Goal: Task Accomplishment & Management: Manage account settings

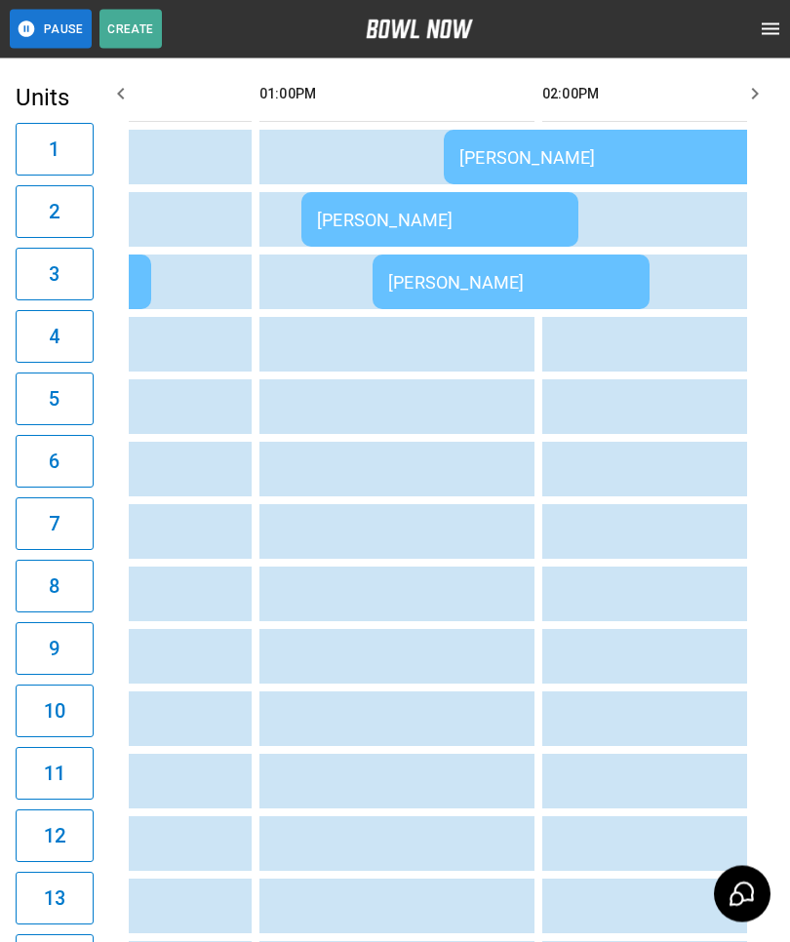
scroll to position [0, 1117]
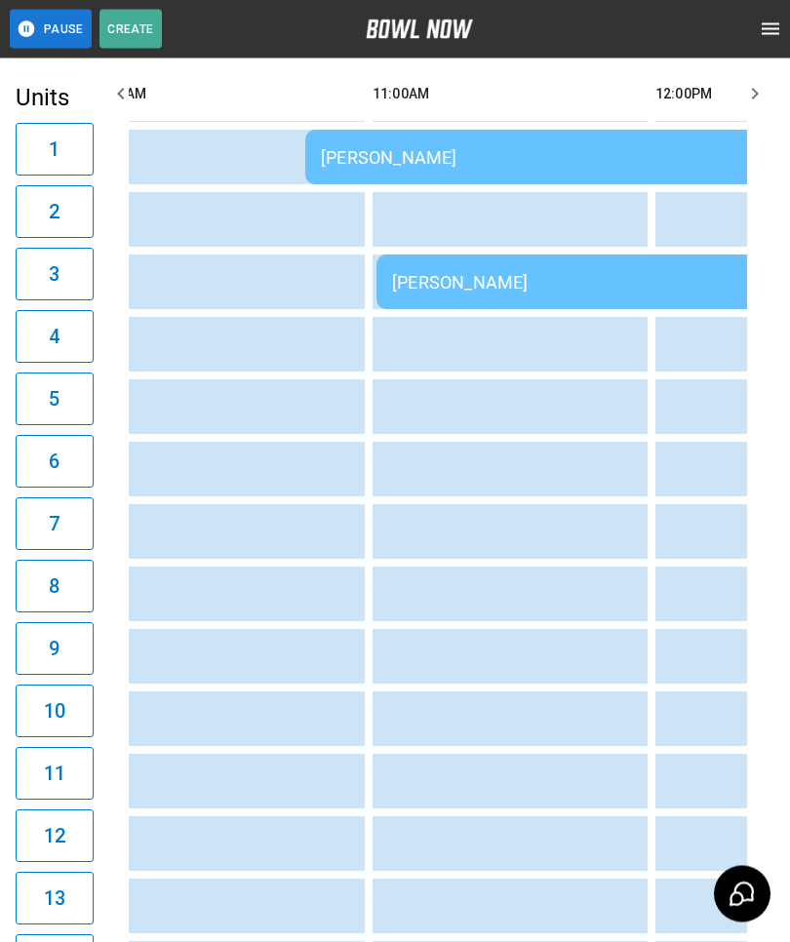
click at [404, 141] on td "[PERSON_NAME]" at bounding box center [585, 158] width 561 height 55
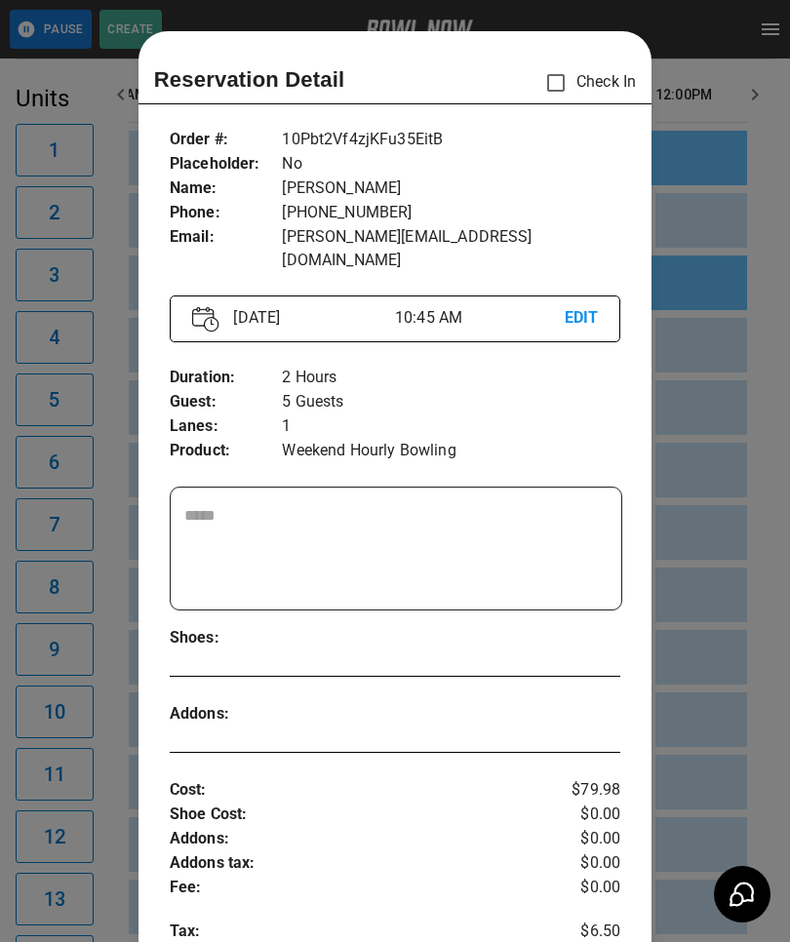
scroll to position [31, 0]
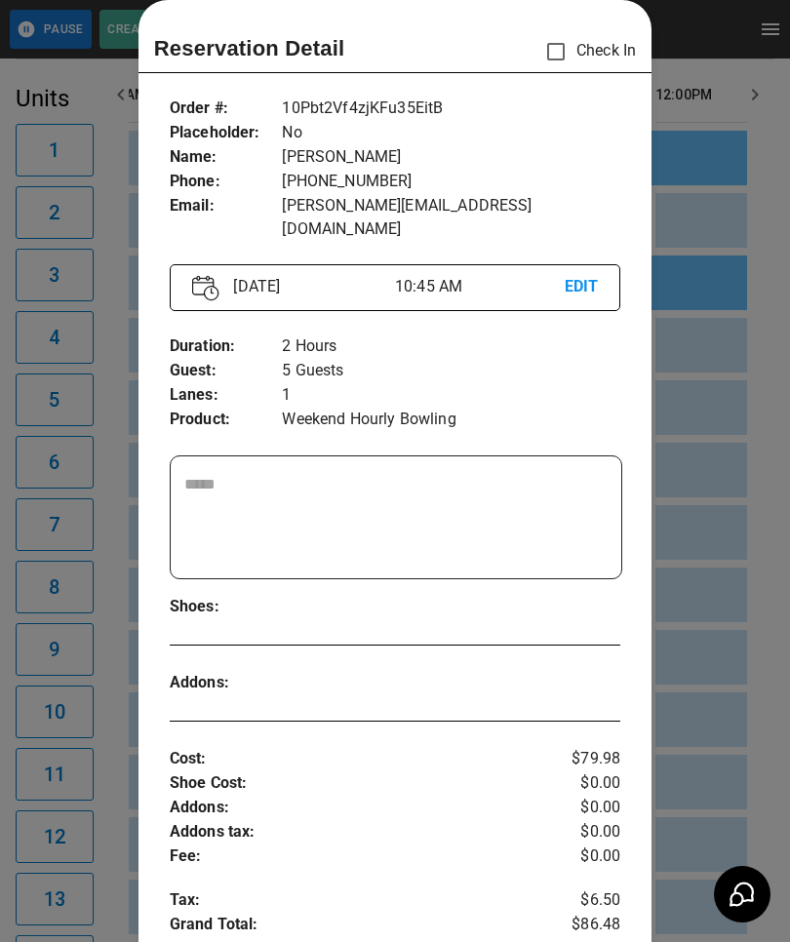
click at [717, 666] on div at bounding box center [395, 471] width 790 height 942
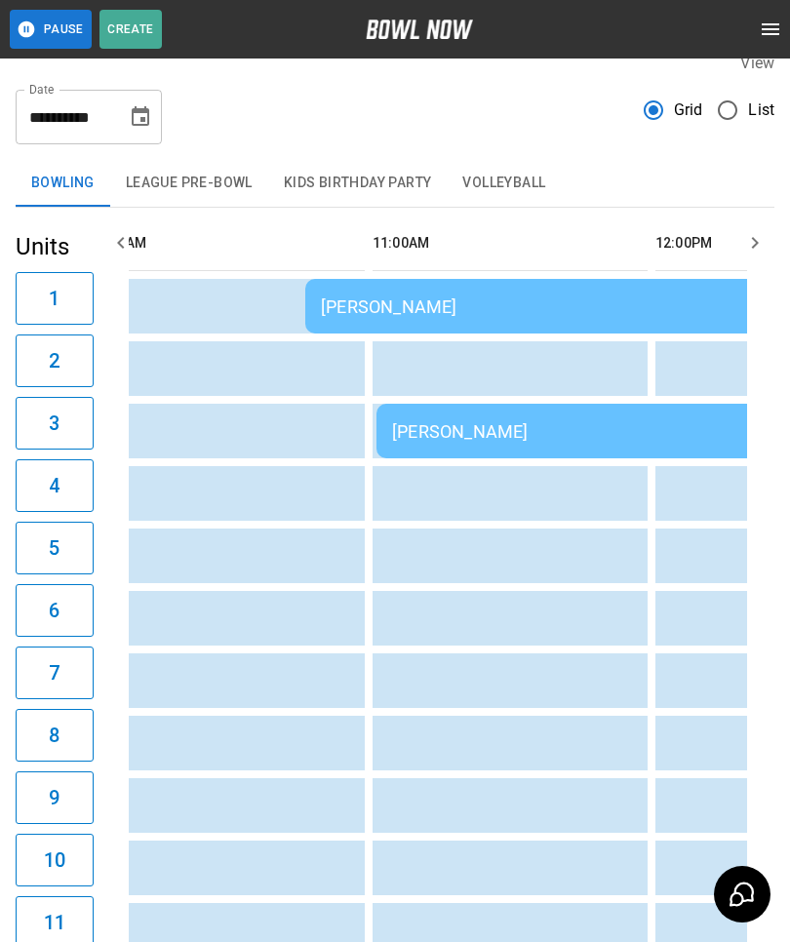
scroll to position [0, 0]
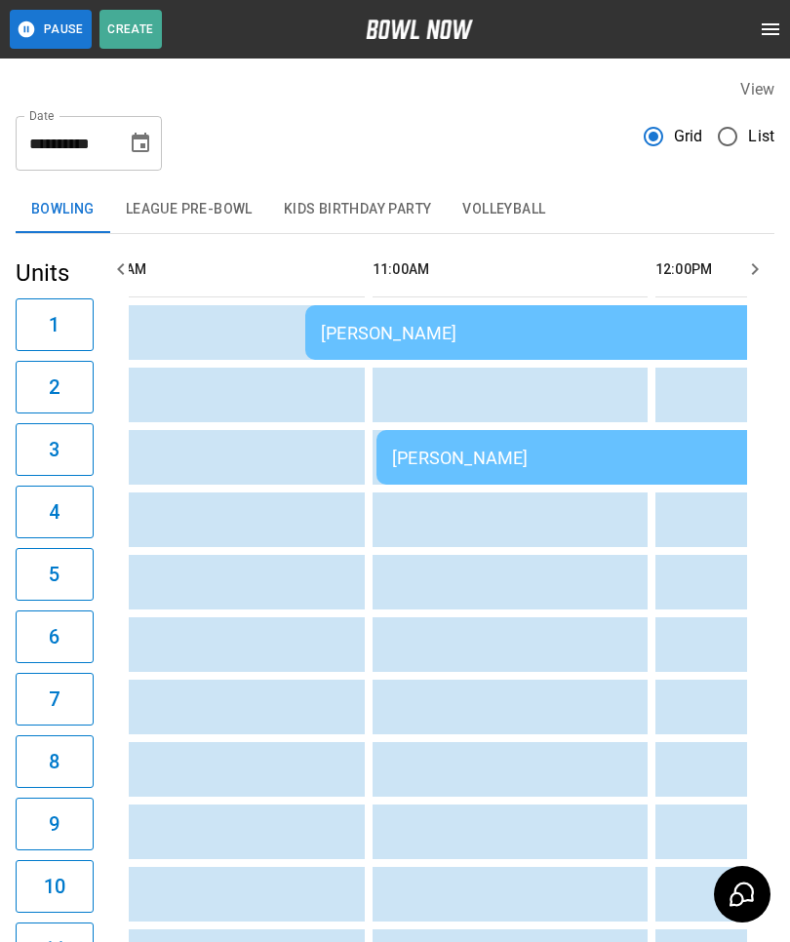
click at [497, 317] on td "[PERSON_NAME]" at bounding box center [585, 332] width 561 height 55
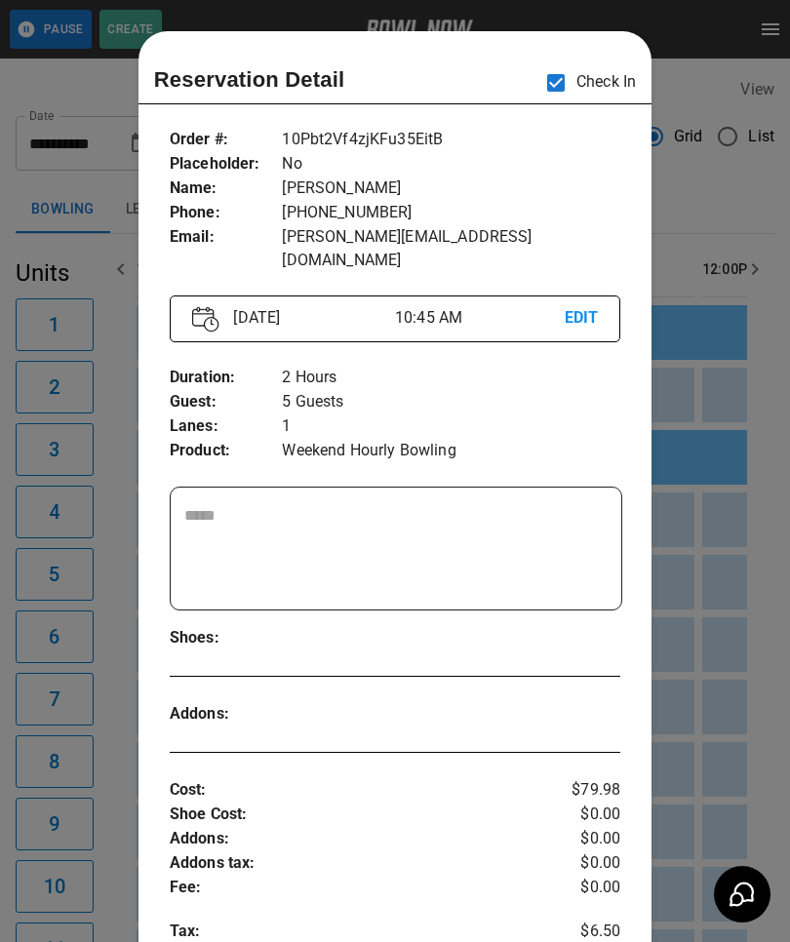
click at [380, 762] on div "Cost : Shoe Cost : Addons : Addons tax : Fee : Tax : Grand Total : $79.98 $0.00…" at bounding box center [395, 875] width 451 height 226
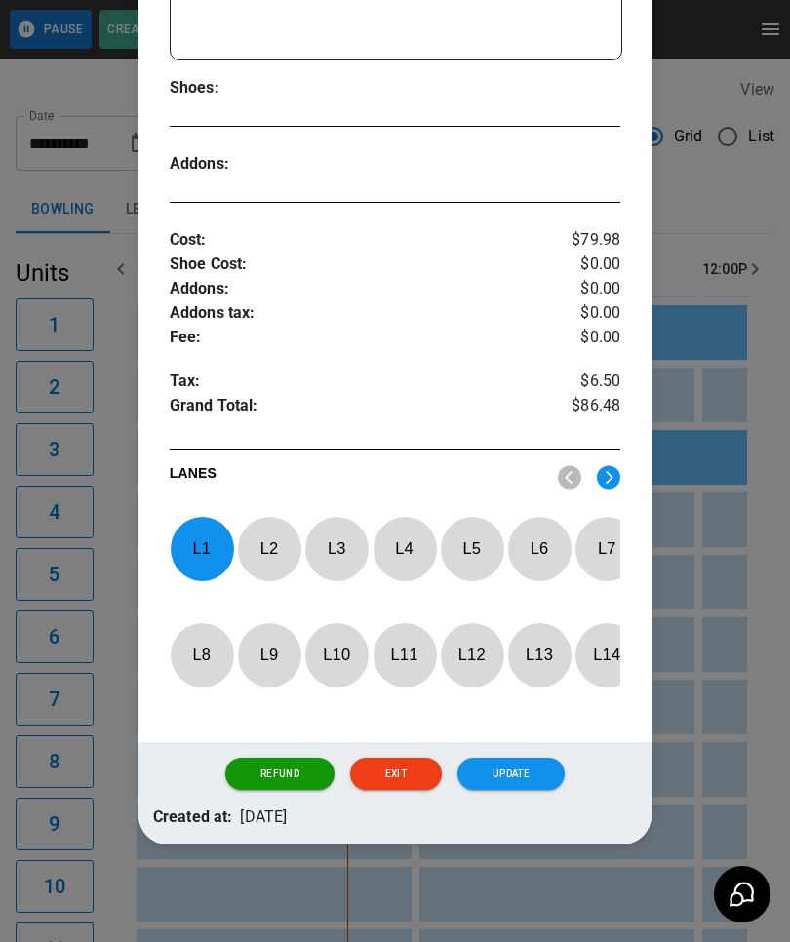
scroll to position [549, 0]
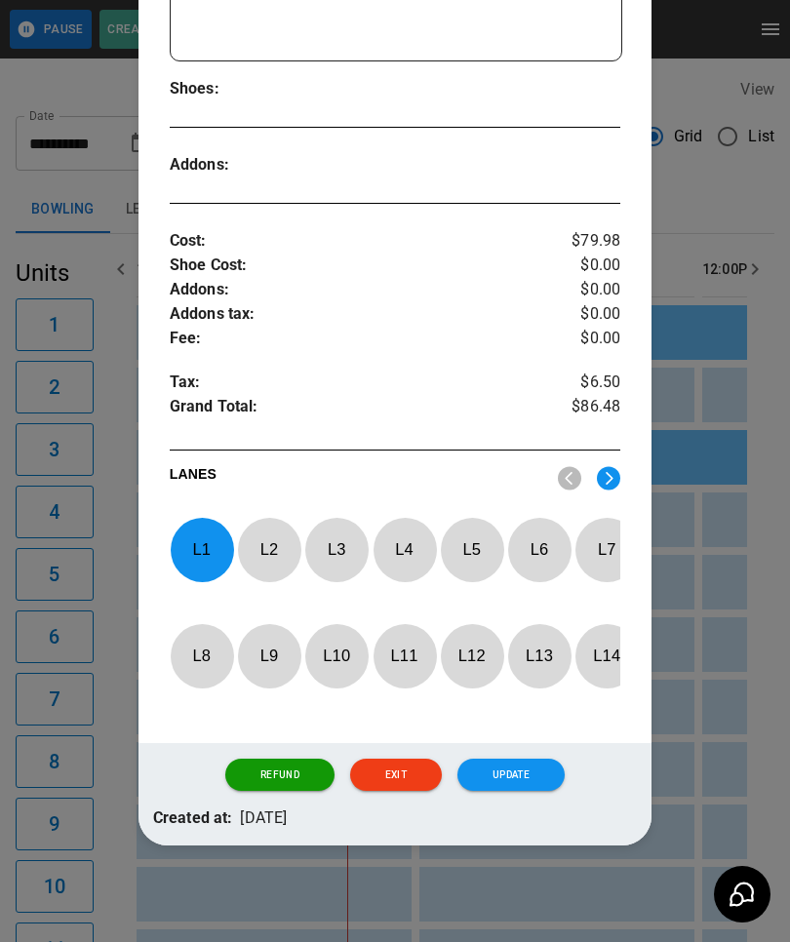
click at [724, 684] on div at bounding box center [395, 471] width 790 height 942
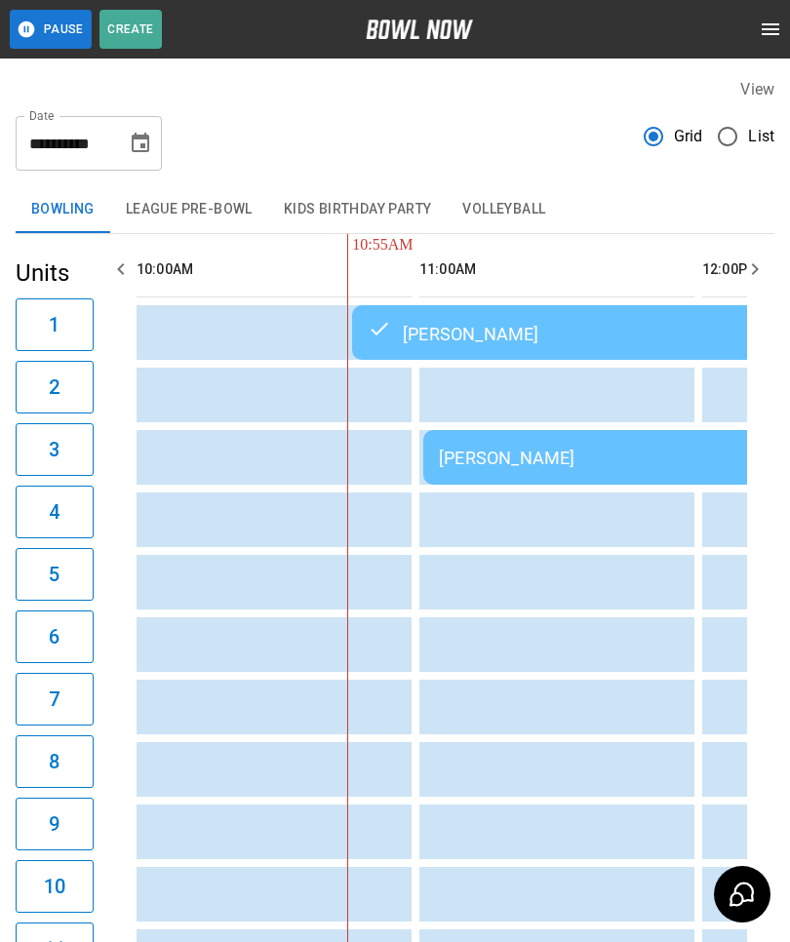
click at [554, 457] on div "[PERSON_NAME]" at bounding box center [704, 457] width 530 height 20
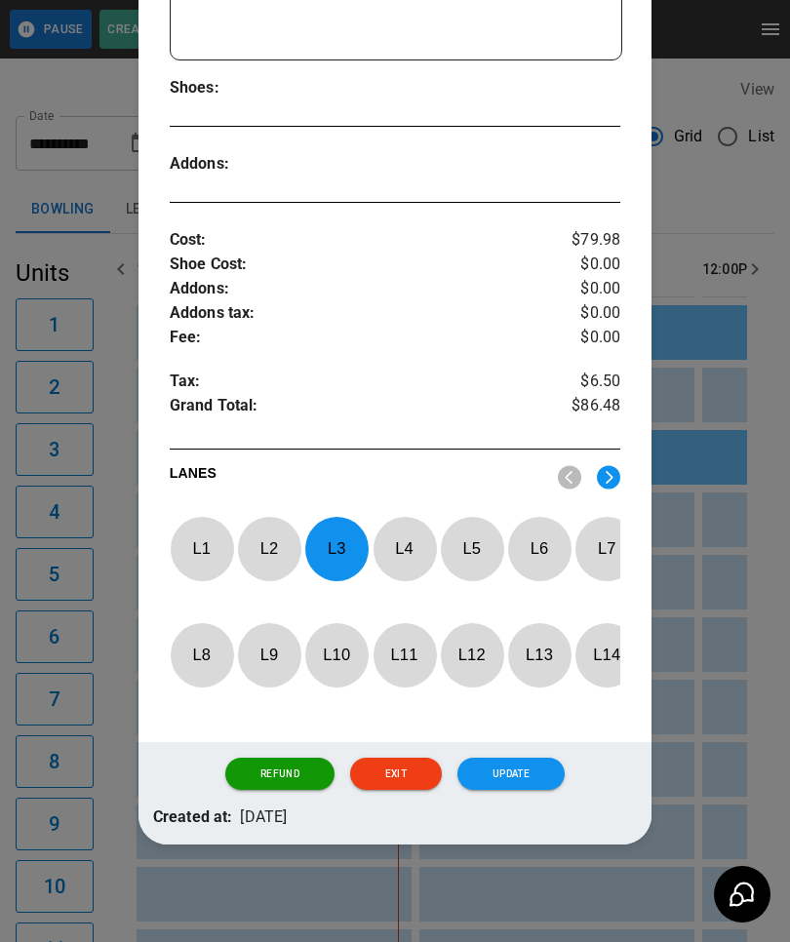
click at [514, 770] on button "Update" at bounding box center [510, 773] width 107 height 33
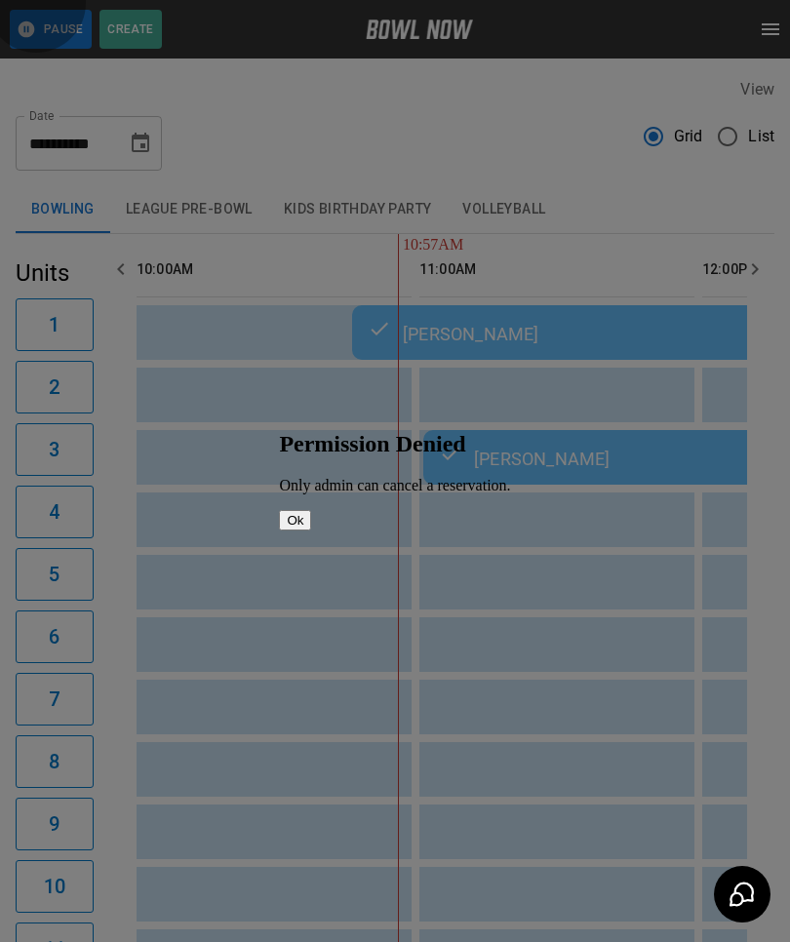
click at [311, 510] on button "Ok" at bounding box center [295, 520] width 32 height 20
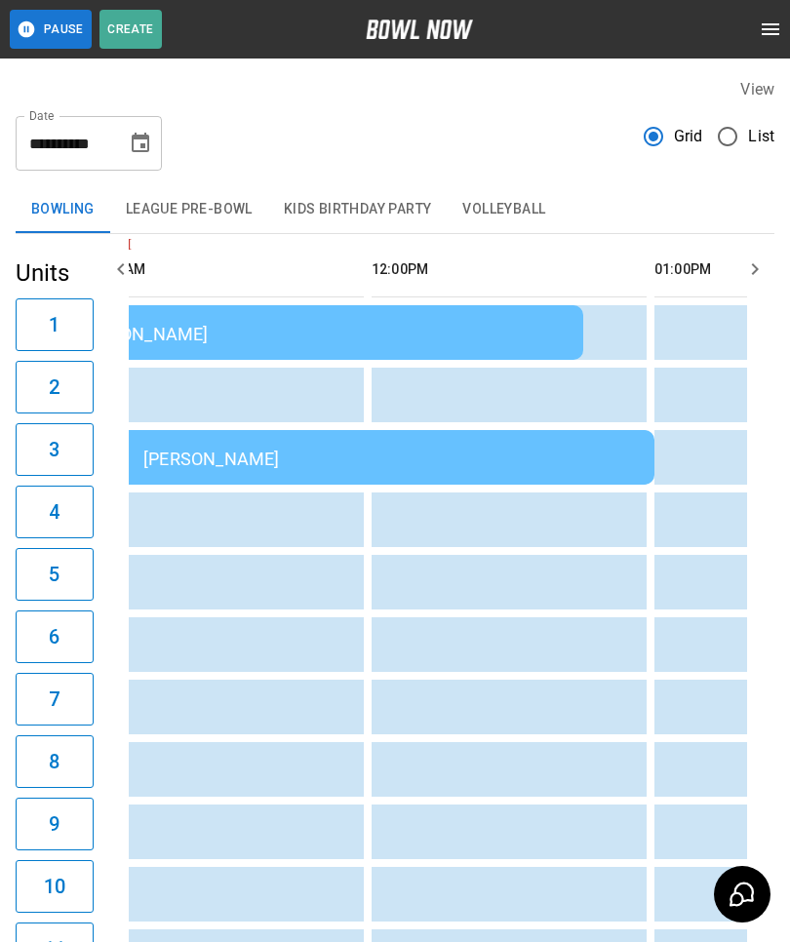
scroll to position [0, 642]
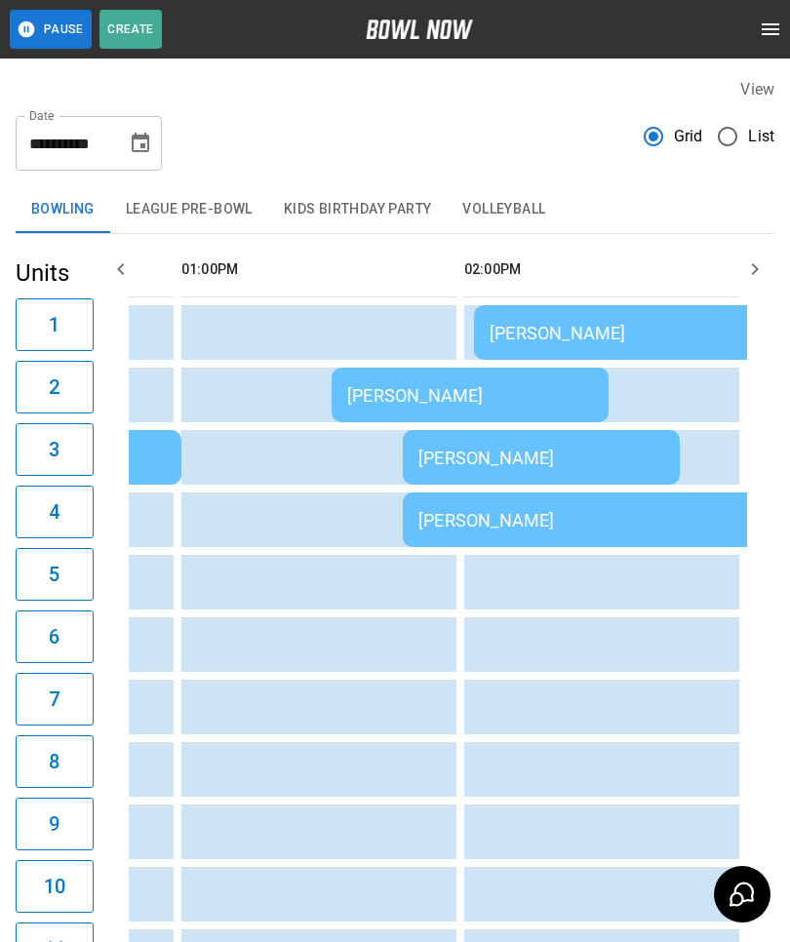
click at [514, 515] on div "[PERSON_NAME]" at bounding box center [683, 520] width 530 height 20
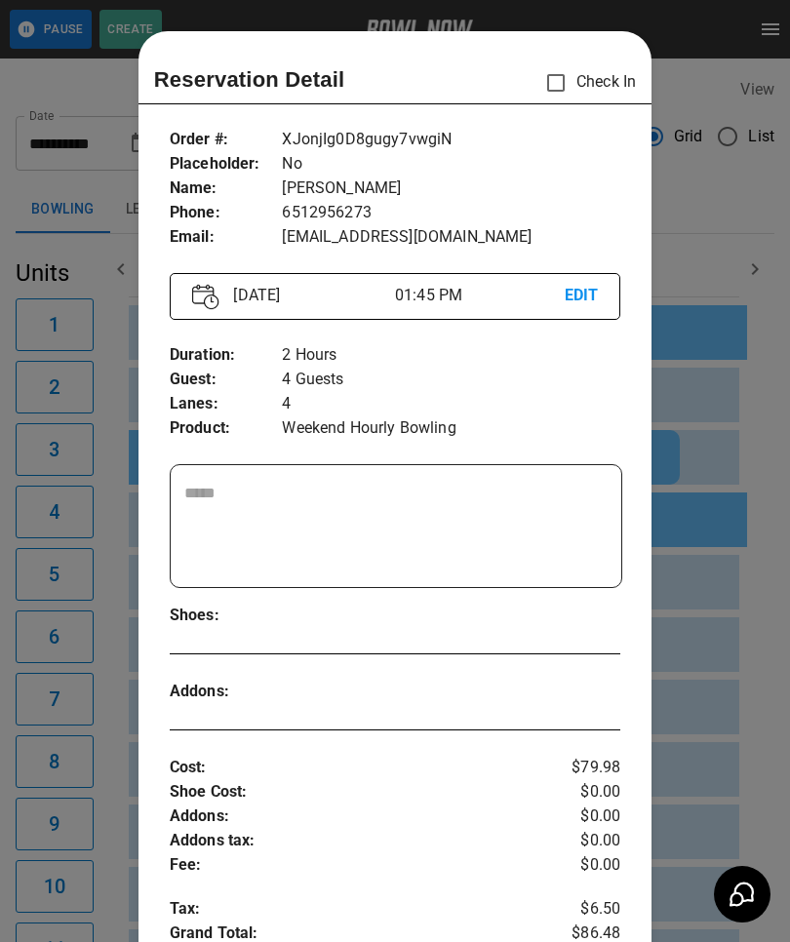
click at [690, 623] on div at bounding box center [395, 471] width 790 height 942
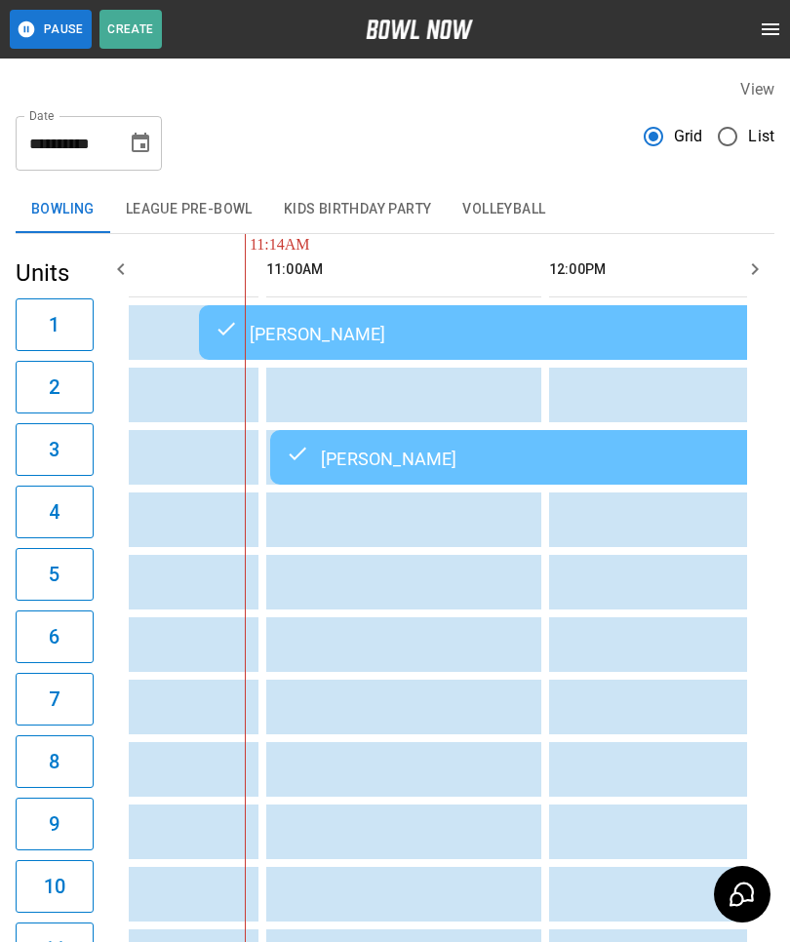
click at [387, 441] on td "[PERSON_NAME]" at bounding box center [550, 457] width 561 height 55
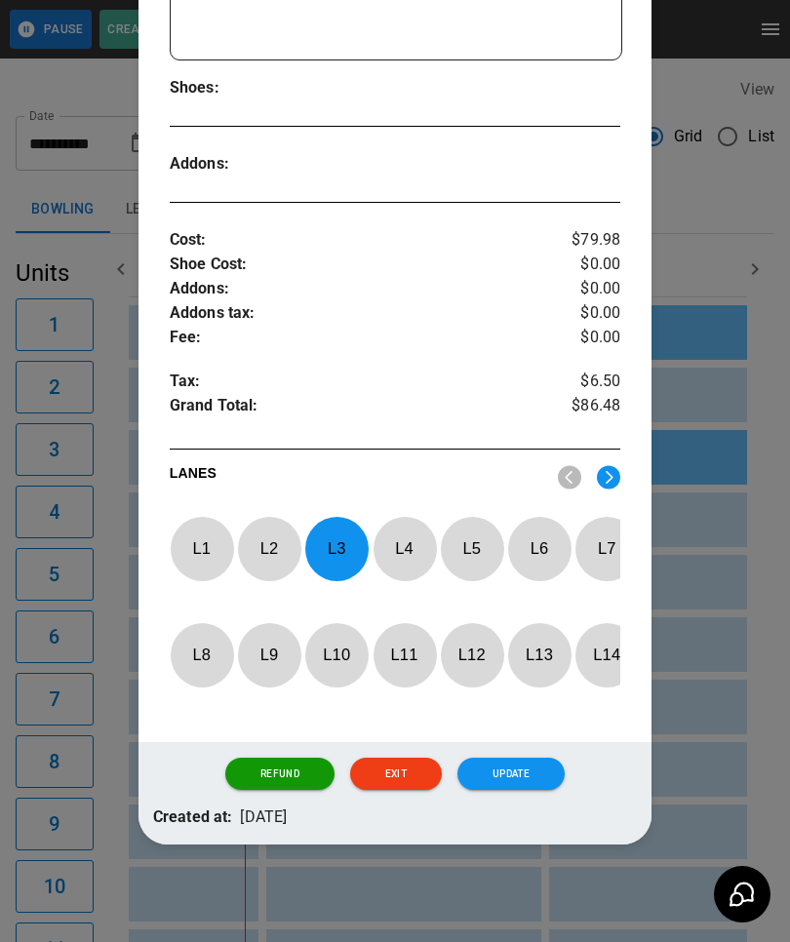
click at [335, 525] on p "L 3" at bounding box center [336, 548] width 64 height 46
click at [608, 525] on p "L 7" at bounding box center [606, 548] width 64 height 46
click at [519, 766] on button "Update" at bounding box center [510, 773] width 107 height 33
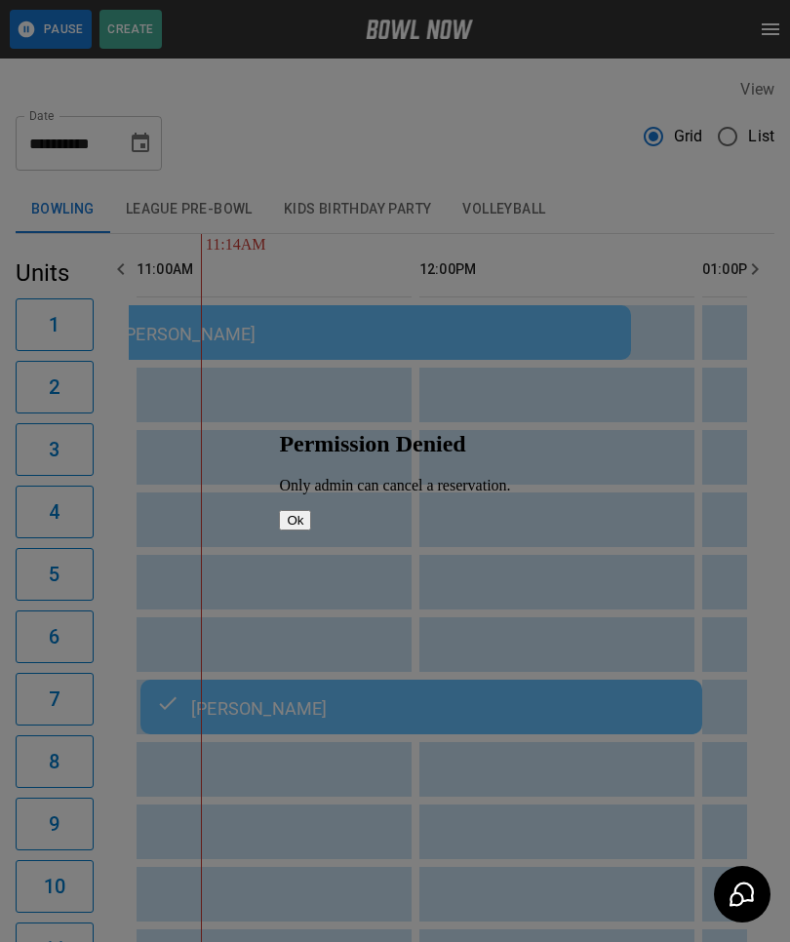
click at [311, 515] on button "Ok" at bounding box center [295, 520] width 32 height 20
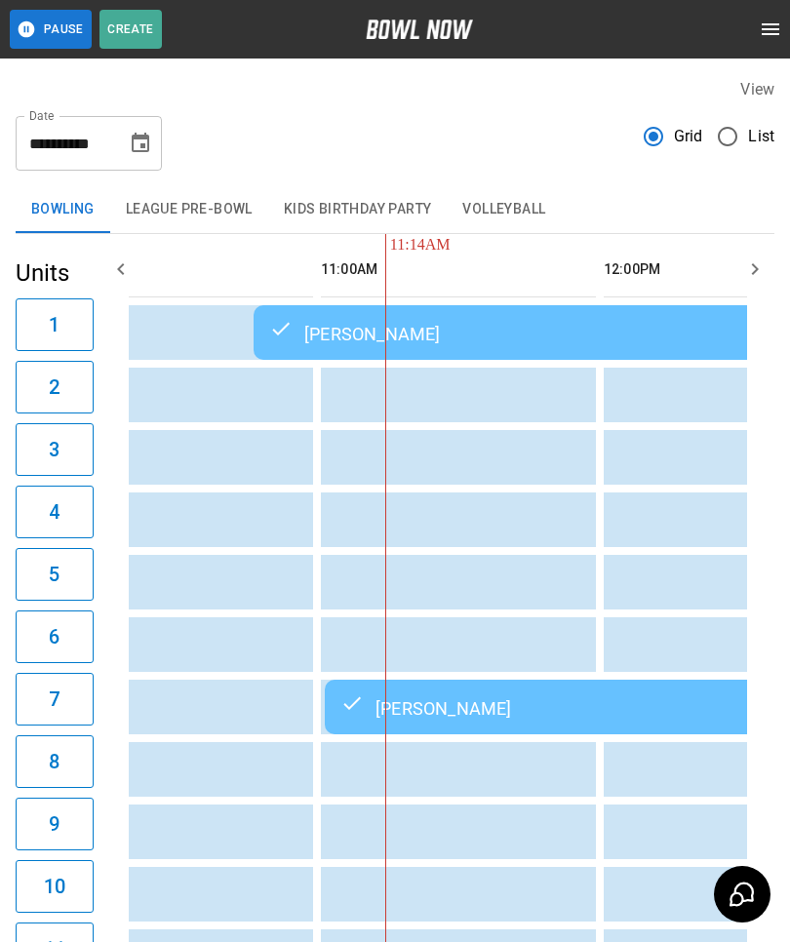
click at [477, 318] on td "[PERSON_NAME]" at bounding box center [533, 332] width 561 height 55
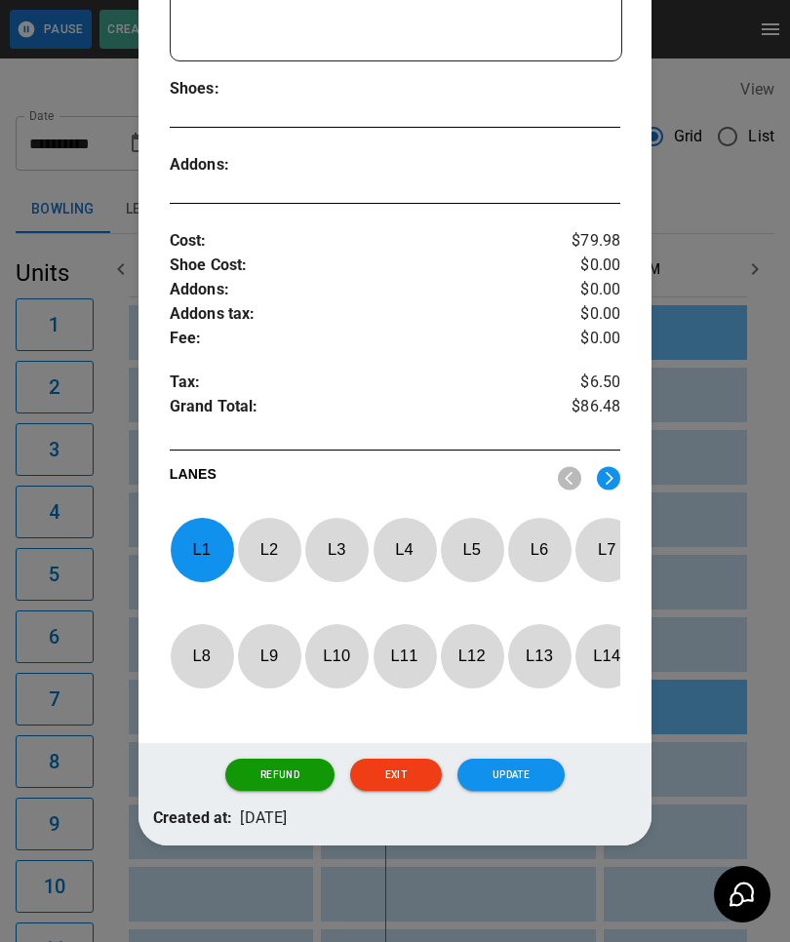
click at [191, 526] on p "L 1" at bounding box center [202, 549] width 64 height 46
click at [257, 638] on p "L 9" at bounding box center [269, 656] width 64 height 46
click at [537, 777] on button "Update" at bounding box center [510, 774] width 107 height 33
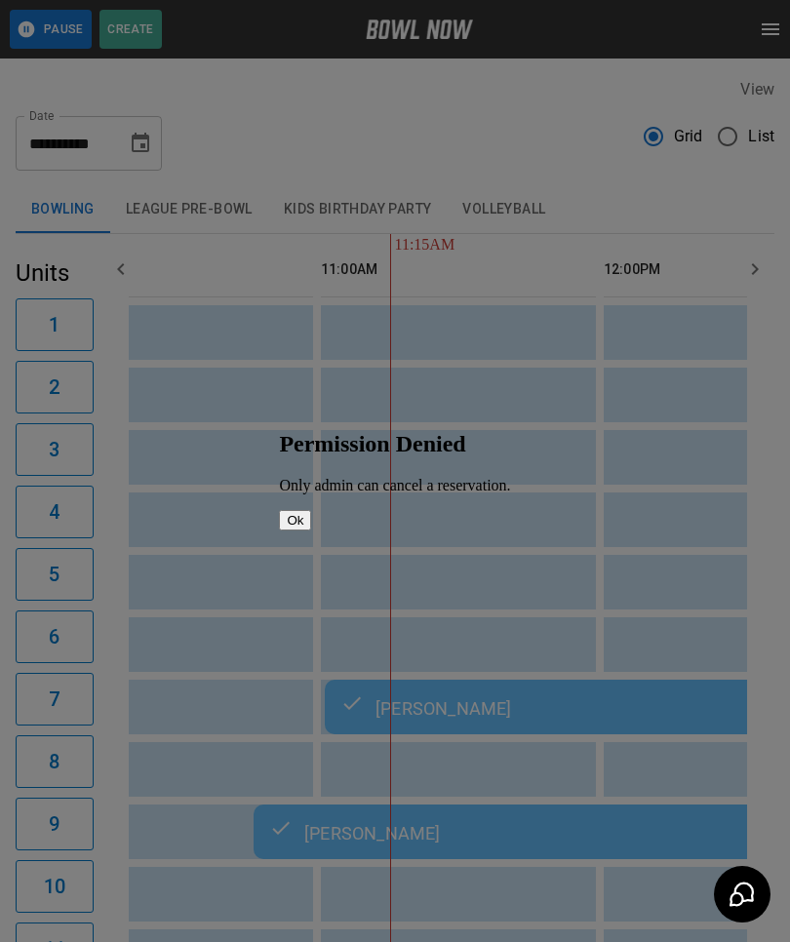
click at [311, 514] on button "Ok" at bounding box center [295, 520] width 32 height 20
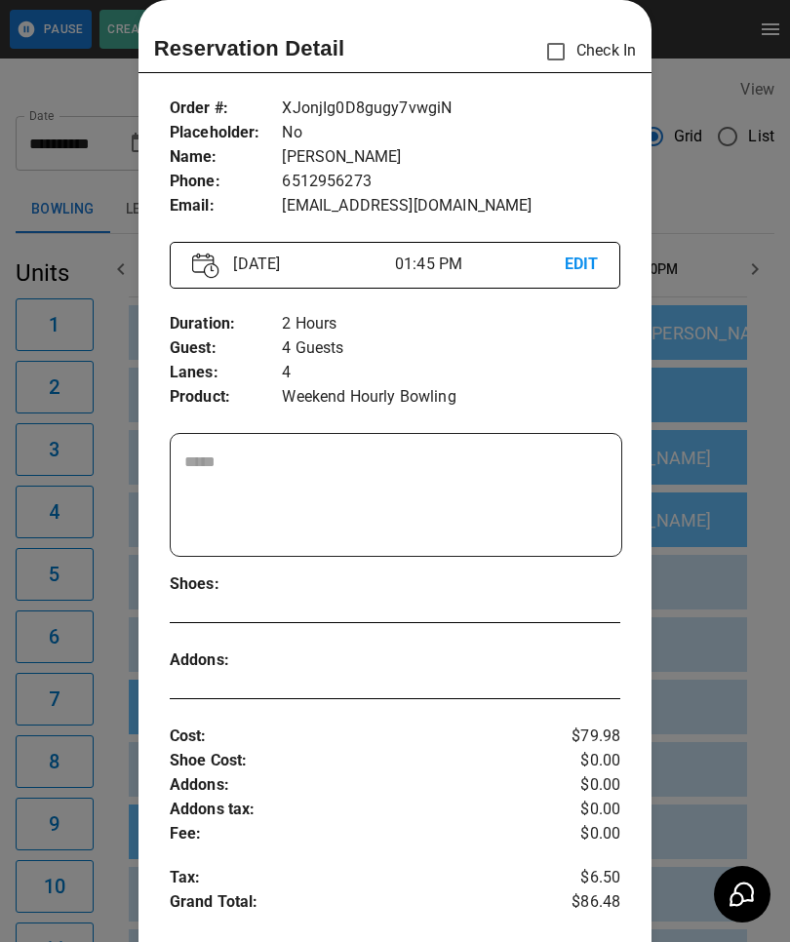
click at [704, 583] on div at bounding box center [395, 471] width 790 height 942
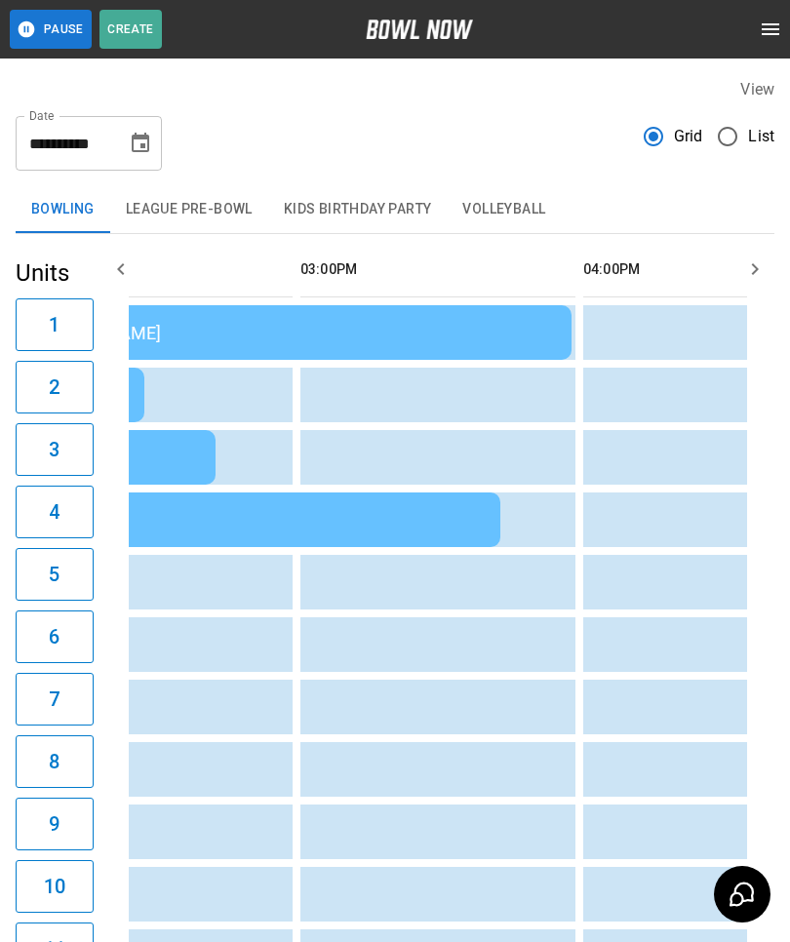
scroll to position [0, 1734]
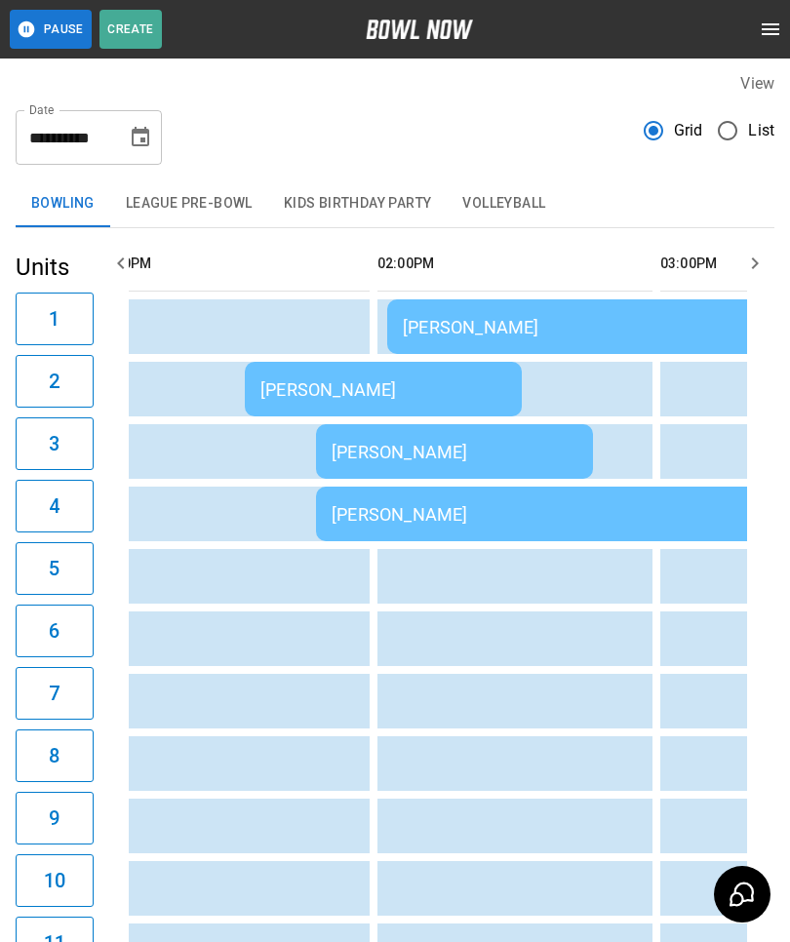
click at [254, 641] on td "sticky table" at bounding box center [276, 638] width 63 height 55
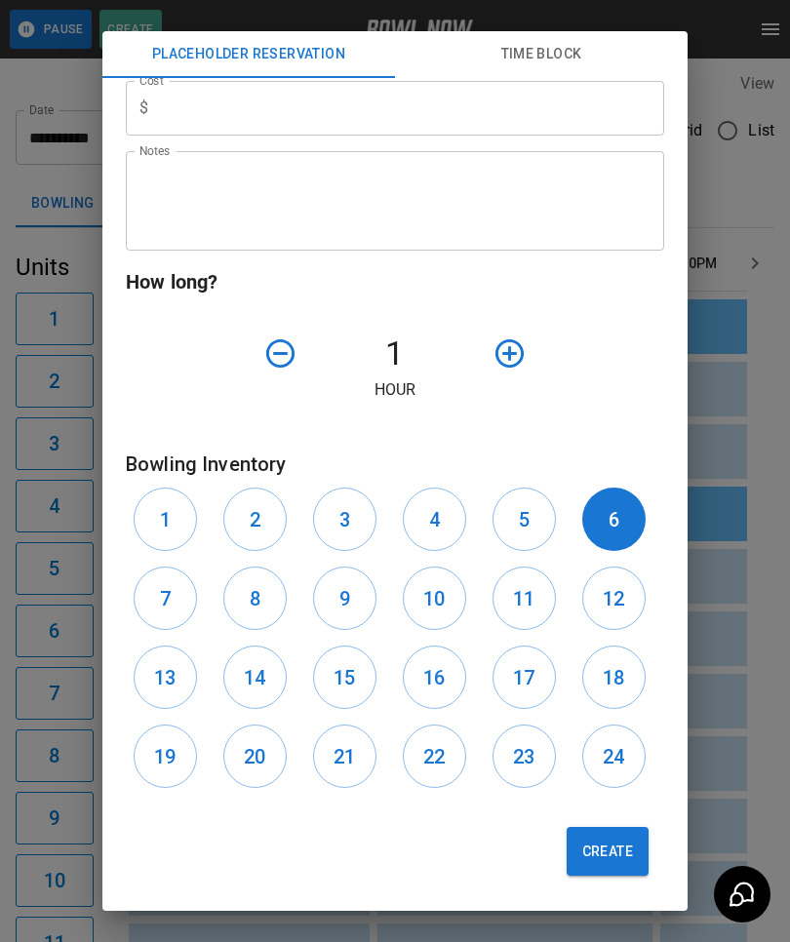
click at [722, 691] on div "**********" at bounding box center [395, 471] width 790 height 942
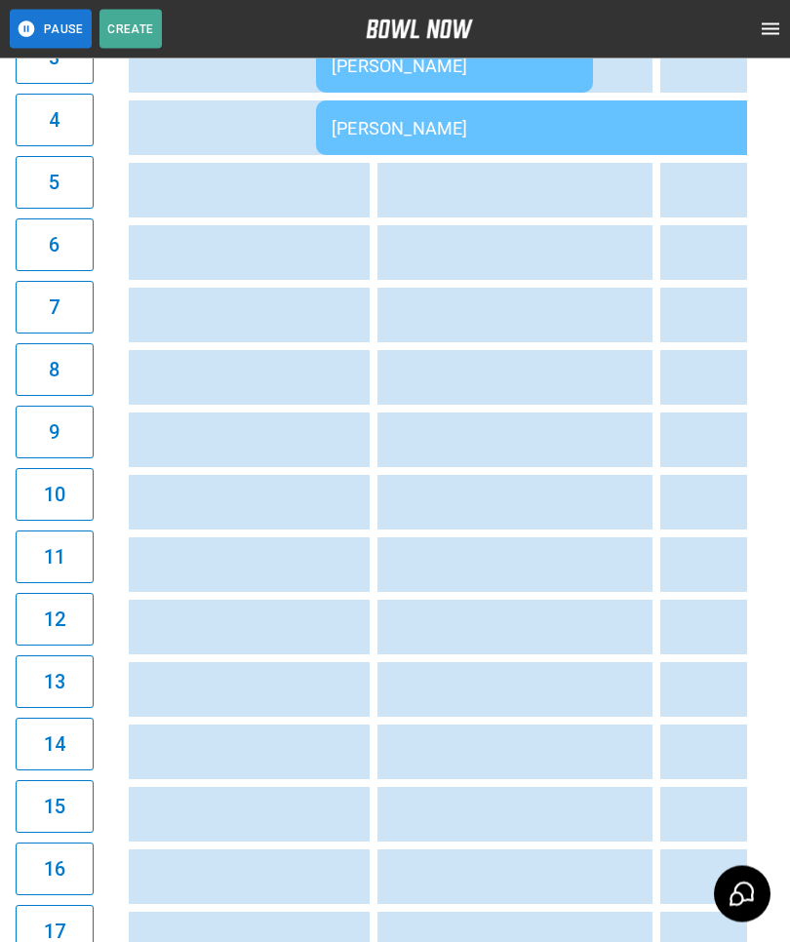
scroll to position [0, 0]
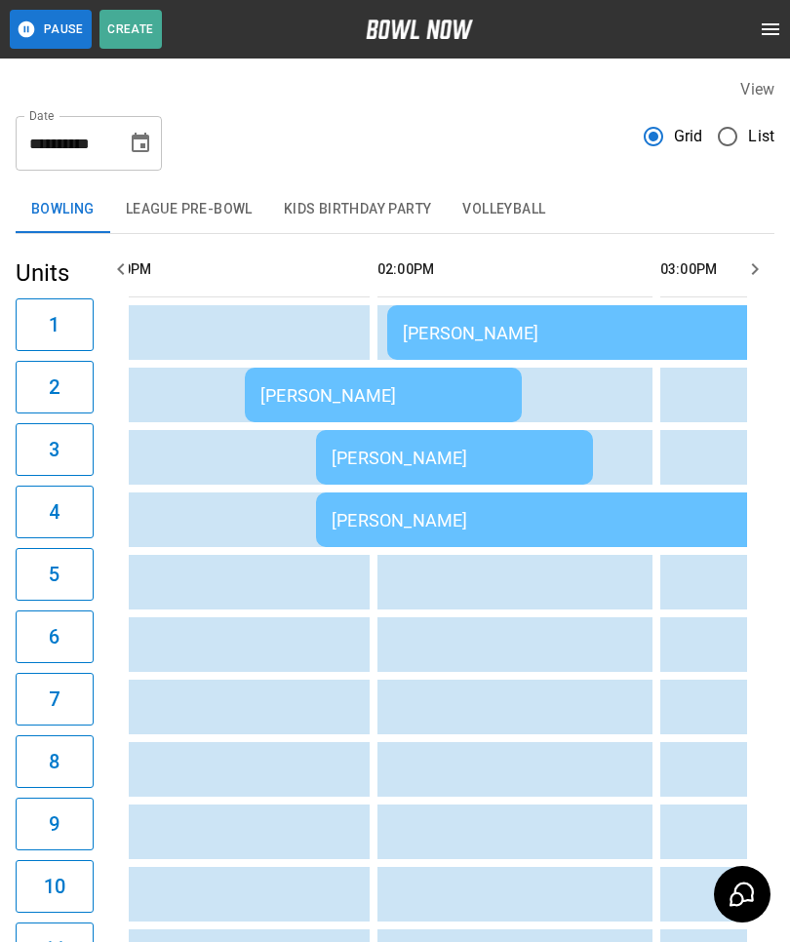
click at [148, 144] on icon "Choose date, selected date is Aug 23, 2025" at bounding box center [141, 142] width 18 height 19
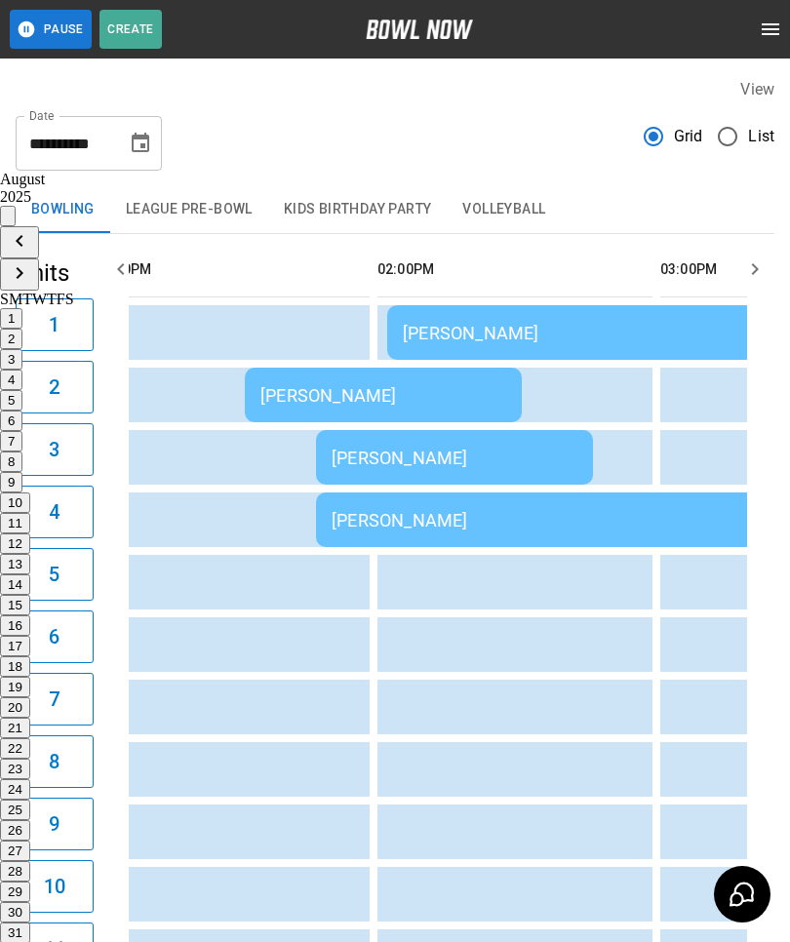
click at [30, 779] on button "24" at bounding box center [15, 789] width 30 height 20
type input "**********"
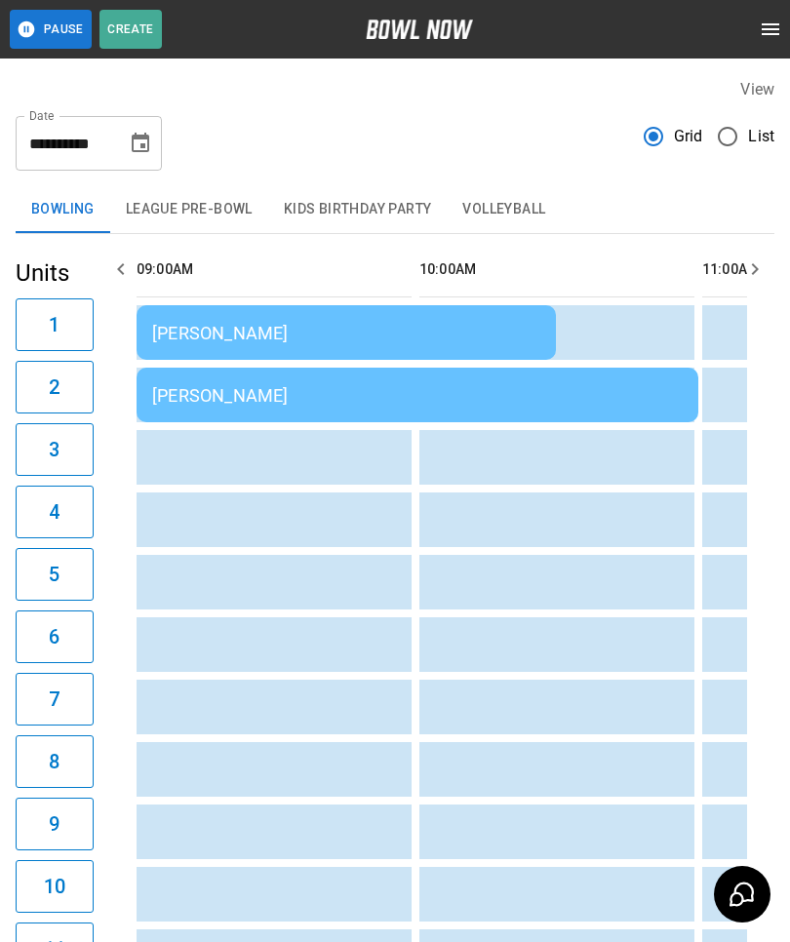
scroll to position [0, 58]
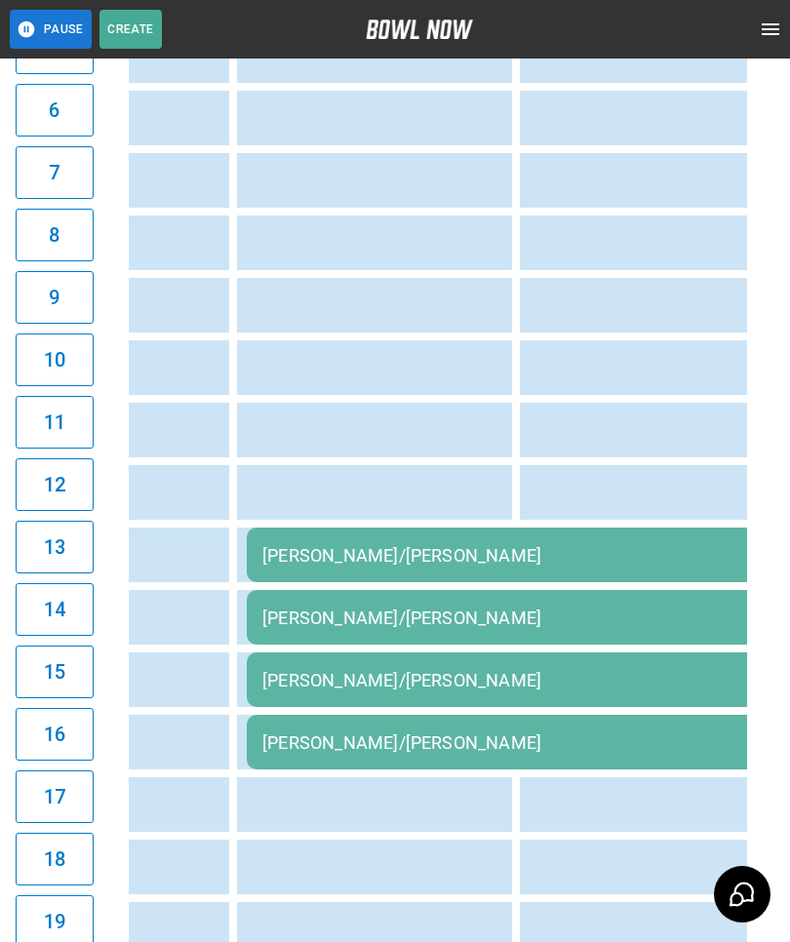
click at [400, 553] on div "[PERSON_NAME]/[PERSON_NAME]" at bounding box center [527, 555] width 530 height 20
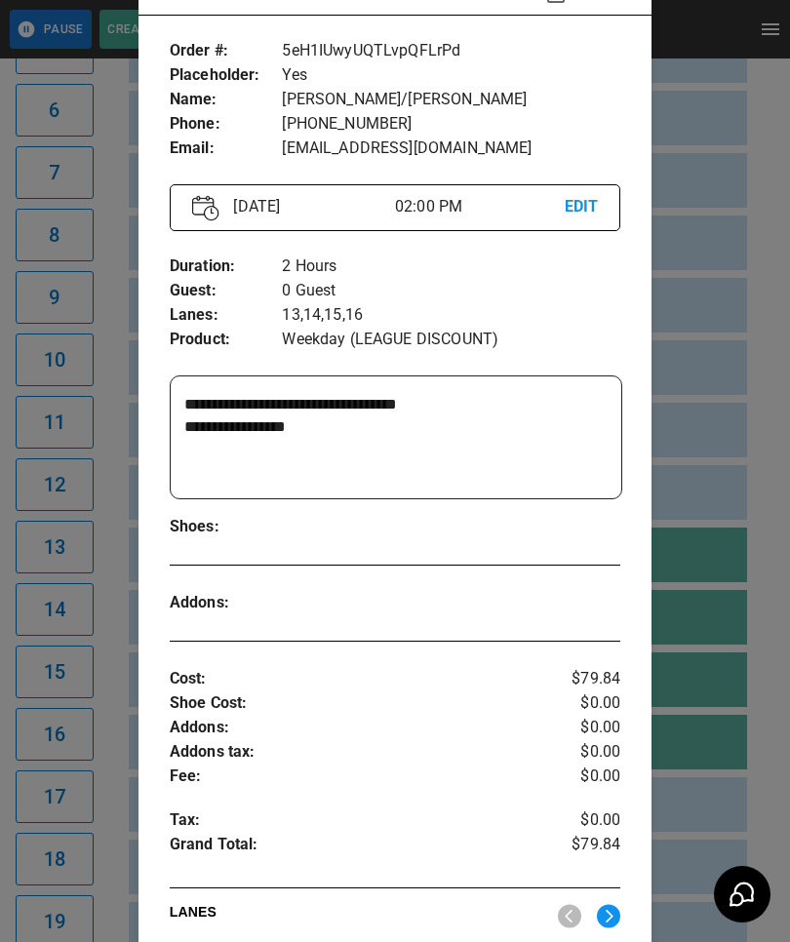
click at [705, 685] on div at bounding box center [395, 471] width 790 height 942
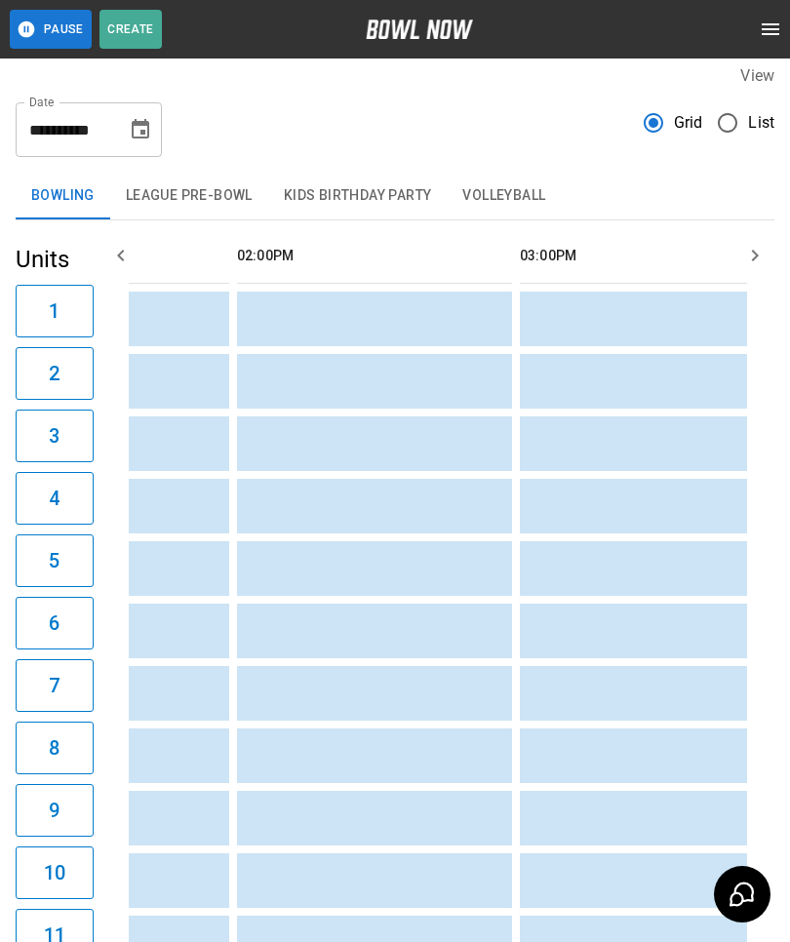
scroll to position [0, 0]
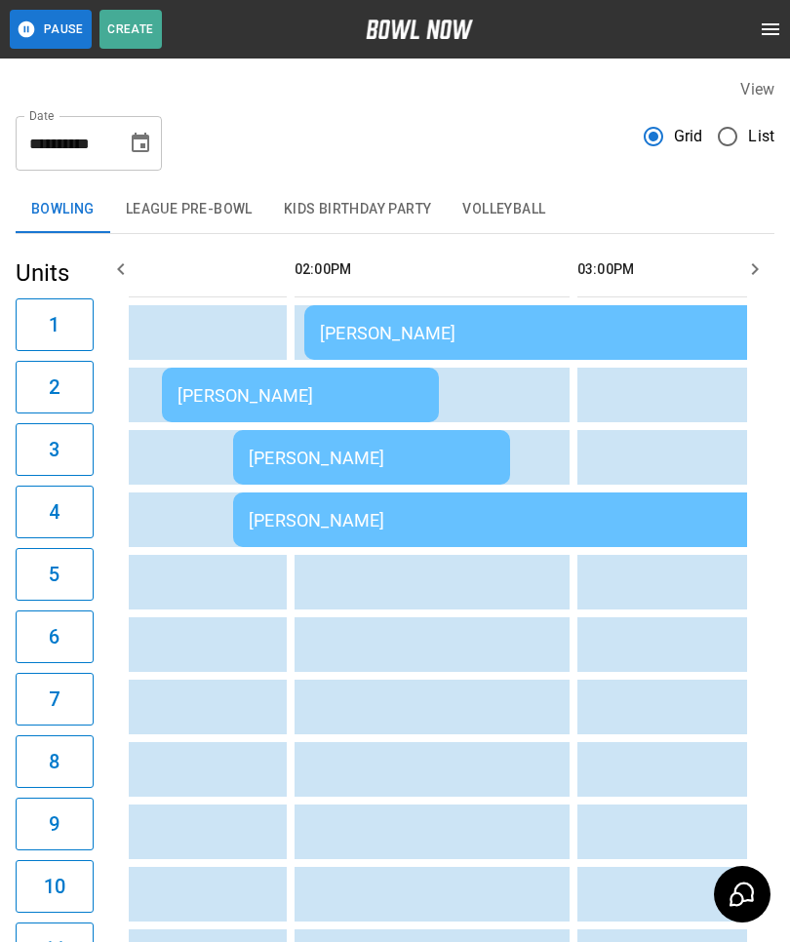
scroll to position [0, 1203]
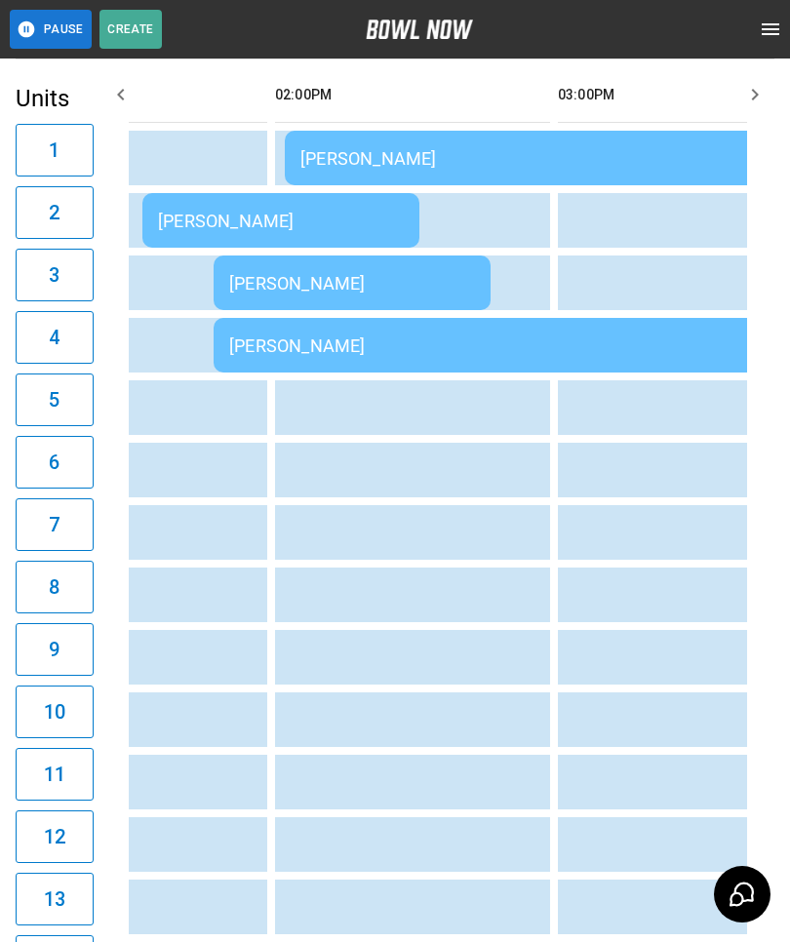
scroll to position [0, 1278]
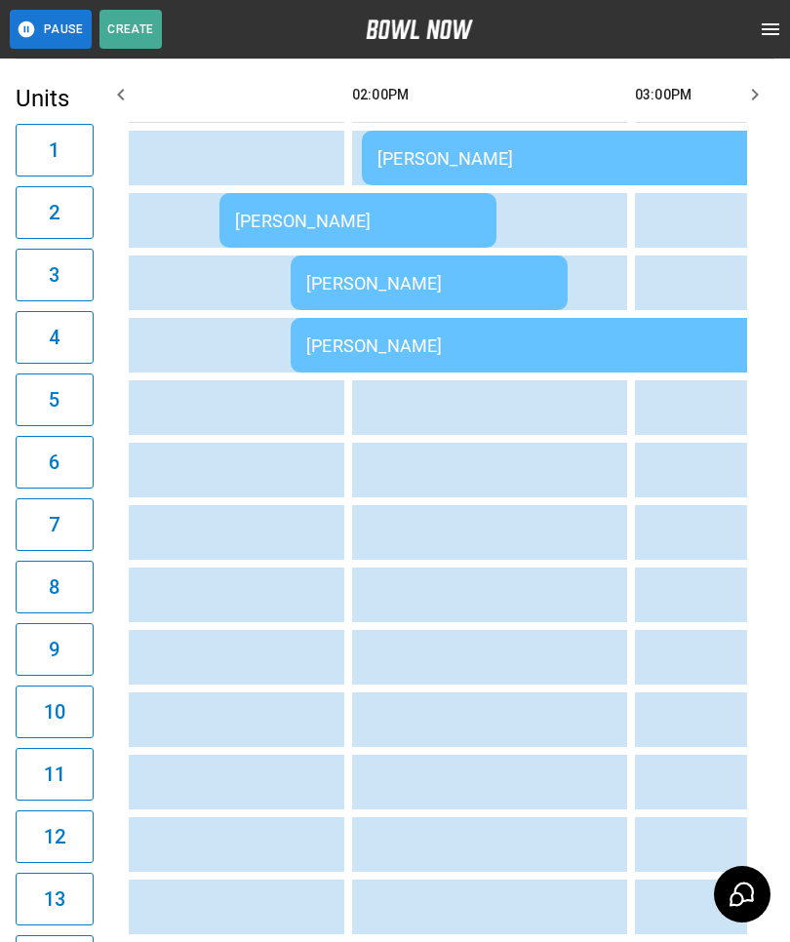
click at [316, 207] on td "[PERSON_NAME]" at bounding box center [357, 220] width 277 height 55
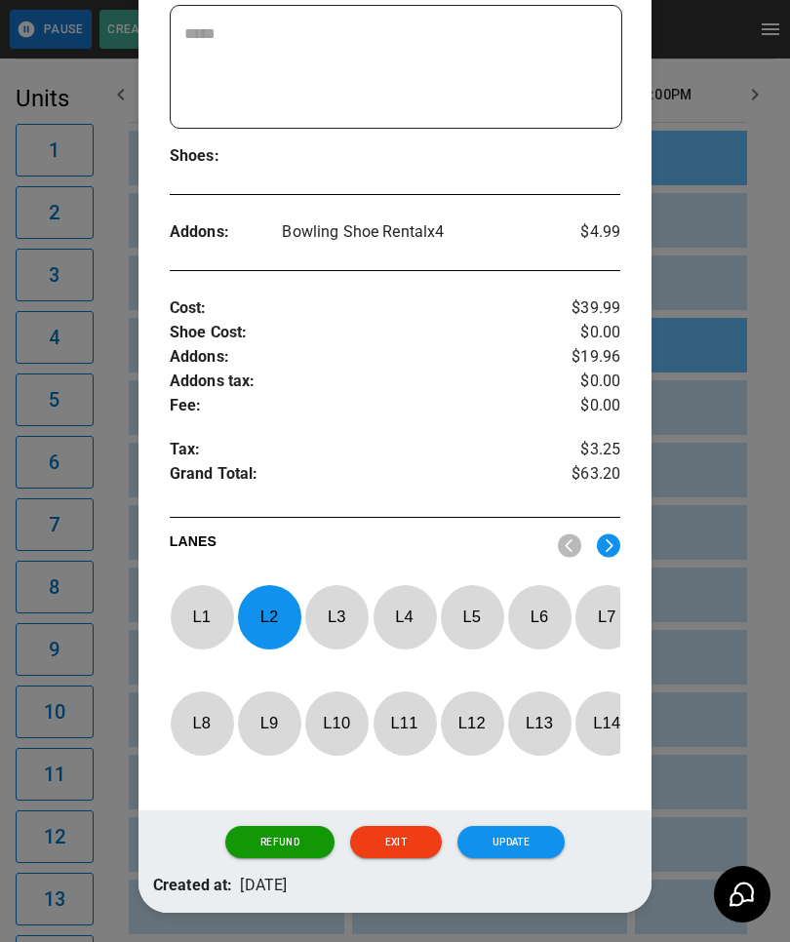
click at [274, 595] on p "L 2" at bounding box center [269, 617] width 64 height 46
click at [207, 712] on p "L 8" at bounding box center [202, 723] width 64 height 46
click at [506, 834] on button "Update" at bounding box center [510, 842] width 107 height 33
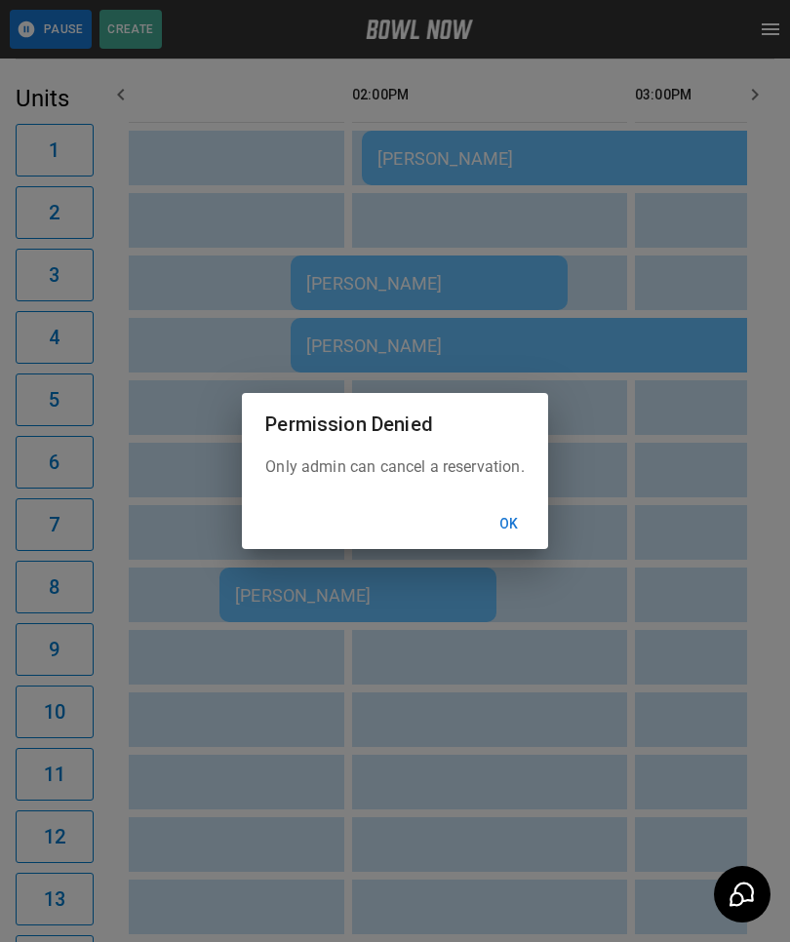
click at [522, 542] on button "Ok" at bounding box center [509, 524] width 62 height 36
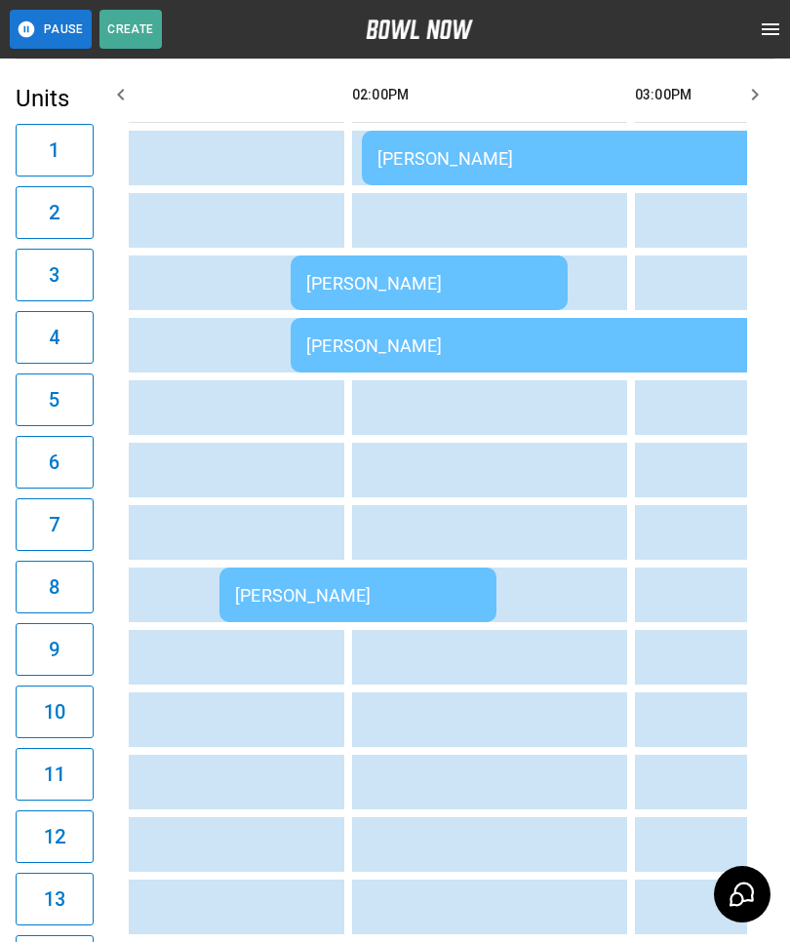
click at [457, 336] on div "[PERSON_NAME]" at bounding box center [571, 345] width 530 height 20
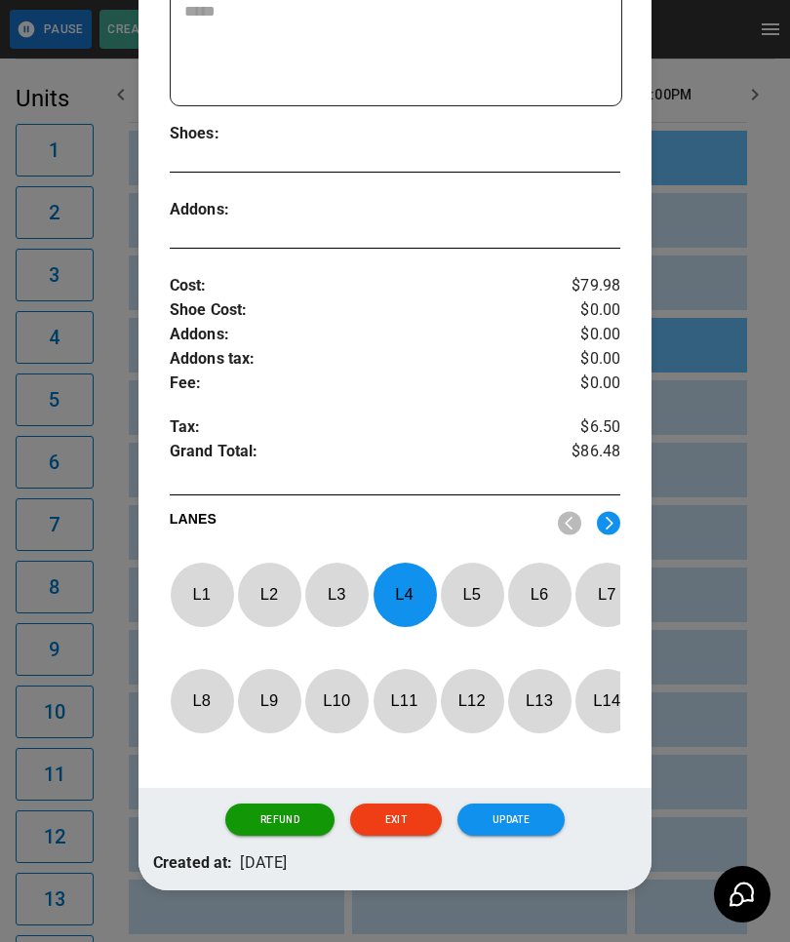
click at [407, 593] on p "L 4" at bounding box center [404, 594] width 64 height 46
click at [478, 713] on p "L 12" at bounding box center [472, 700] width 64 height 46
click at [546, 836] on button "Update" at bounding box center [510, 819] width 107 height 33
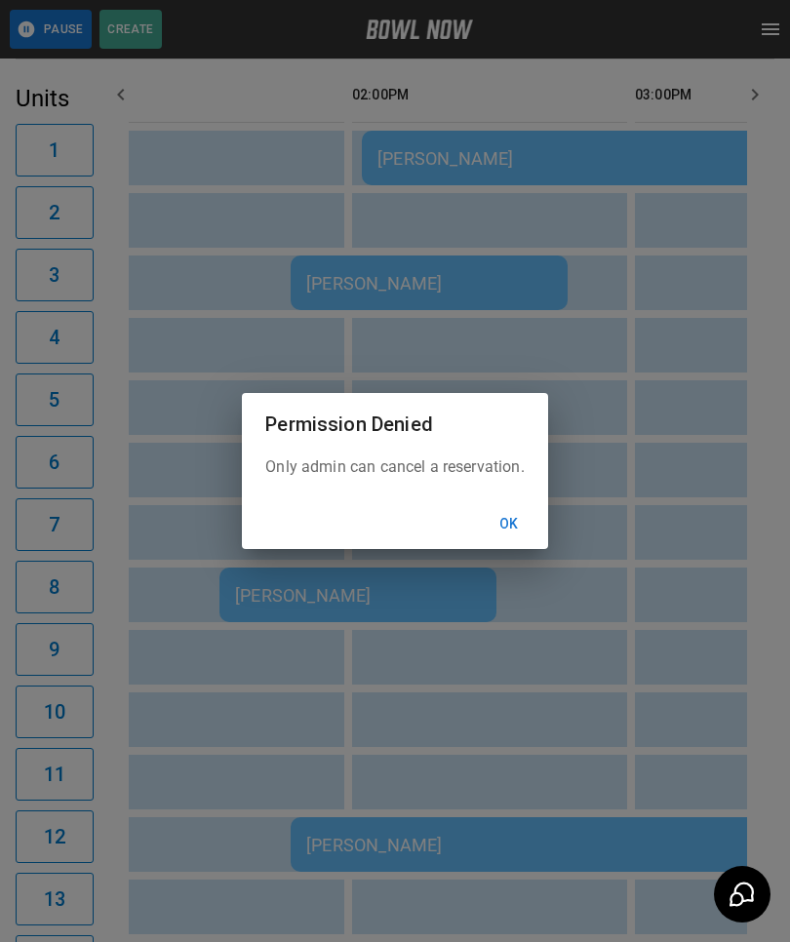
click at [515, 542] on button "Ok" at bounding box center [509, 524] width 62 height 36
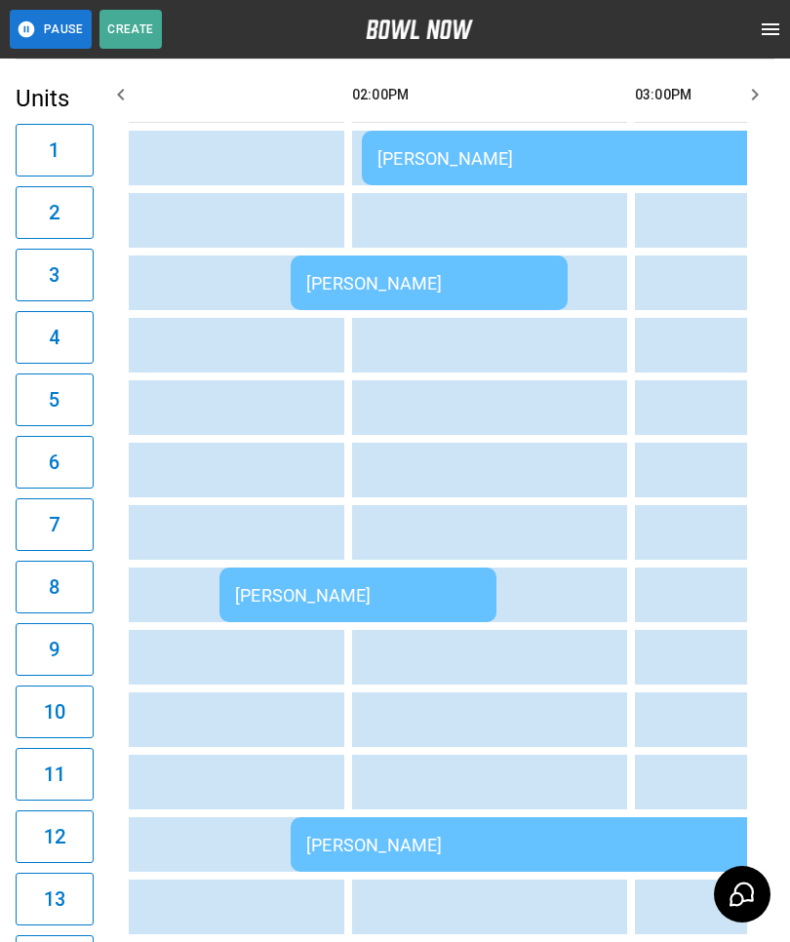
click at [503, 154] on div "[PERSON_NAME]" at bounding box center [642, 158] width 530 height 20
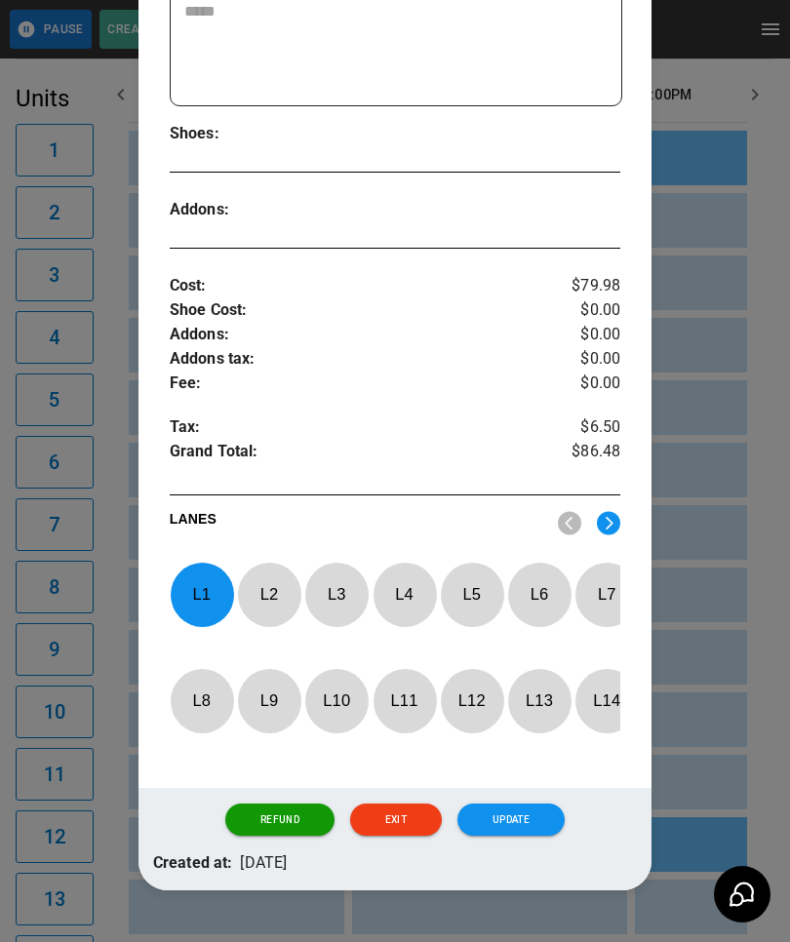
click at [209, 588] on p "L 1" at bounding box center [202, 594] width 64 height 46
click at [620, 515] on img at bounding box center [608, 523] width 23 height 24
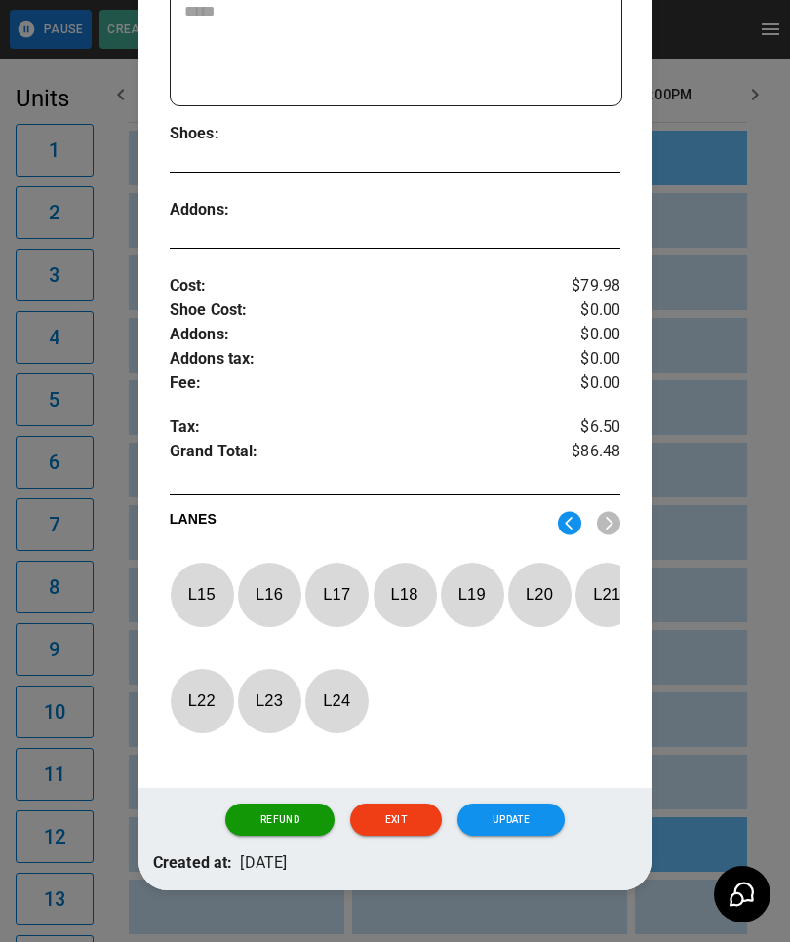
click at [473, 595] on p "L 19" at bounding box center [472, 594] width 64 height 46
click at [542, 836] on button "Update" at bounding box center [510, 819] width 107 height 33
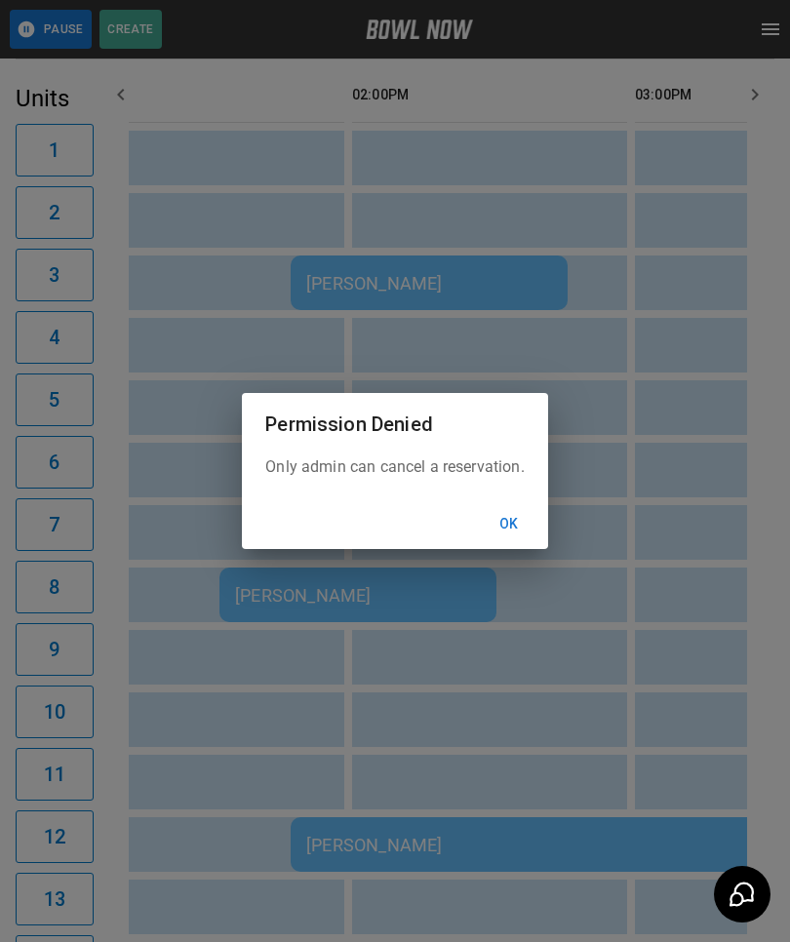
click at [507, 541] on button "Ok" at bounding box center [509, 524] width 62 height 36
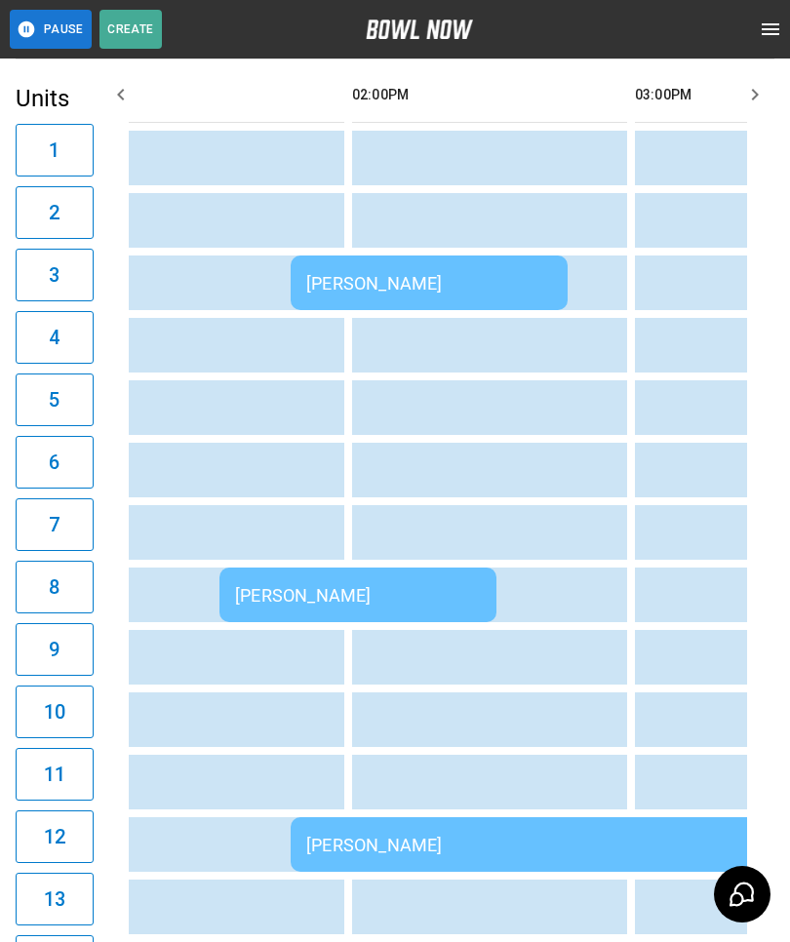
click at [480, 266] on td "[PERSON_NAME]" at bounding box center [428, 282] width 277 height 55
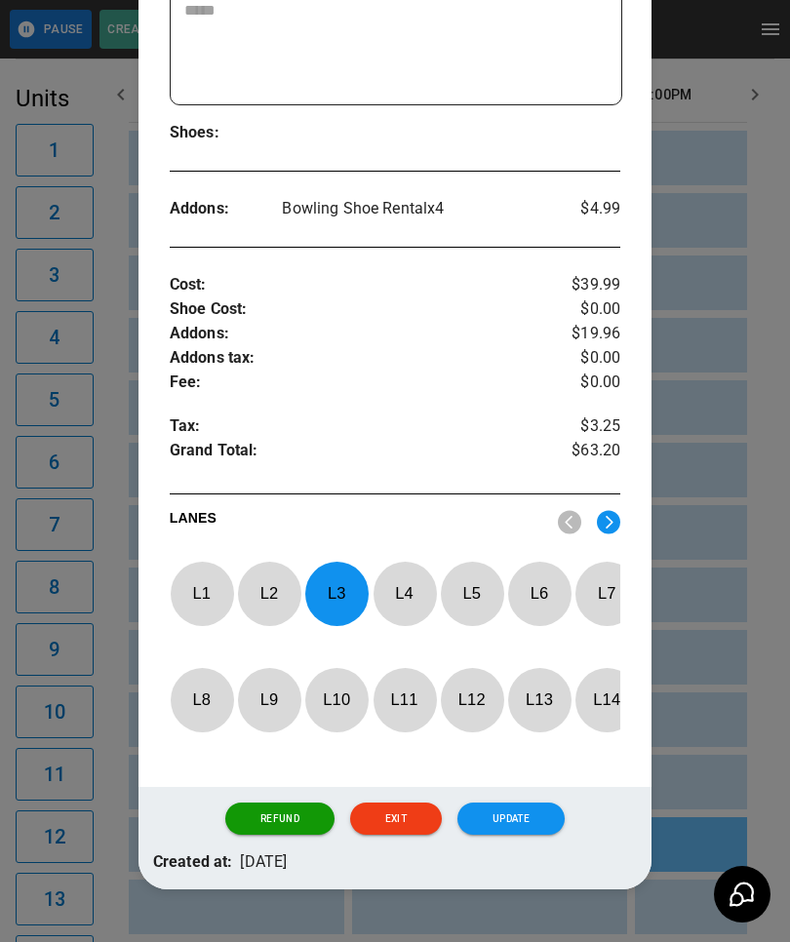
scroll to position [482, 0]
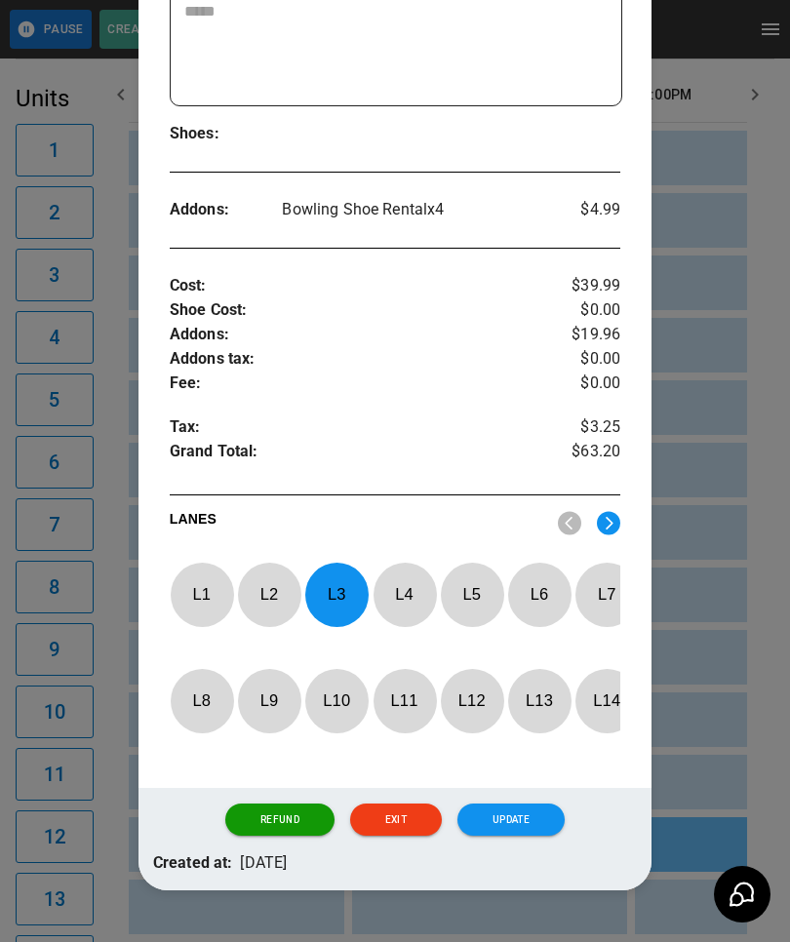
click at [342, 594] on p "L 3" at bounding box center [336, 594] width 64 height 46
click at [612, 525] on img at bounding box center [608, 523] width 23 height 24
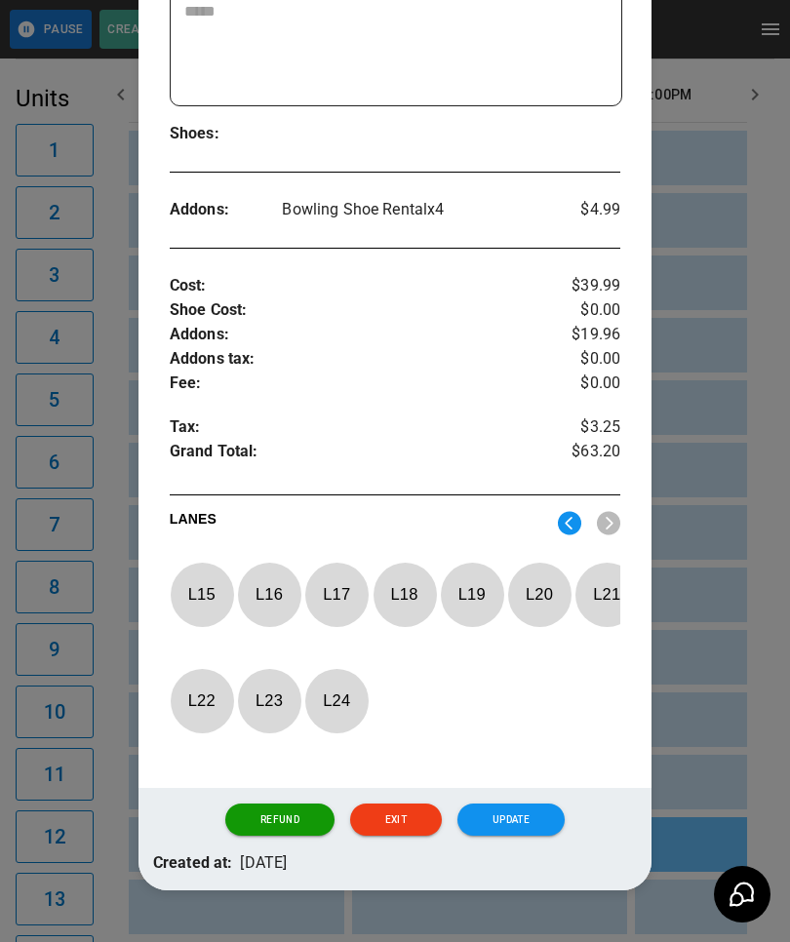
click at [279, 583] on p "L 16" at bounding box center [269, 594] width 64 height 46
click at [511, 836] on button "Update" at bounding box center [510, 819] width 107 height 33
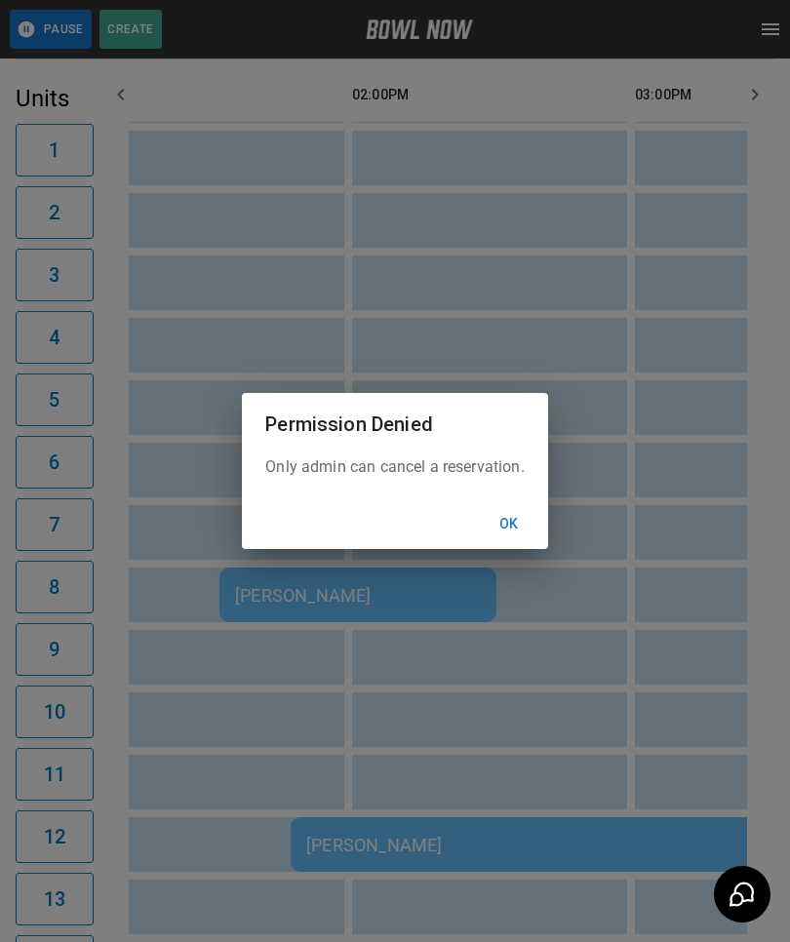
click at [514, 542] on button "Ok" at bounding box center [509, 524] width 62 height 36
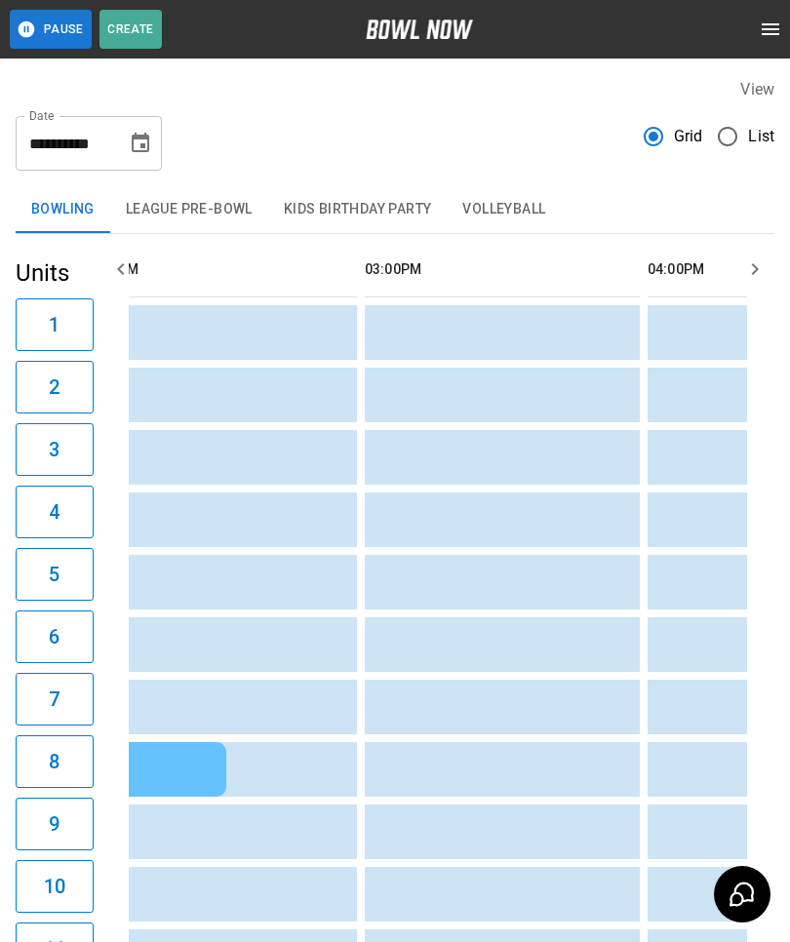
scroll to position [0, 1471]
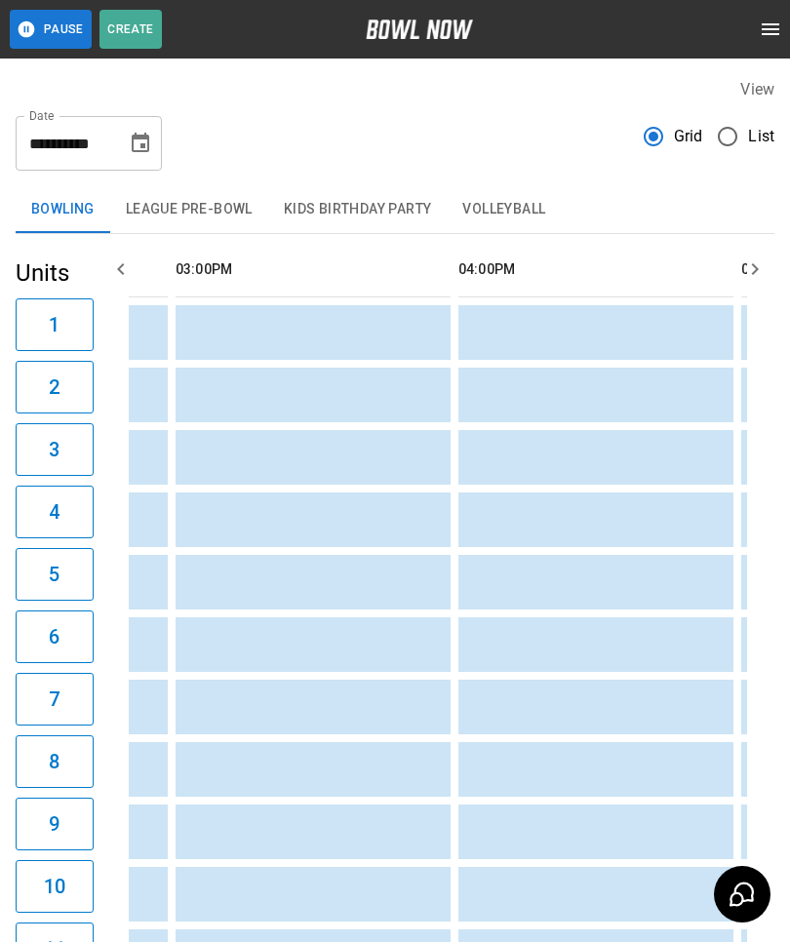
click at [137, 137] on icon "Choose date, selected date is Aug 23, 2025" at bounding box center [141, 142] width 18 height 19
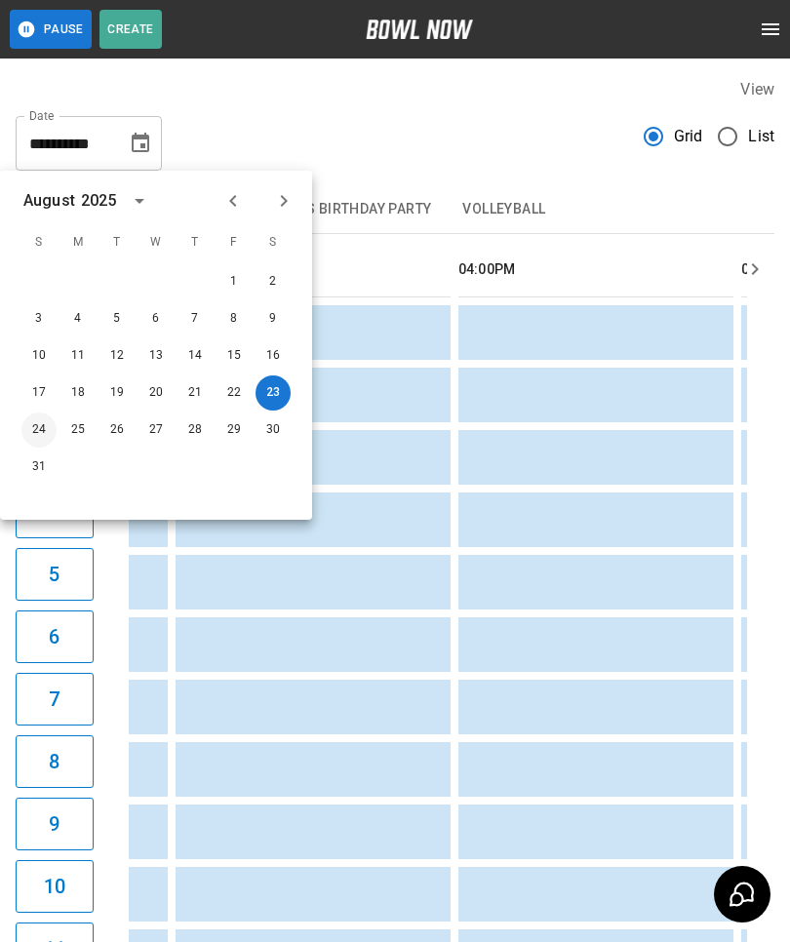
click at [36, 422] on button "24" at bounding box center [38, 429] width 35 height 35
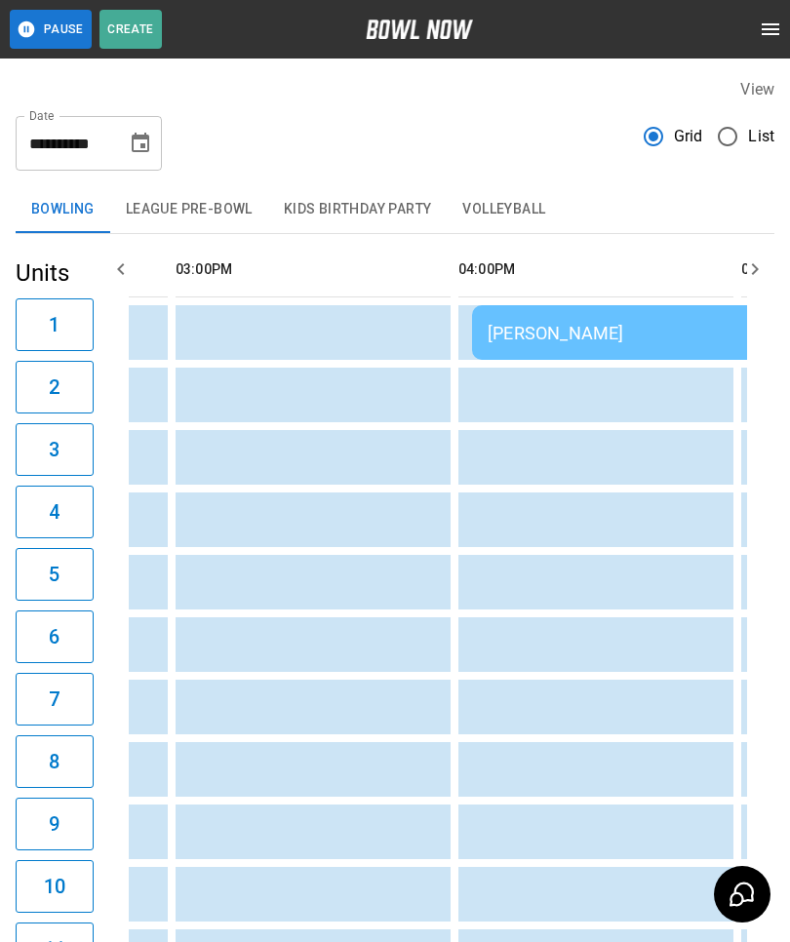
type input "**********"
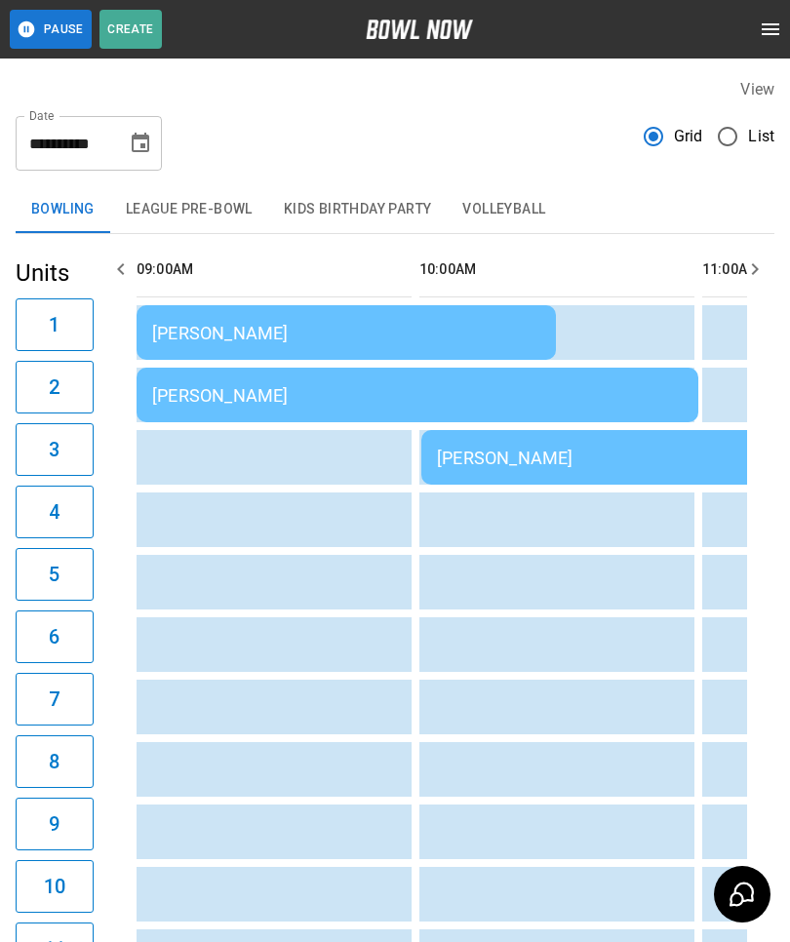
scroll to position [0, 0]
click at [198, 321] on td "Jim Moeller" at bounding box center [345, 332] width 419 height 55
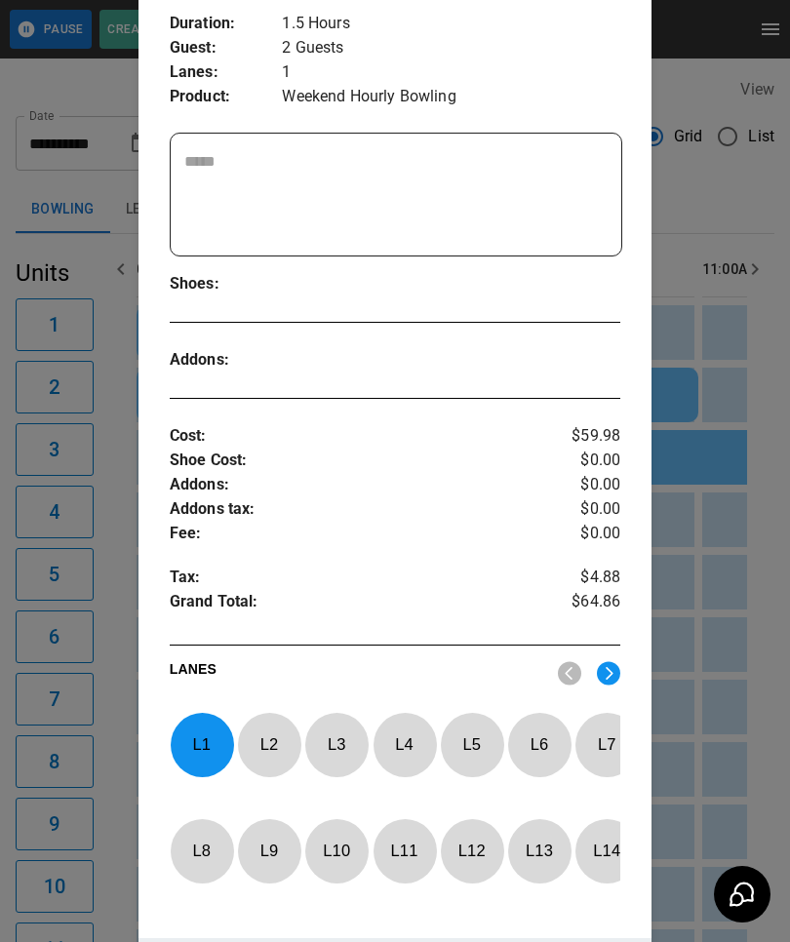
scroll to position [332, 0]
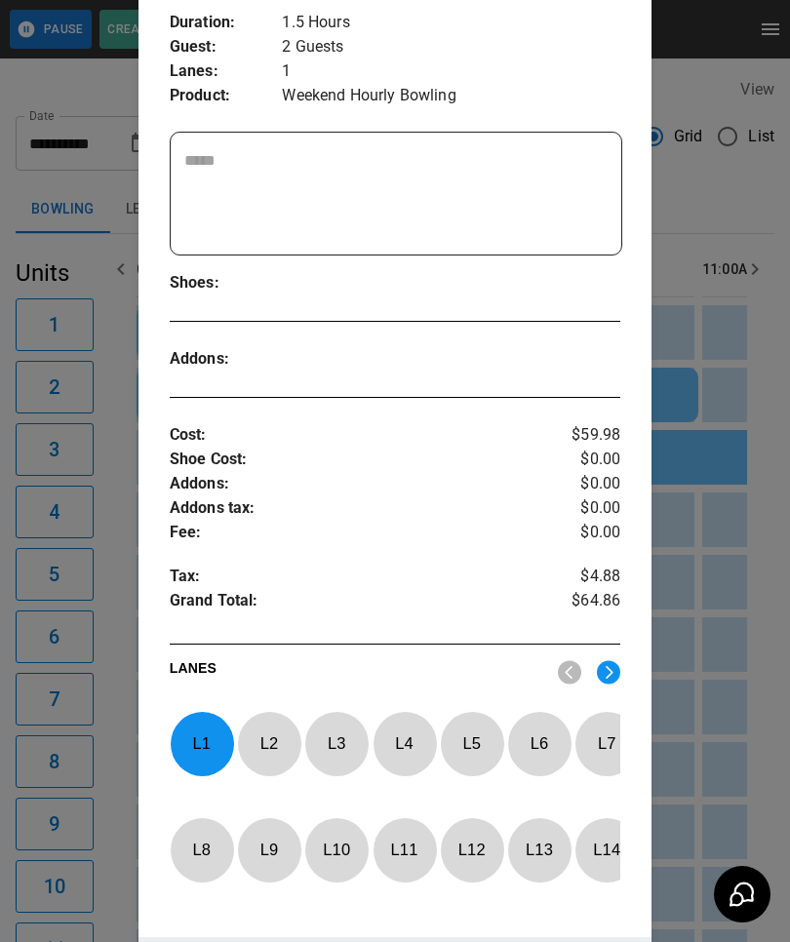
click at [200, 747] on p "L 1" at bounding box center [202, 743] width 64 height 46
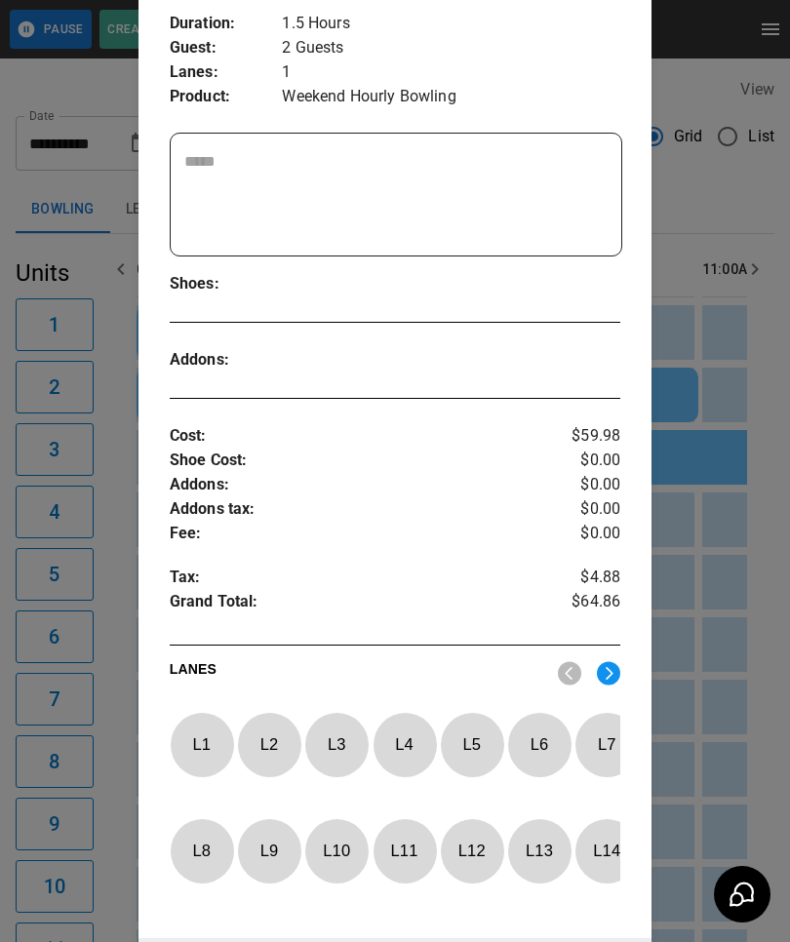
click at [606, 671] on img at bounding box center [608, 673] width 23 height 24
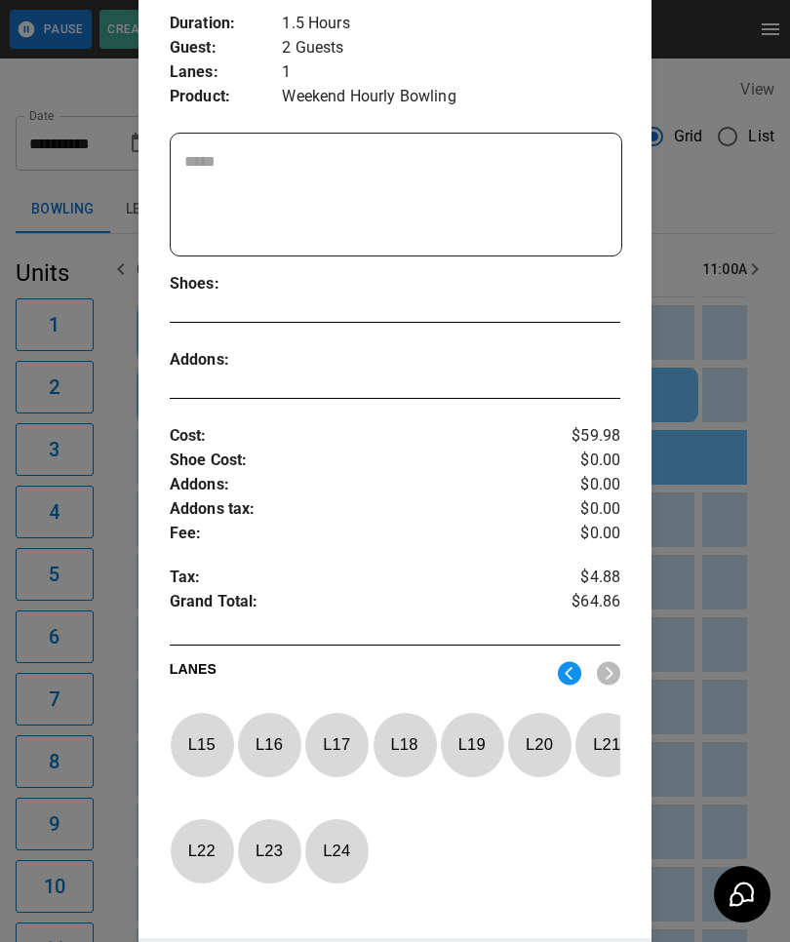
click at [325, 736] on p "L 17" at bounding box center [336, 744] width 64 height 46
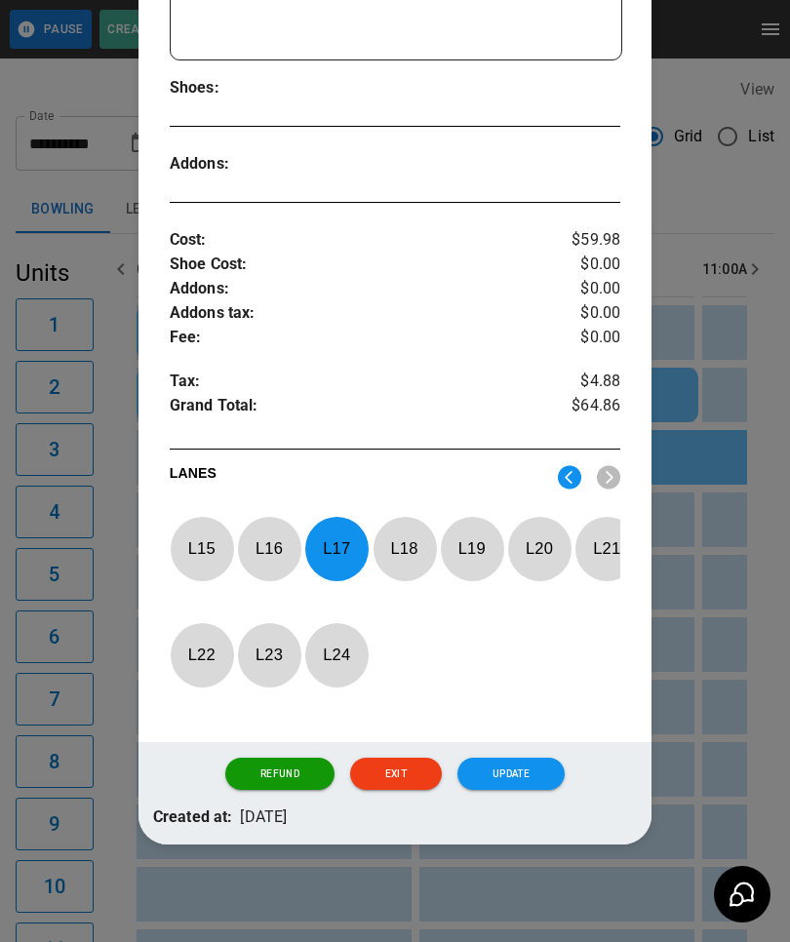
scroll to position [549, 0]
click at [487, 766] on button "Update" at bounding box center [510, 773] width 107 height 33
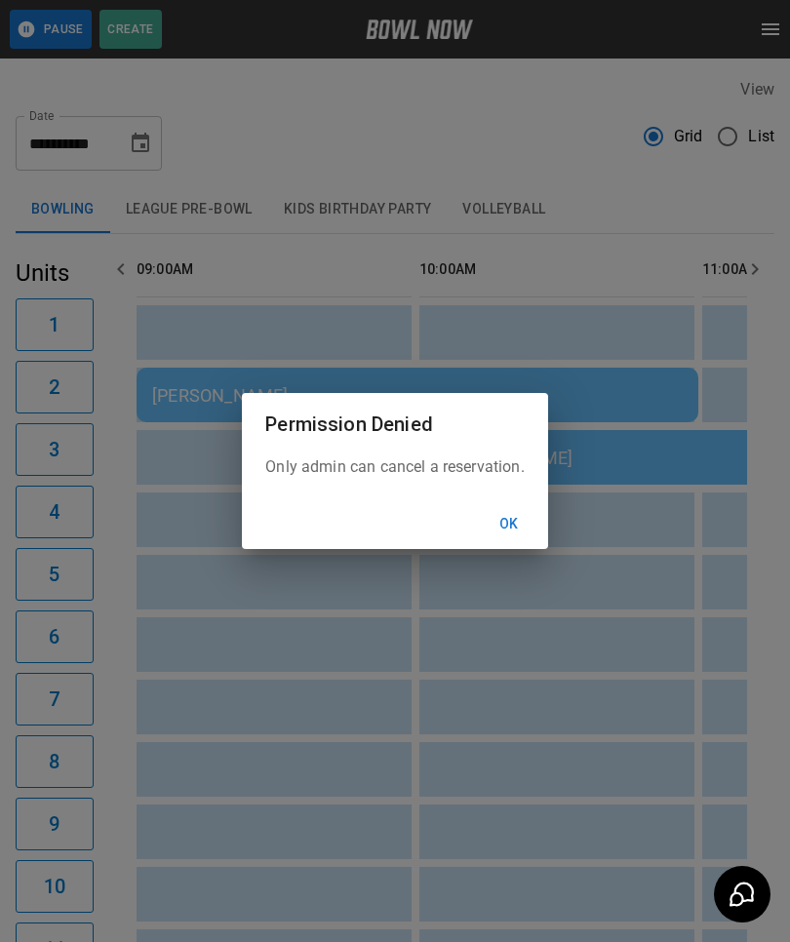
click at [520, 519] on button "Ok" at bounding box center [509, 524] width 62 height 36
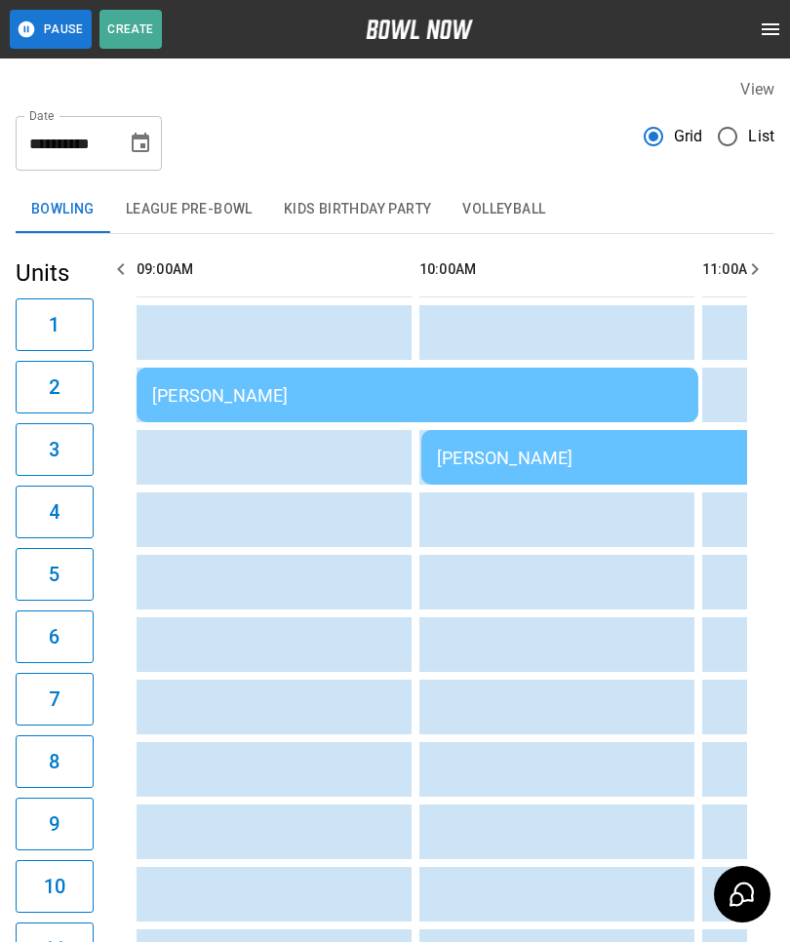
click at [192, 380] on td "Alan Wanless" at bounding box center [416, 394] width 561 height 55
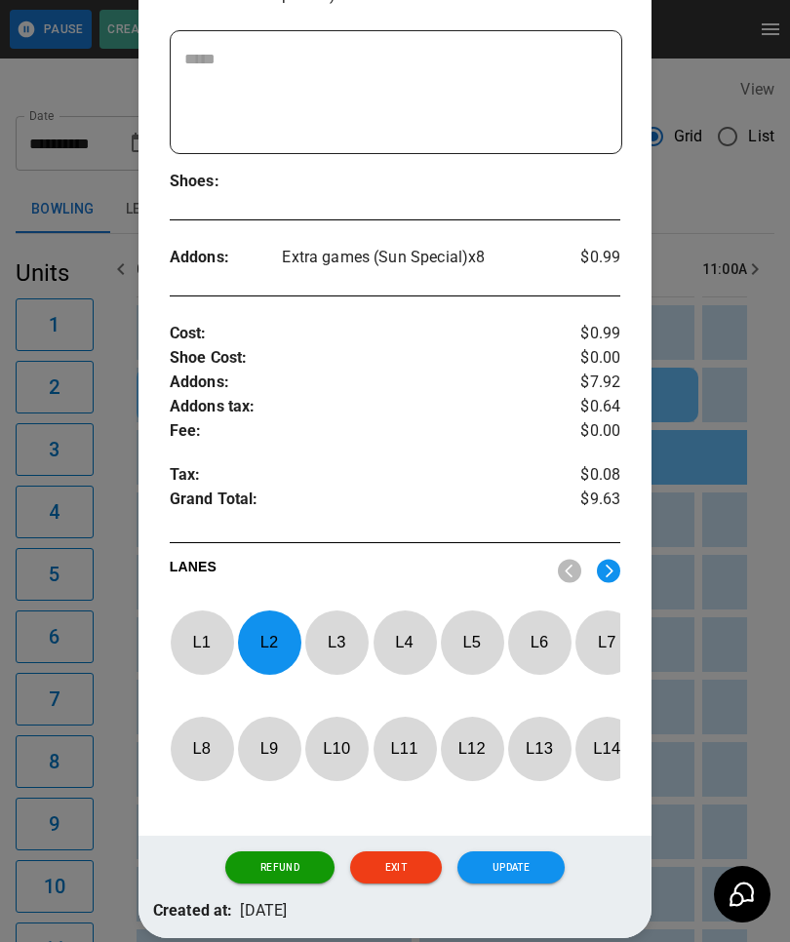
scroll to position [465, 0]
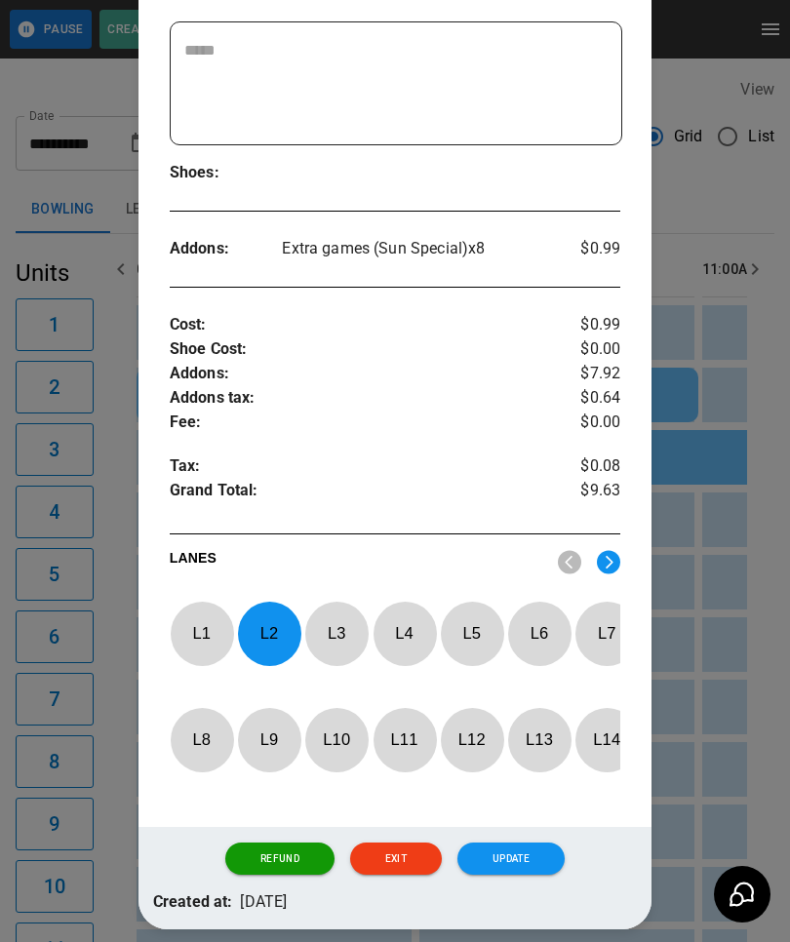
click at [275, 619] on p "L 2" at bounding box center [269, 633] width 64 height 46
click at [200, 631] on p "L 1" at bounding box center [202, 633] width 64 height 46
click at [487, 874] on button "Update" at bounding box center [510, 858] width 107 height 33
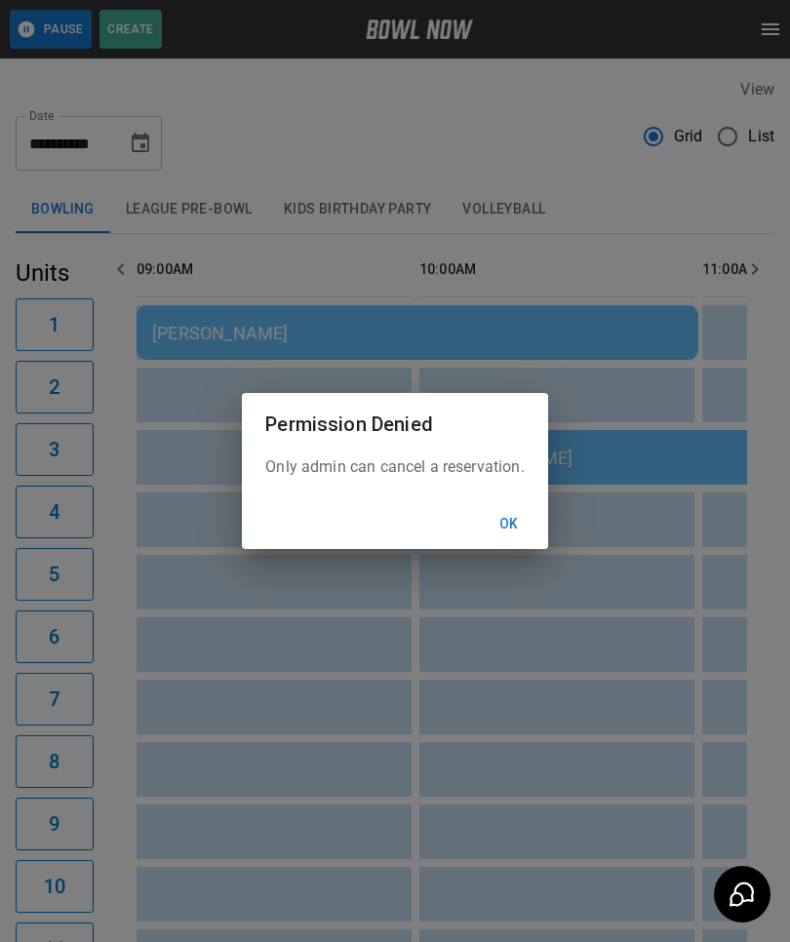
click at [516, 520] on button "Ok" at bounding box center [509, 524] width 62 height 36
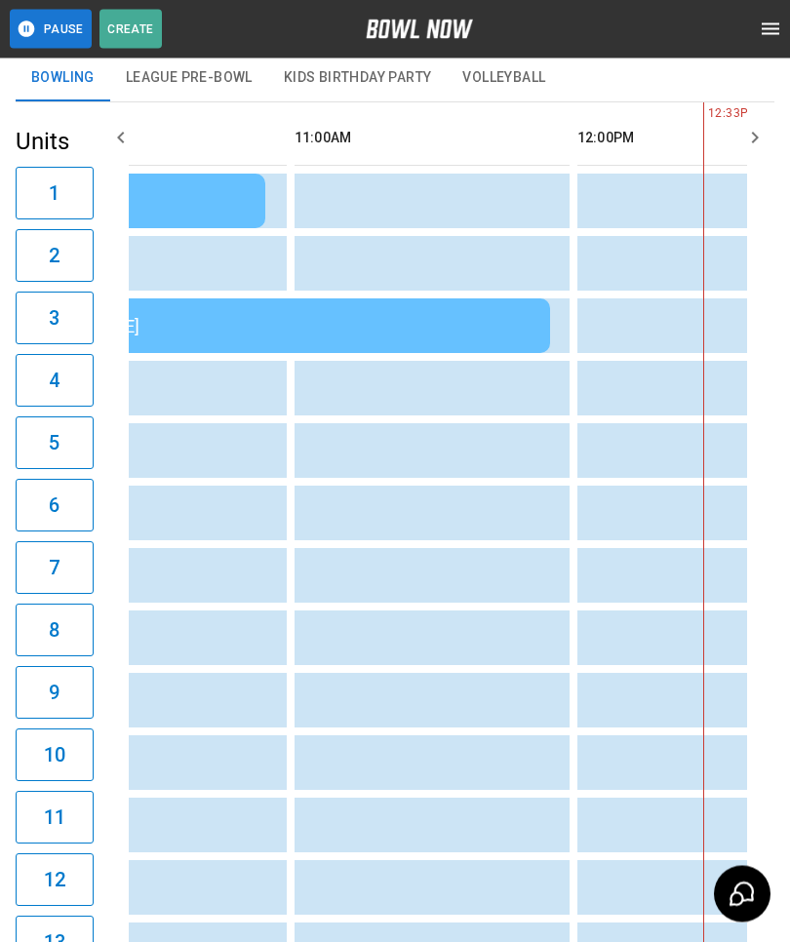
scroll to position [0, 710]
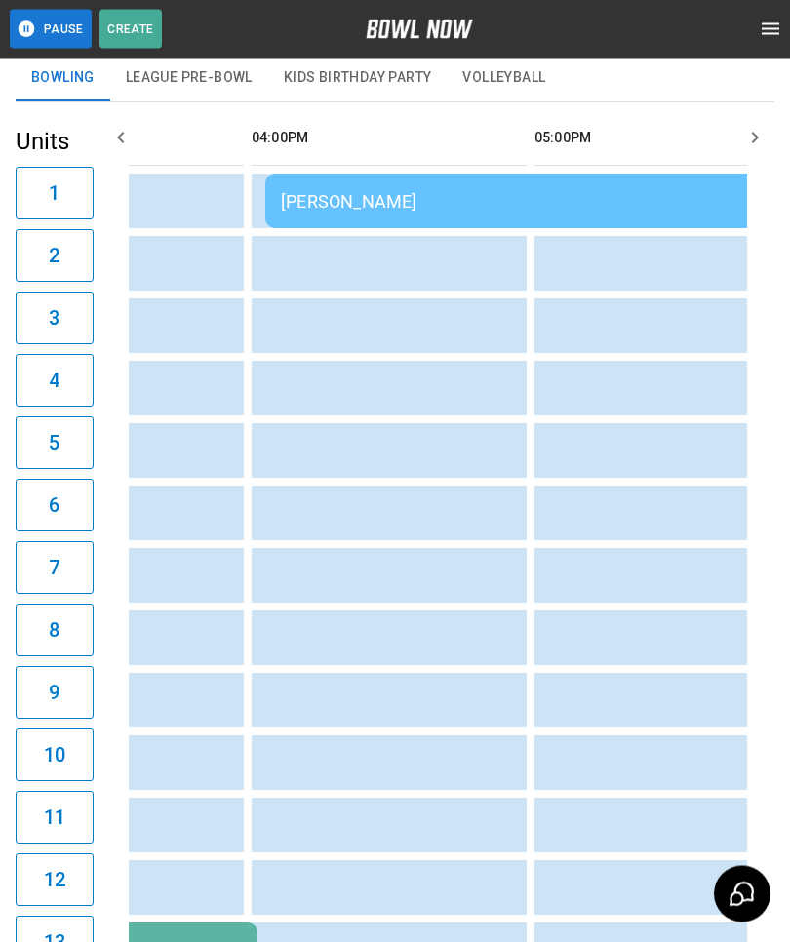
click at [349, 193] on div "Micah Metcalf Metcalf" at bounding box center [546, 202] width 530 height 20
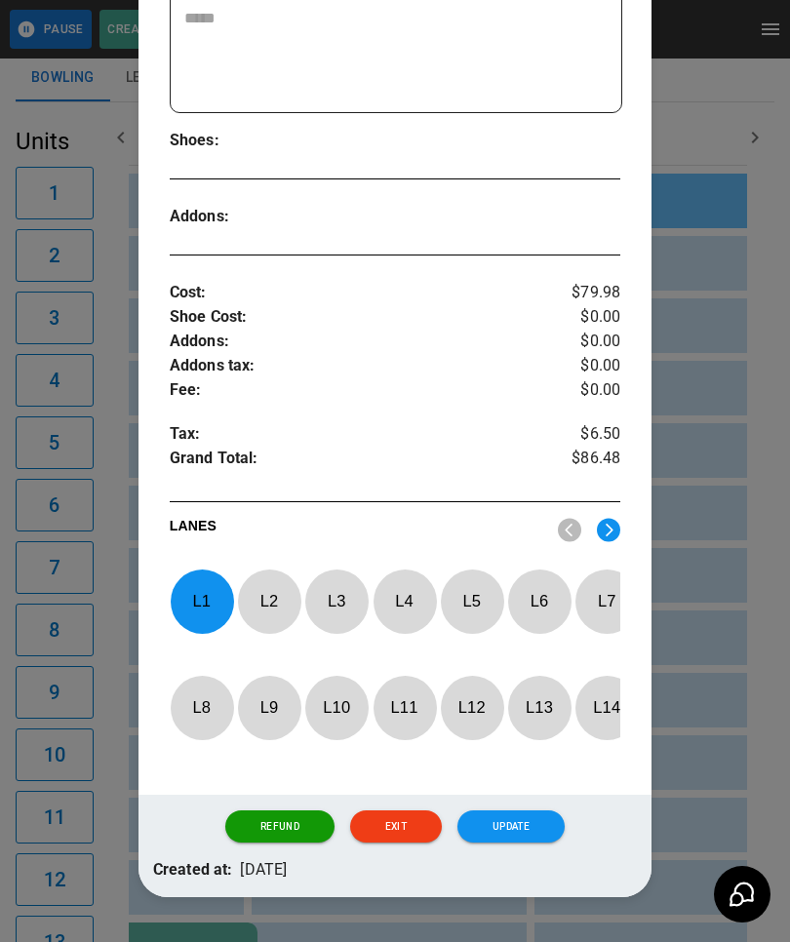
click at [713, 638] on div at bounding box center [395, 471] width 790 height 942
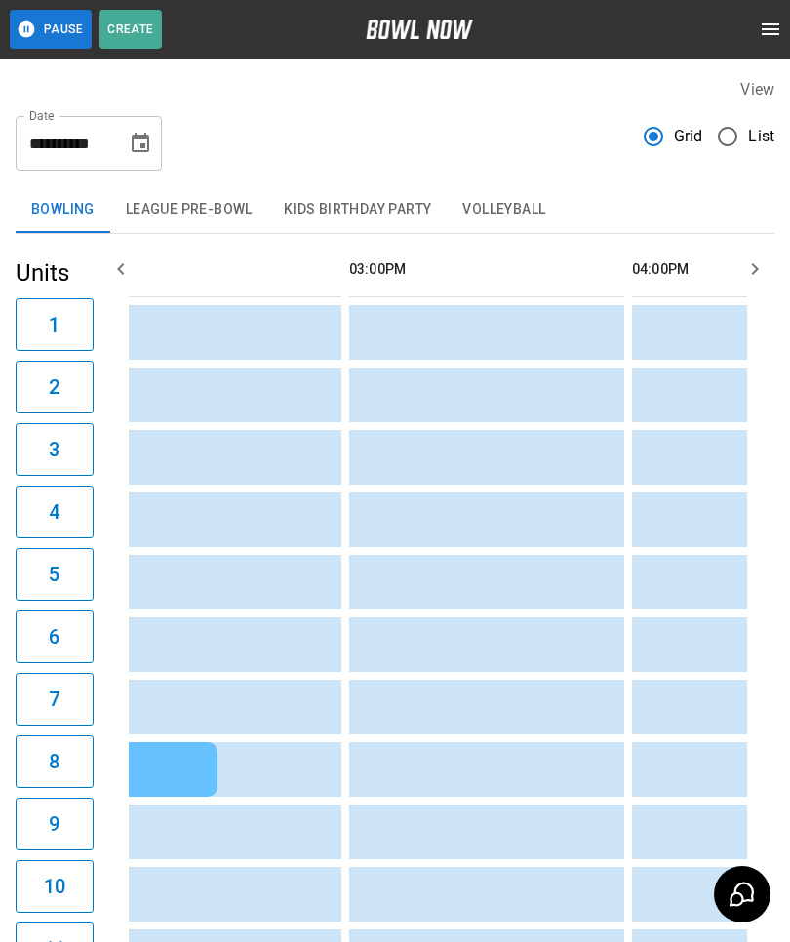
scroll to position [0, 1439]
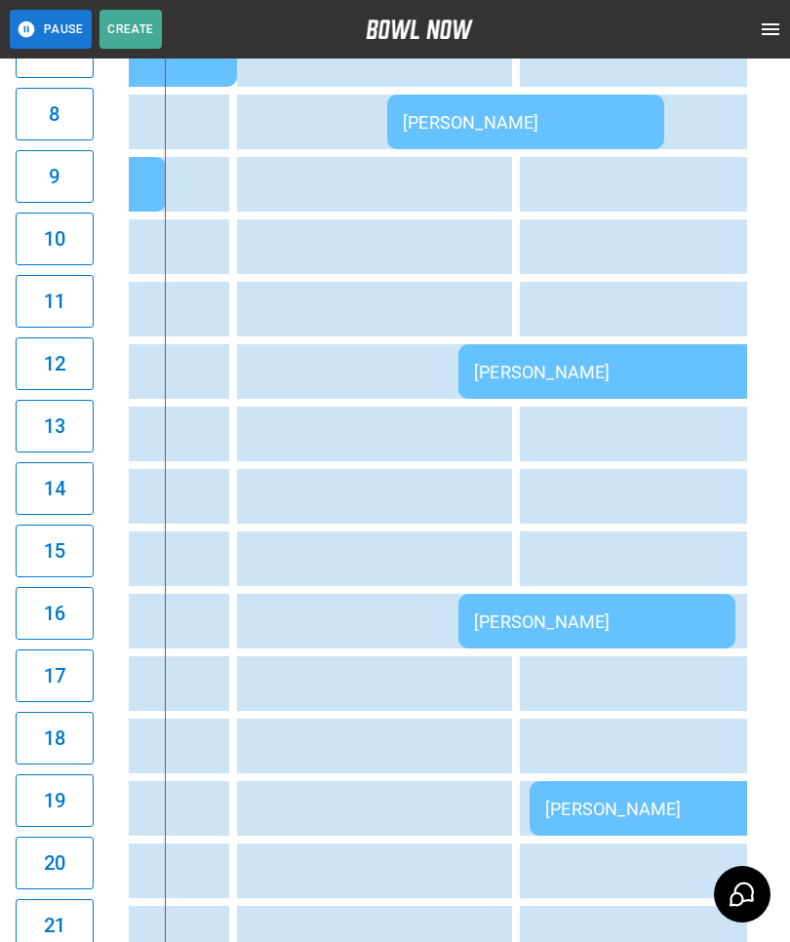
click at [520, 612] on div "[PERSON_NAME]" at bounding box center [597, 621] width 246 height 20
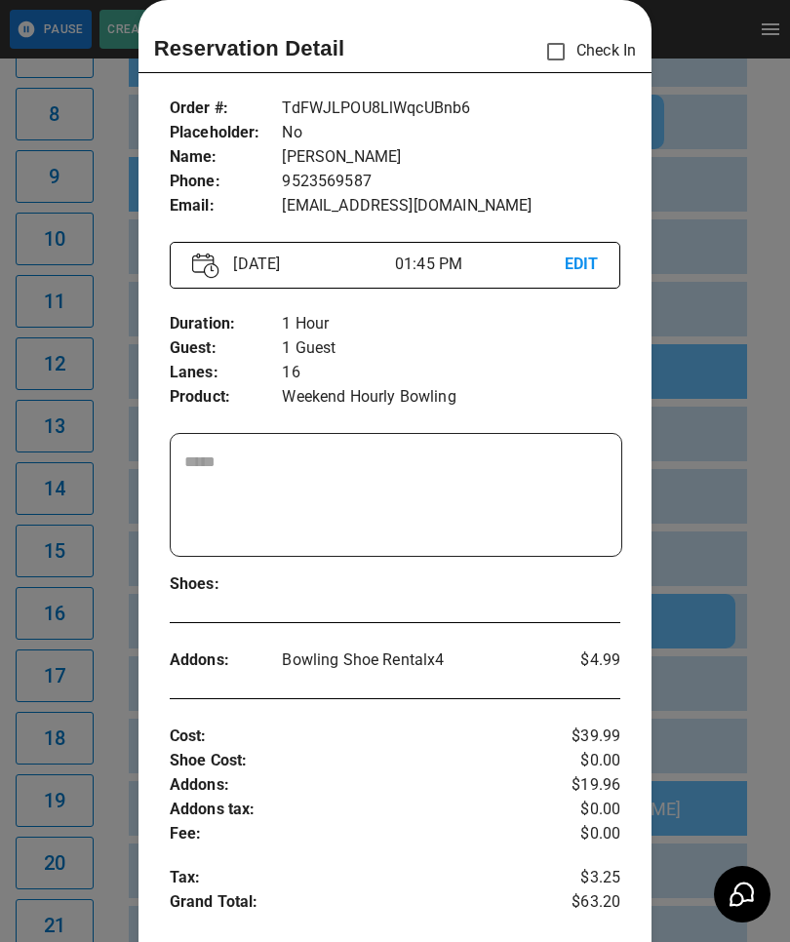
click at [69, 551] on div at bounding box center [395, 471] width 790 height 942
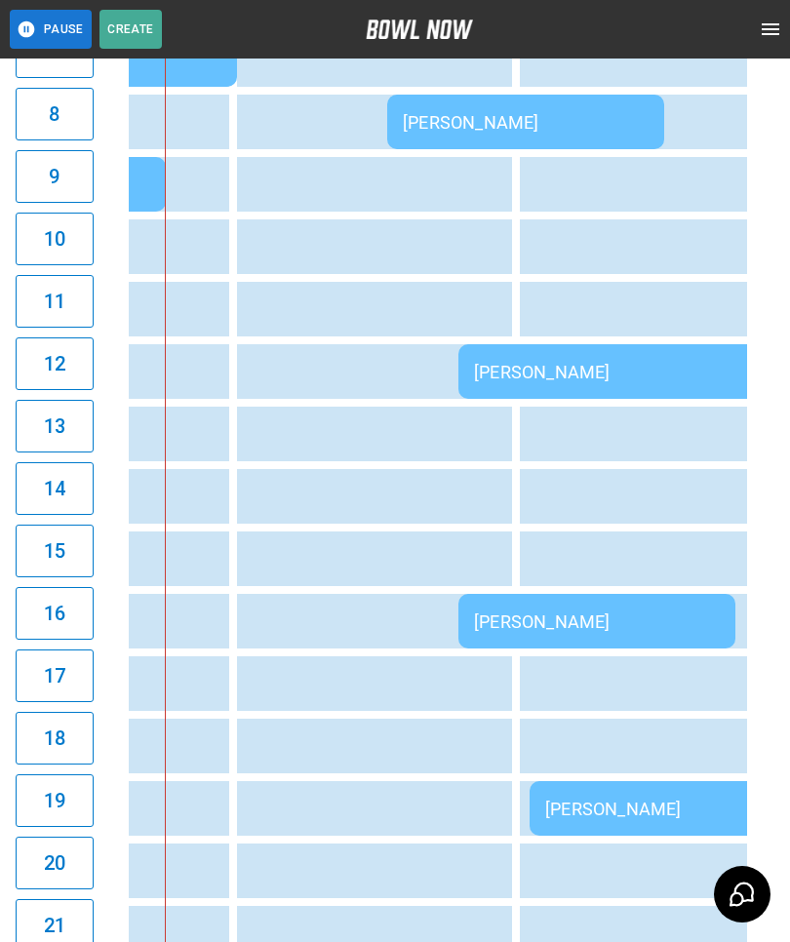
click at [514, 615] on div "[PERSON_NAME]" at bounding box center [597, 621] width 246 height 20
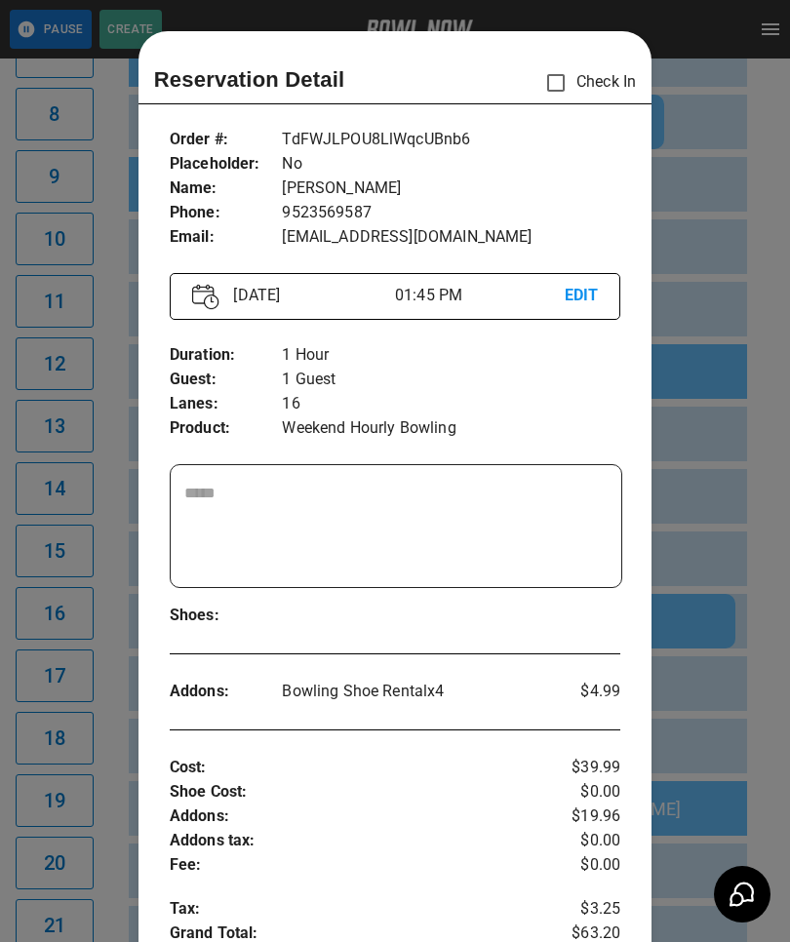
scroll to position [31, 0]
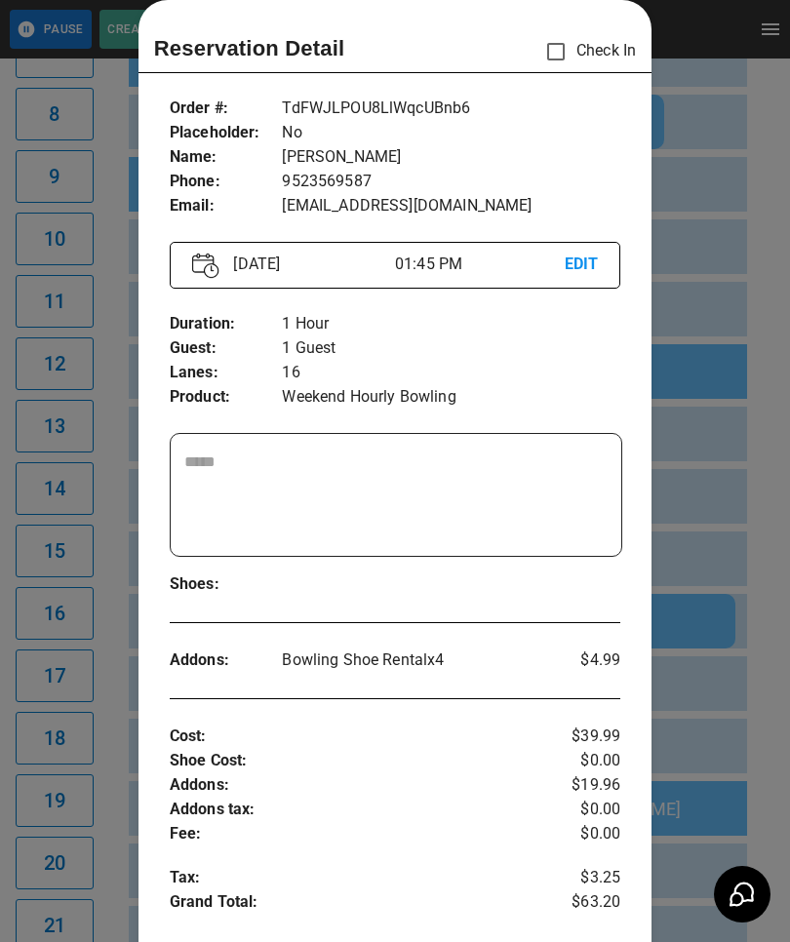
click at [577, 259] on p "EDIT" at bounding box center [581, 264] width 34 height 24
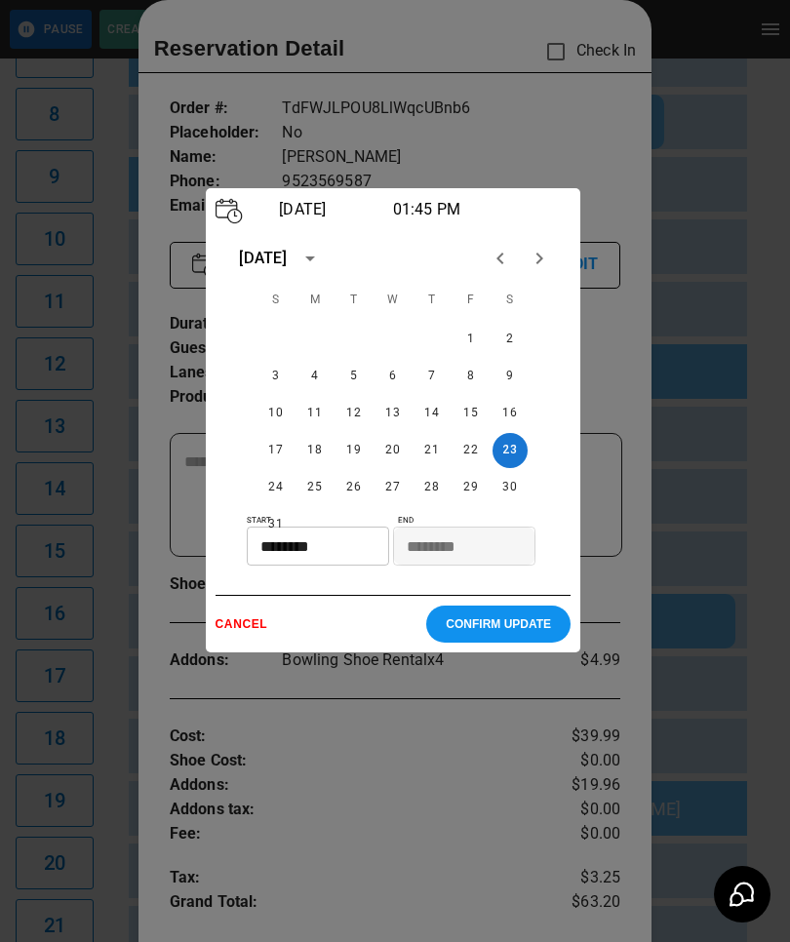
click at [307, 555] on input "********" at bounding box center [311, 545] width 129 height 39
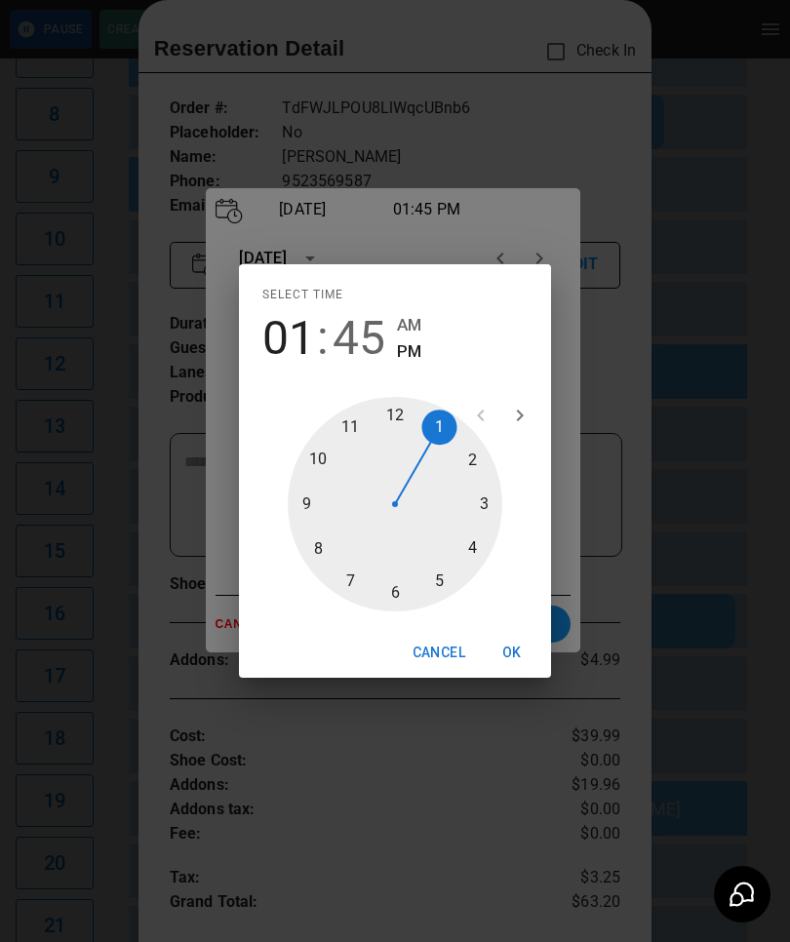
click at [474, 493] on div at bounding box center [395, 504] width 214 height 214
click at [464, 491] on div at bounding box center [395, 504] width 214 height 214
type input "********"
click at [506, 671] on button "OK" at bounding box center [512, 653] width 62 height 36
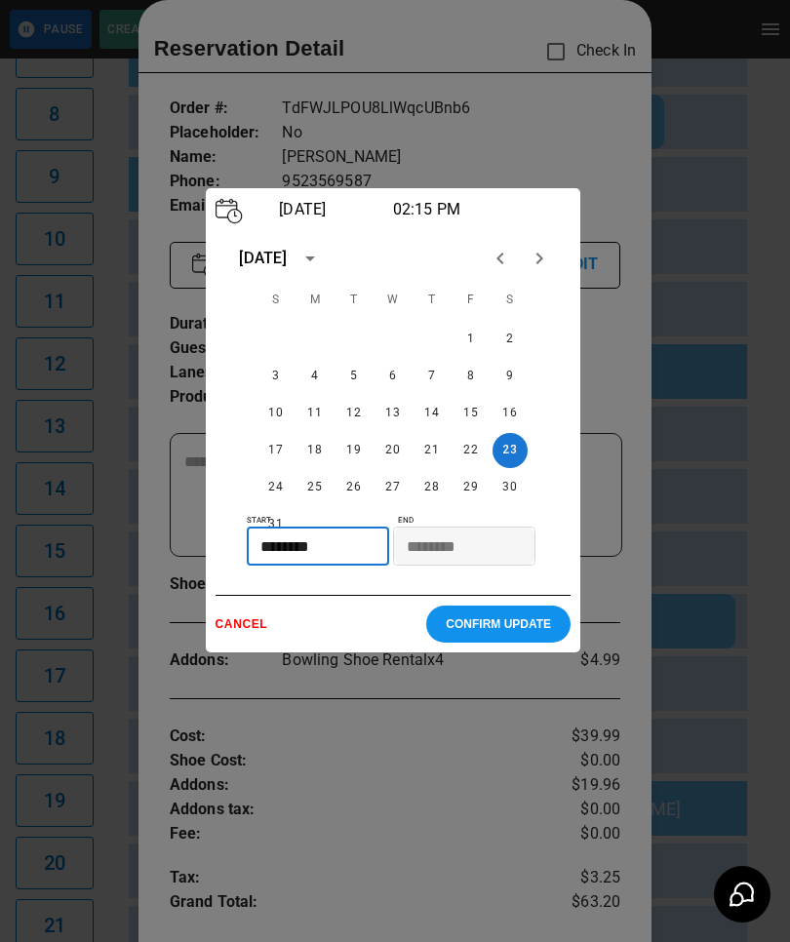
click at [454, 631] on p "CONFIRM UPDATE" at bounding box center [497, 624] width 105 height 14
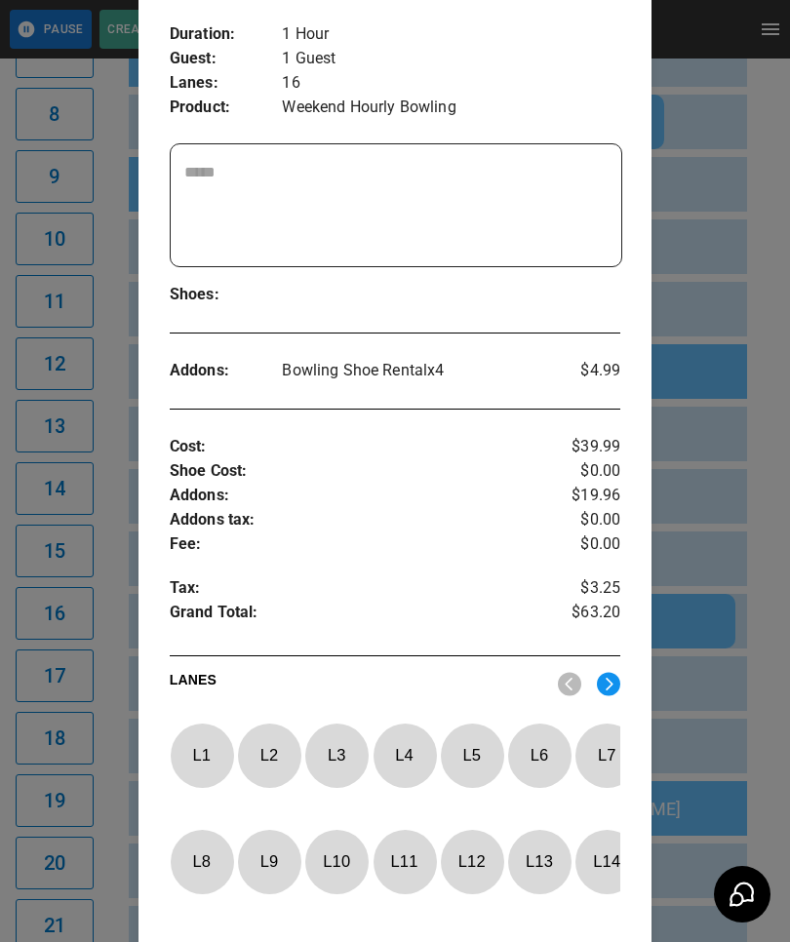
scroll to position [343, 0]
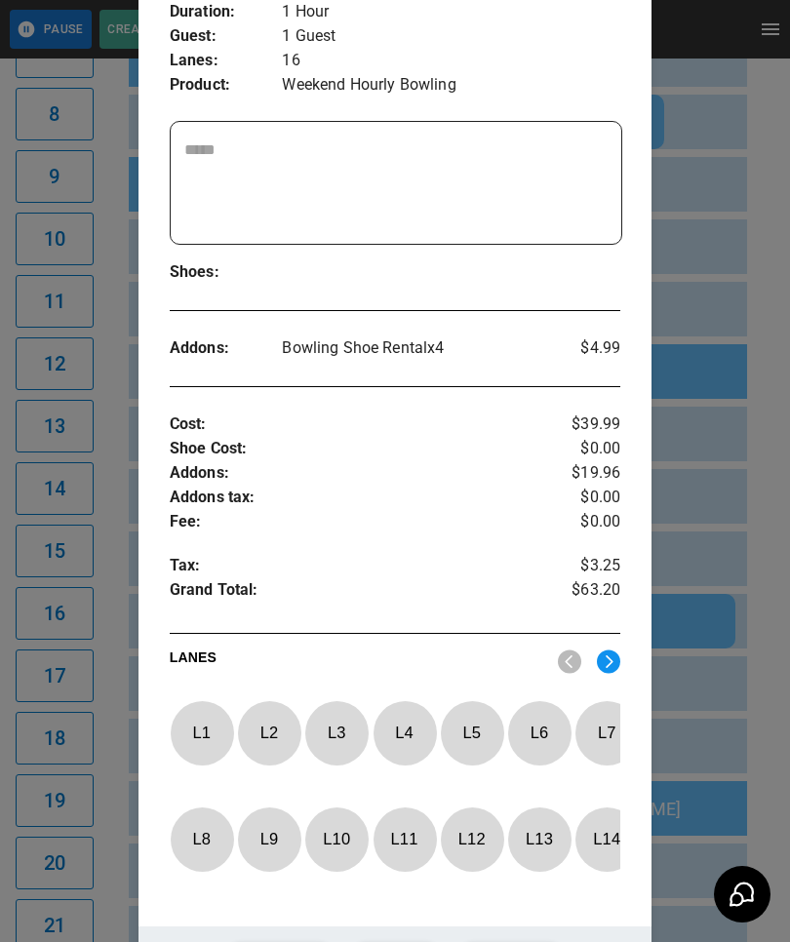
click at [487, 941] on button "Update" at bounding box center [510, 958] width 107 height 33
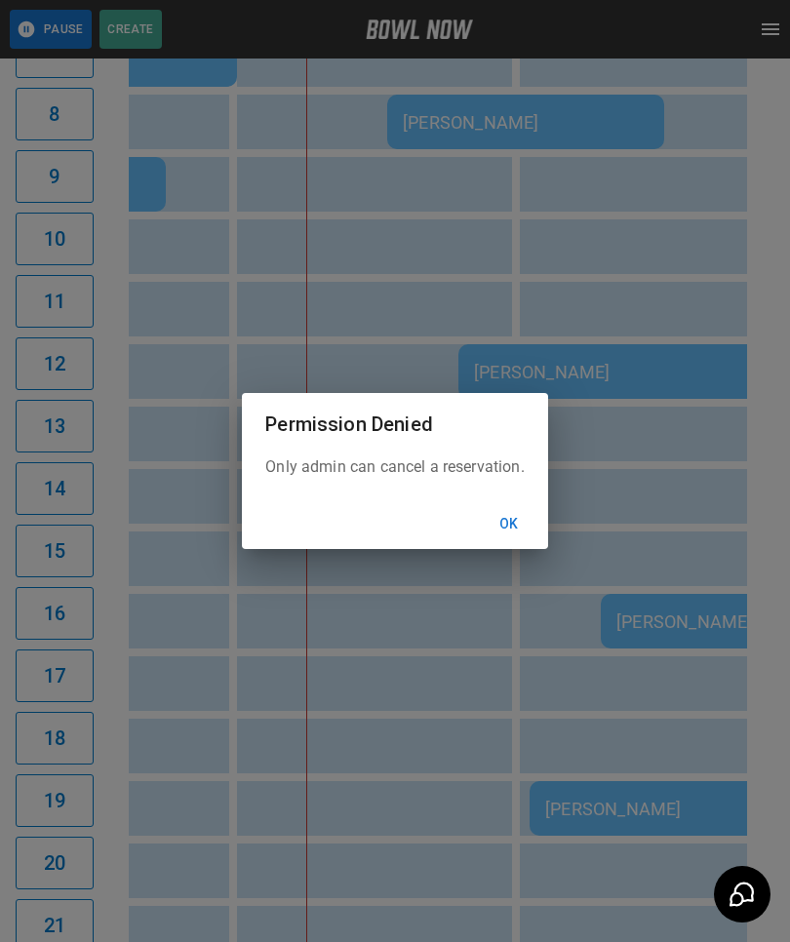
scroll to position [0, 1131]
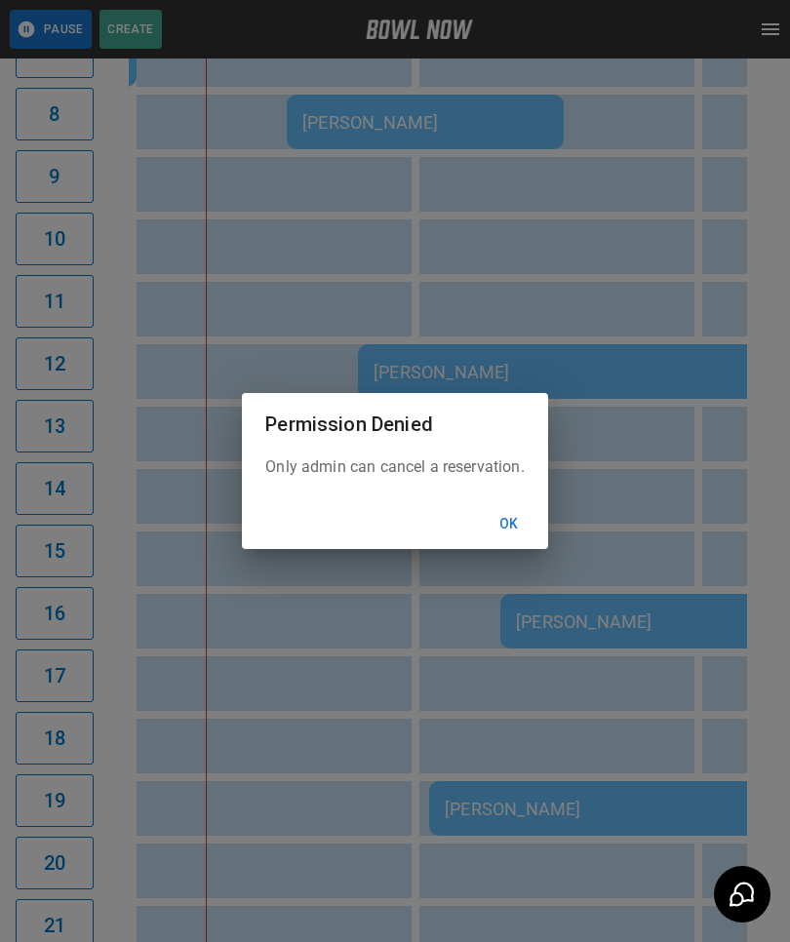
click at [509, 542] on button "Ok" at bounding box center [509, 524] width 62 height 36
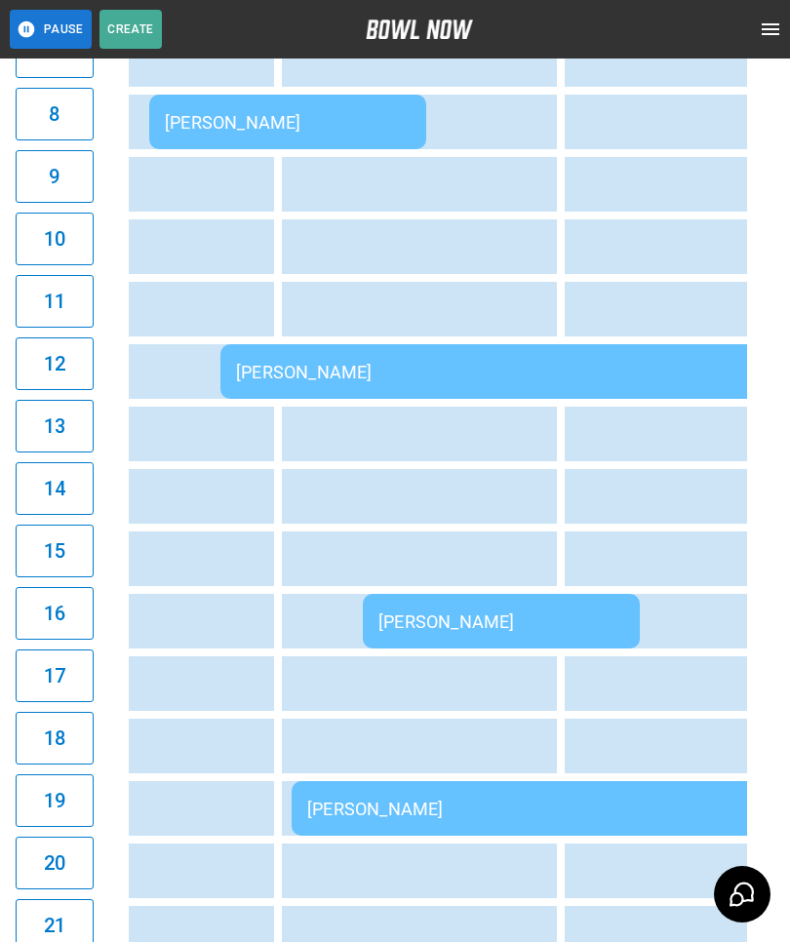
scroll to position [0, 1300]
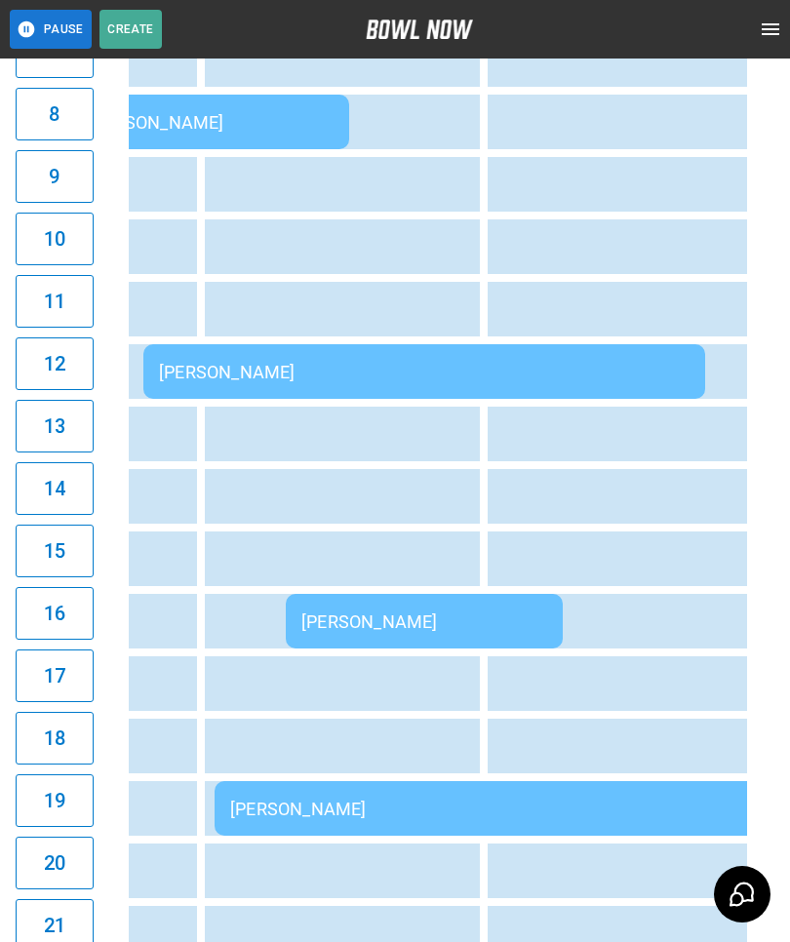
click at [313, 802] on div "[PERSON_NAME]" at bounding box center [495, 808] width 530 height 20
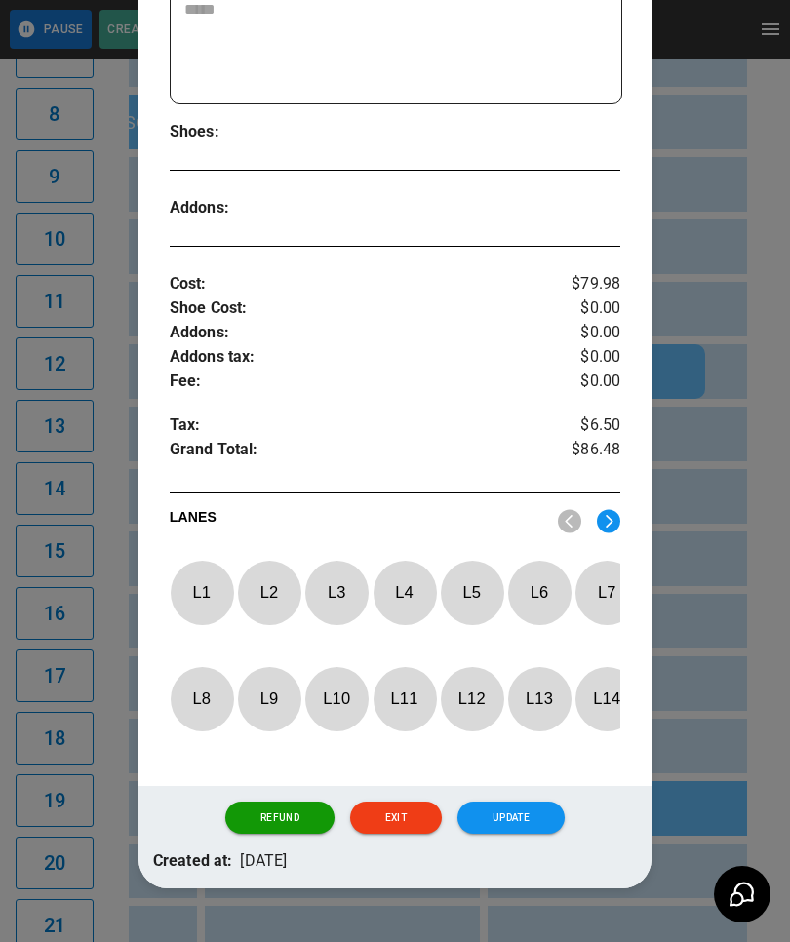
scroll to position [482, 0]
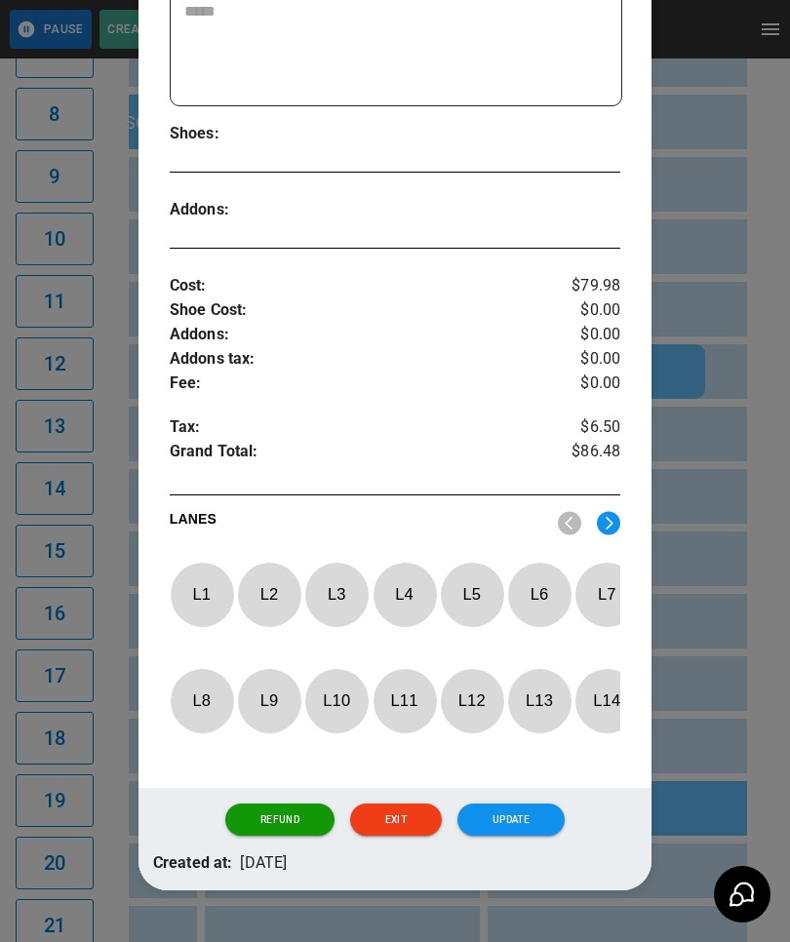
click at [603, 513] on img at bounding box center [608, 523] width 23 height 24
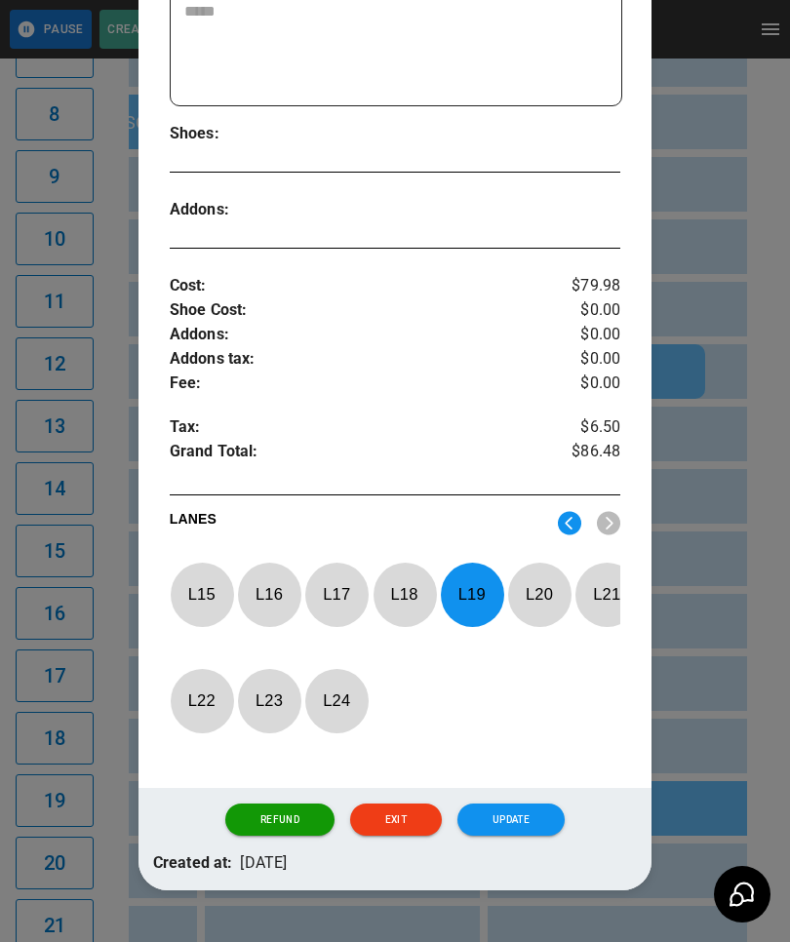
click at [492, 612] on p "L 19" at bounding box center [472, 594] width 64 height 46
click at [281, 701] on p "L 23" at bounding box center [269, 700] width 64 height 46
click at [511, 835] on button "Update" at bounding box center [510, 819] width 107 height 33
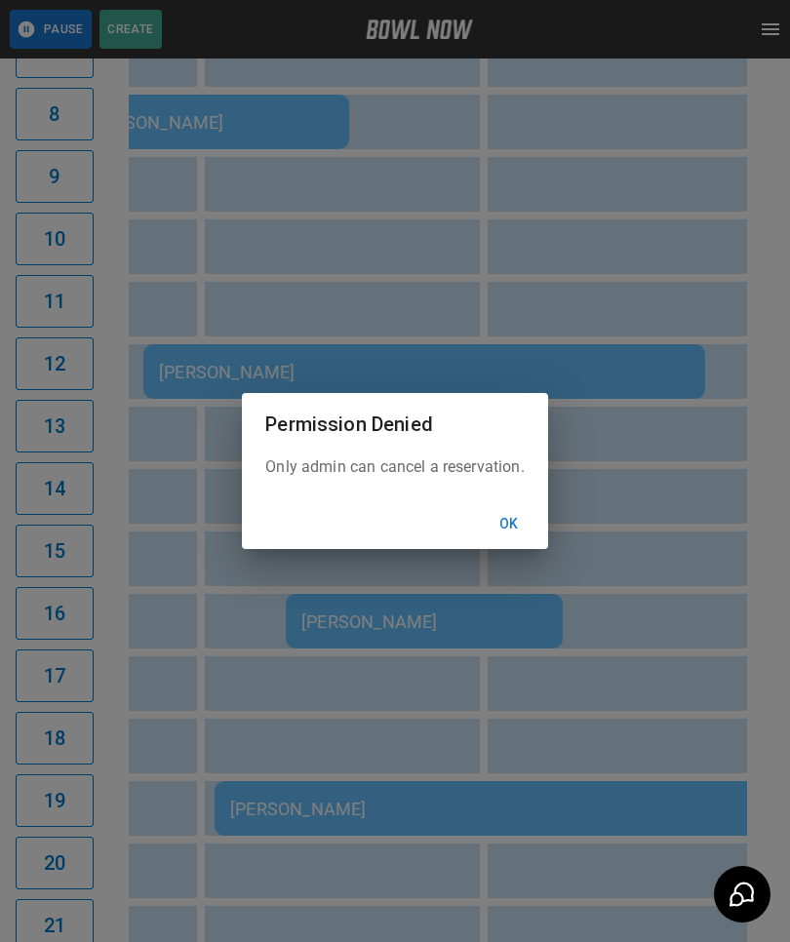
click at [515, 542] on button "Ok" at bounding box center [509, 524] width 62 height 36
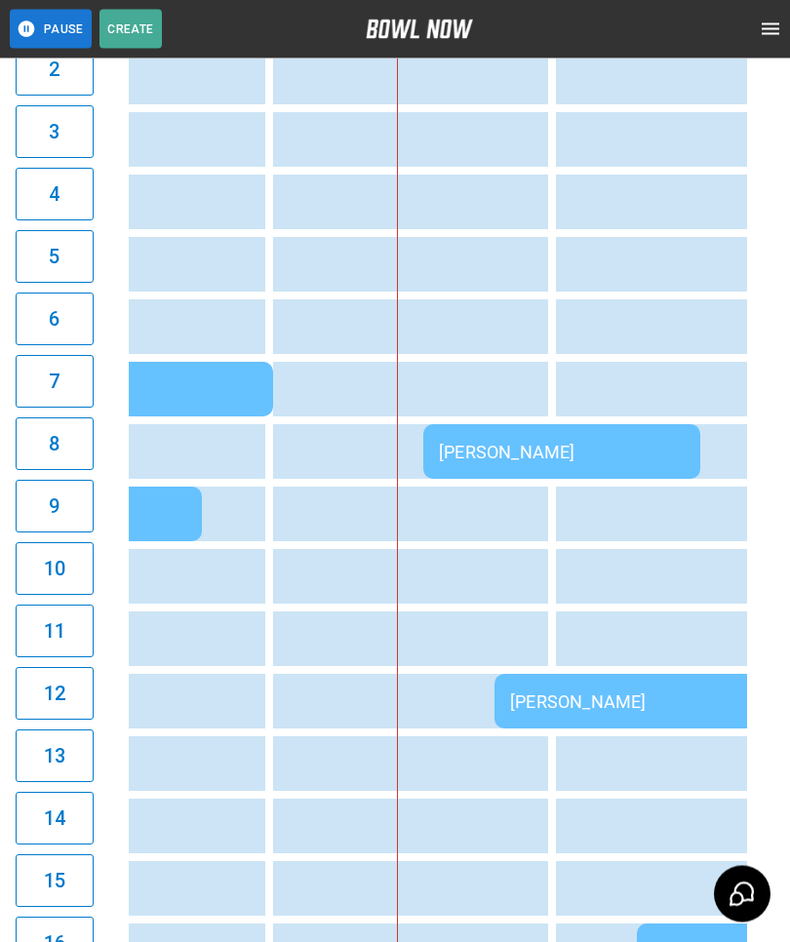
scroll to position [327, 0]
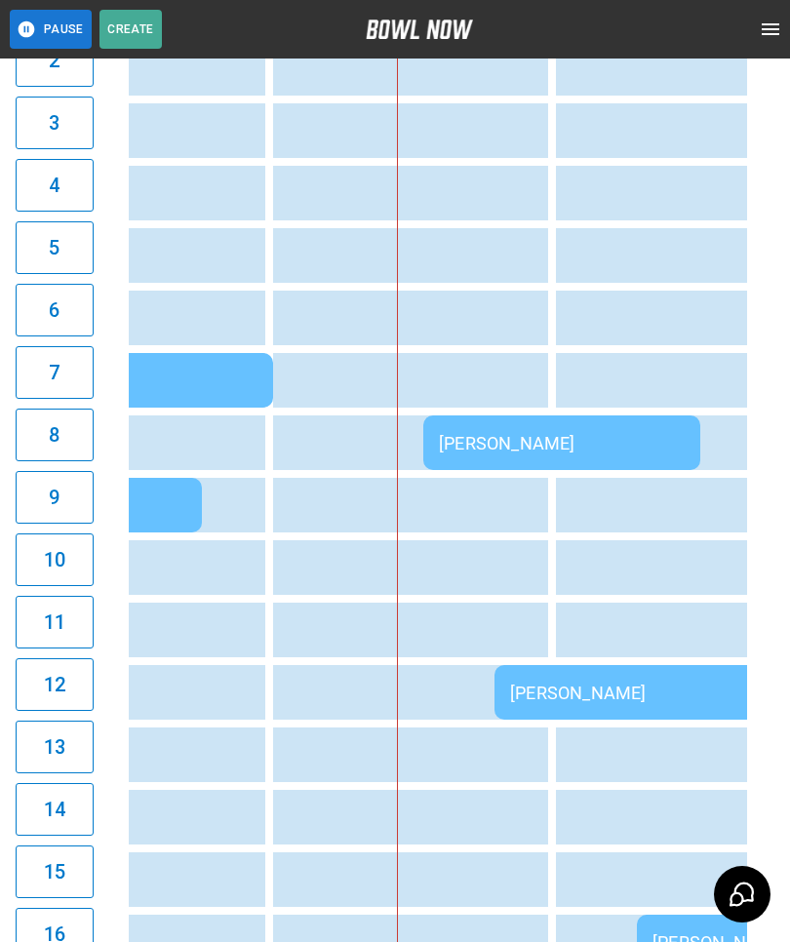
click at [489, 437] on div "[PERSON_NAME]" at bounding box center [562, 443] width 246 height 20
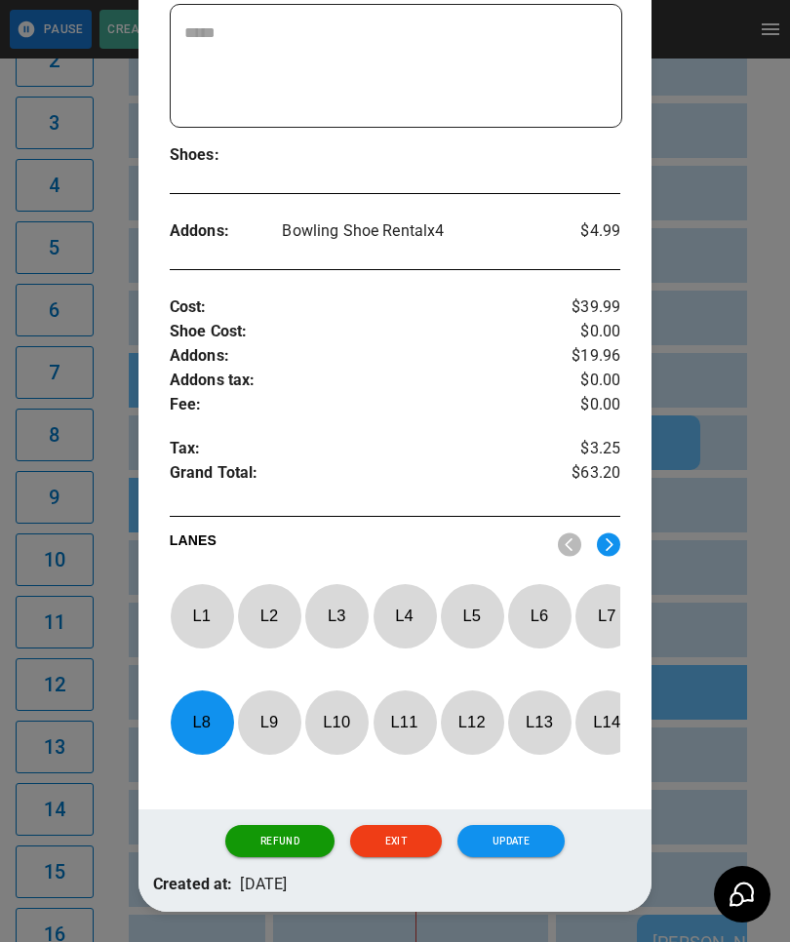
scroll to position [482, 0]
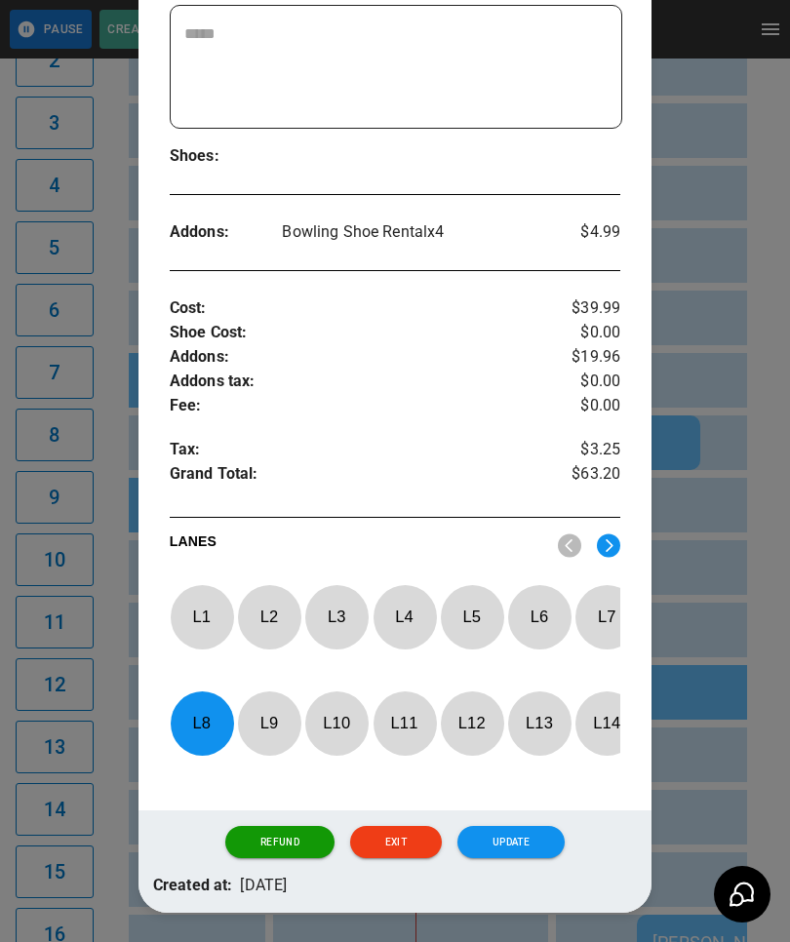
click at [528, 832] on button "Update" at bounding box center [510, 842] width 107 height 33
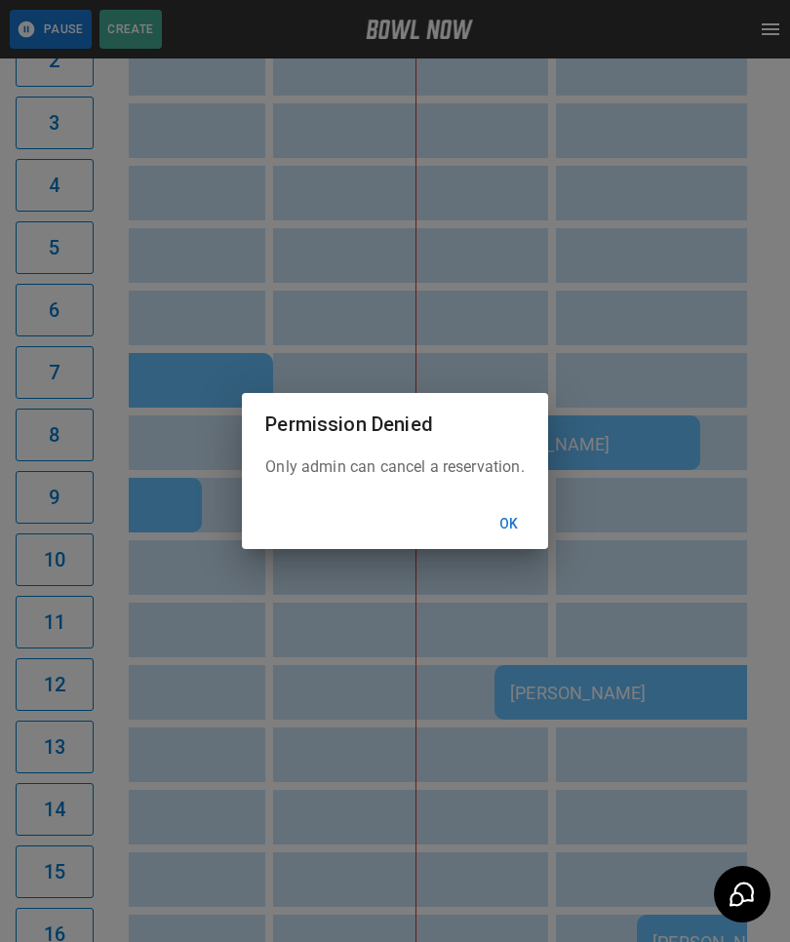
click at [506, 542] on button "Ok" at bounding box center [509, 524] width 62 height 36
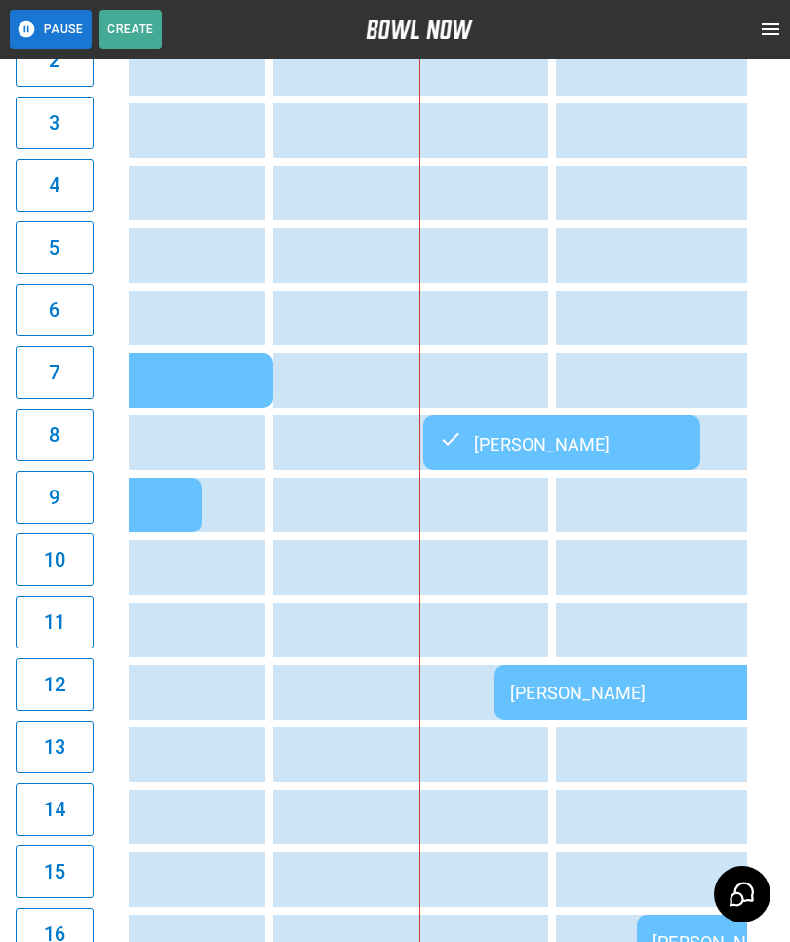
click at [565, 691] on div "[PERSON_NAME]" at bounding box center [775, 692] width 530 height 20
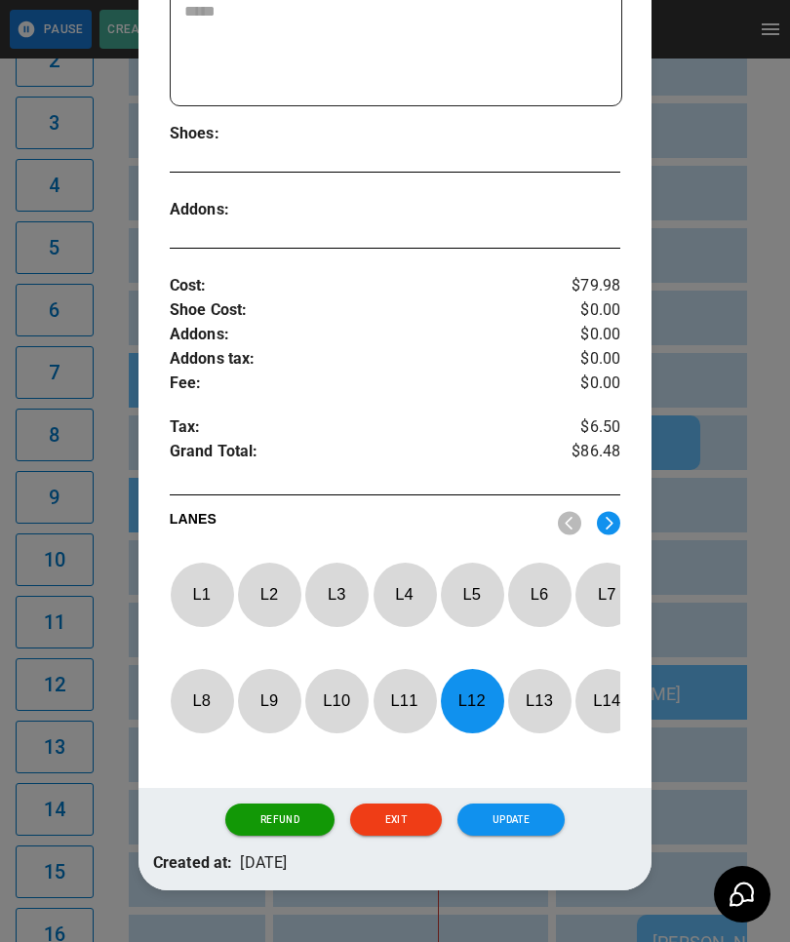
click at [396, 700] on p "L 11" at bounding box center [404, 700] width 64 height 46
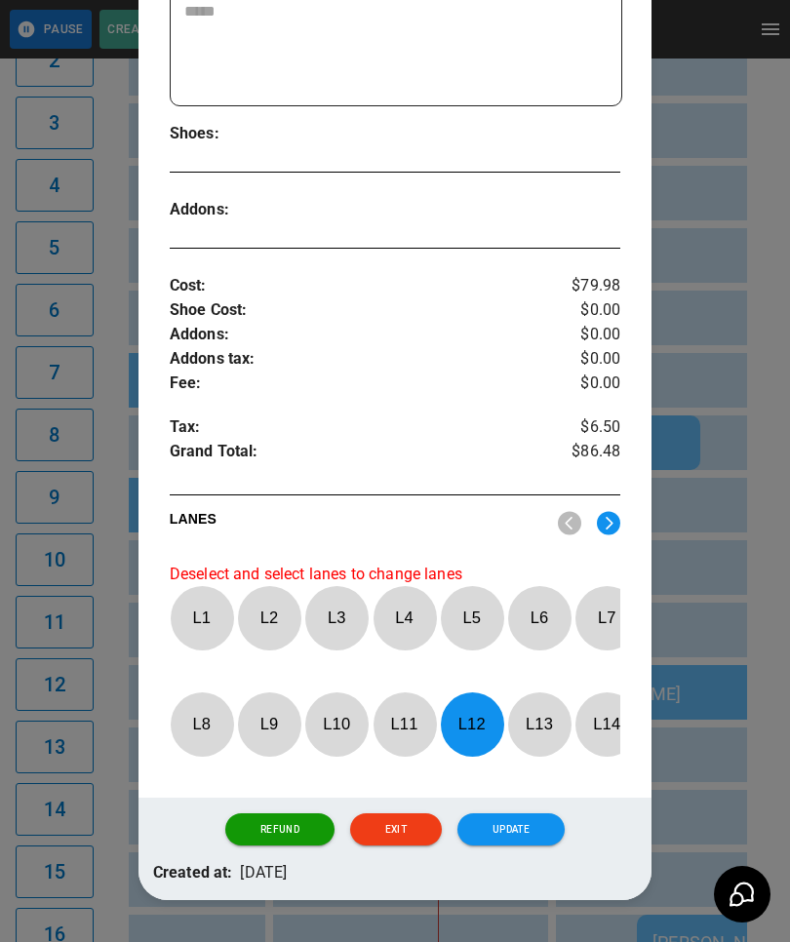
click at [463, 728] on p "L 12" at bounding box center [472, 724] width 64 height 46
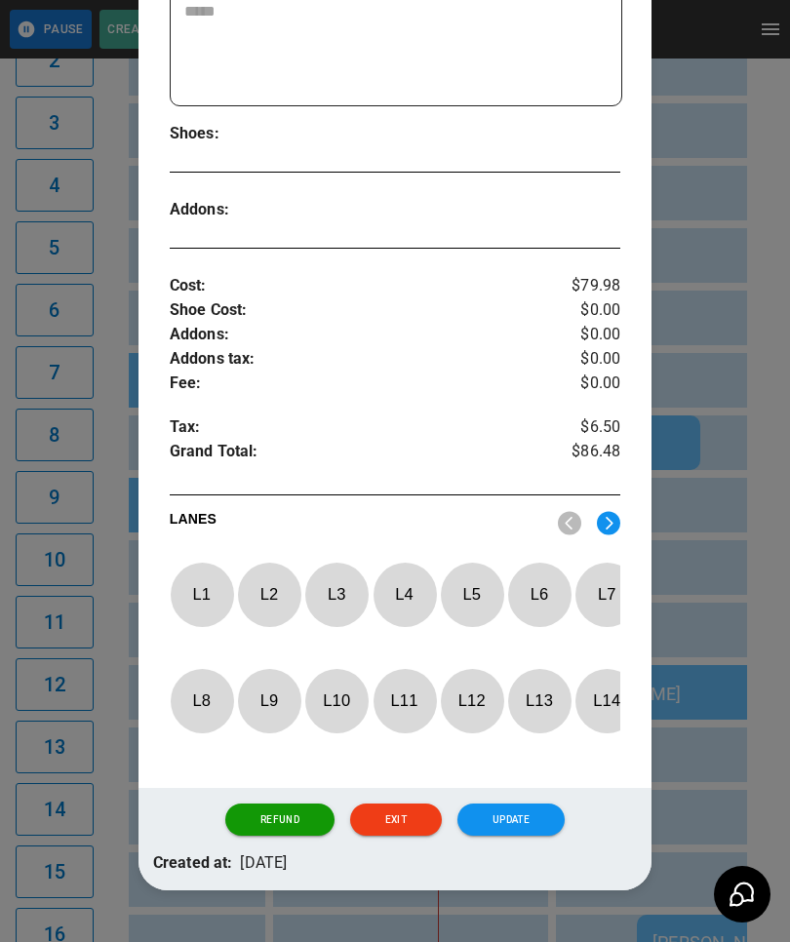
click at [408, 695] on p "L 11" at bounding box center [404, 700] width 64 height 46
click at [511, 836] on button "Update" at bounding box center [510, 819] width 107 height 33
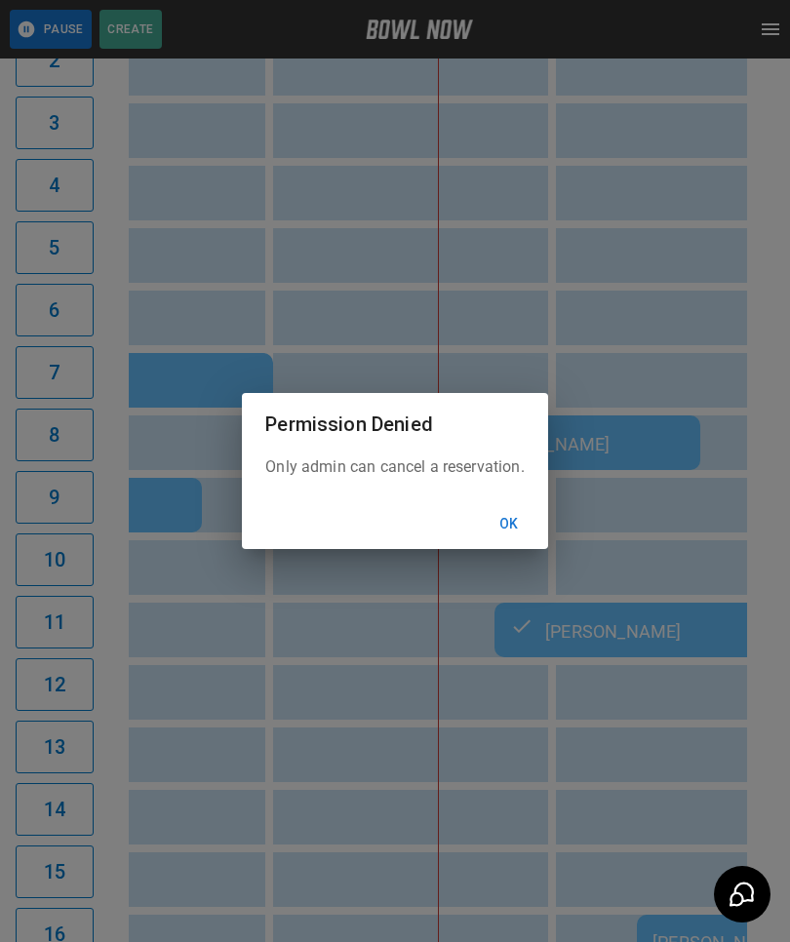
click at [512, 776] on div "Permission Denied Only admin can cancel a reservation. Ok" at bounding box center [395, 471] width 790 height 942
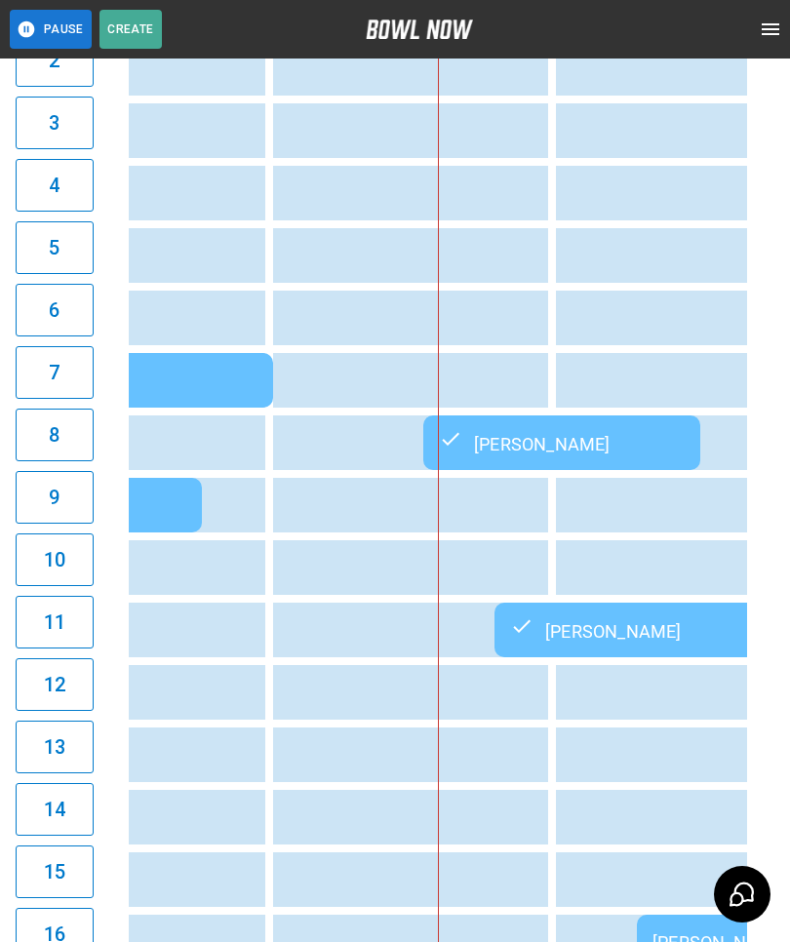
click at [576, 619] on td "[PERSON_NAME]" at bounding box center [774, 629] width 561 height 55
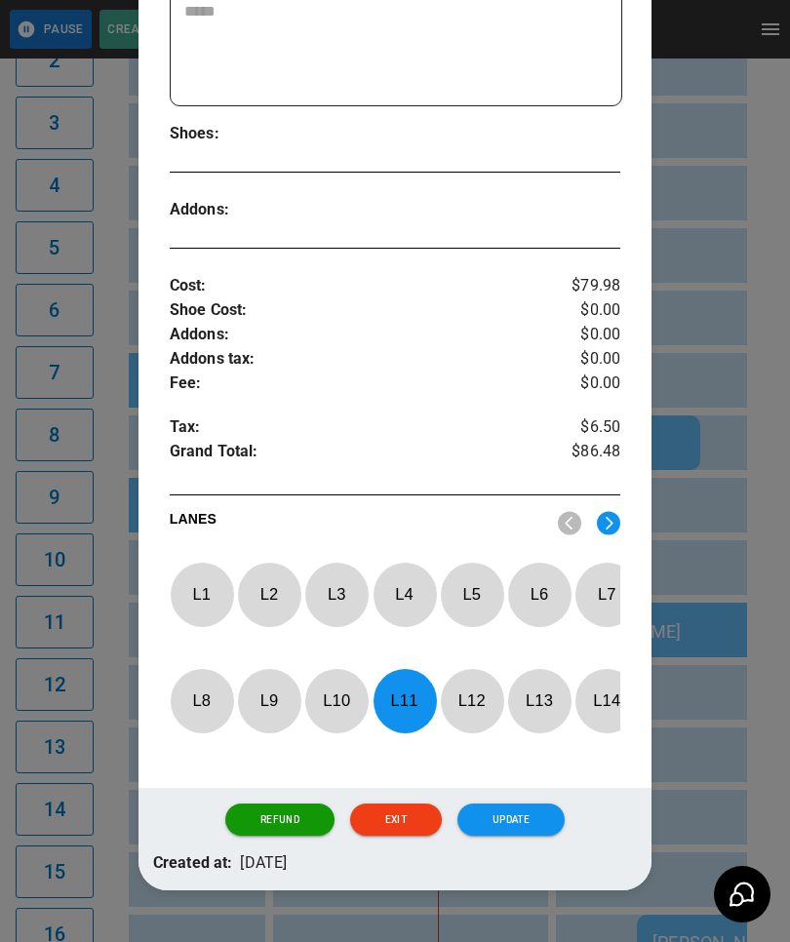
click at [719, 494] on div at bounding box center [395, 471] width 790 height 942
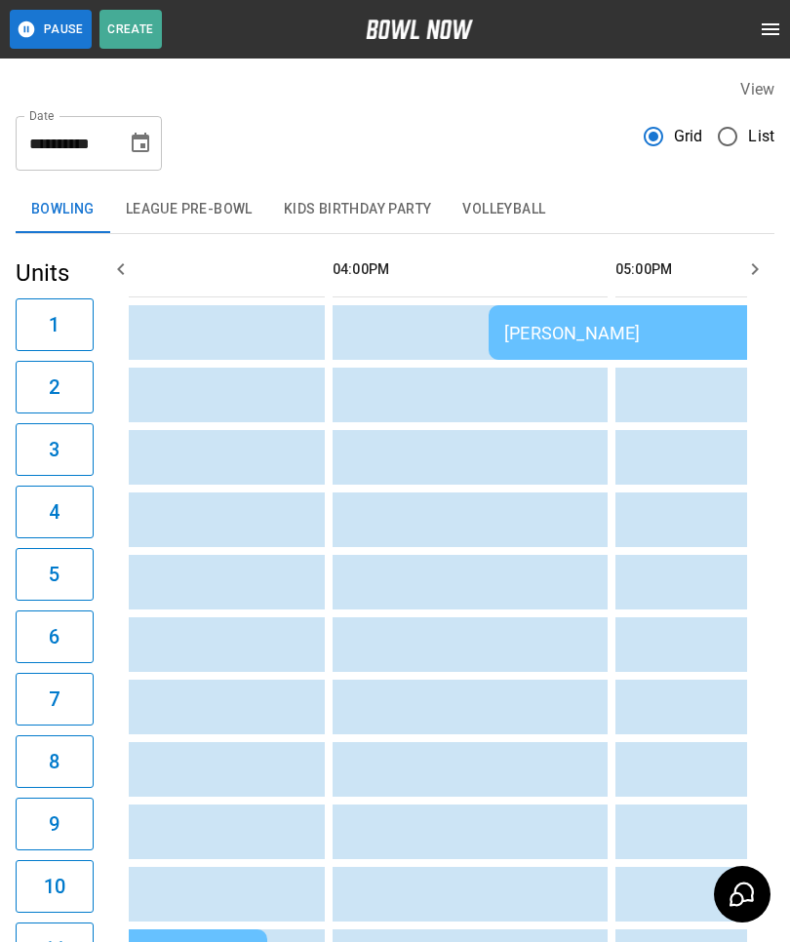
scroll to position [0, 1804]
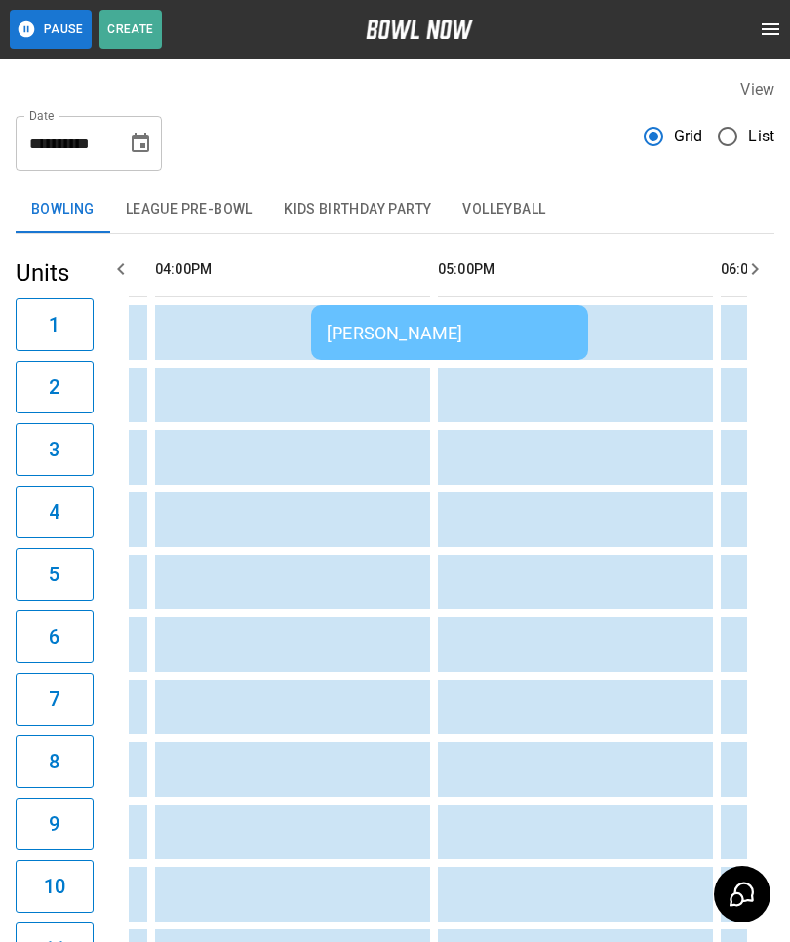
click at [382, 324] on div "Anthony Schmidt" at bounding box center [450, 333] width 246 height 20
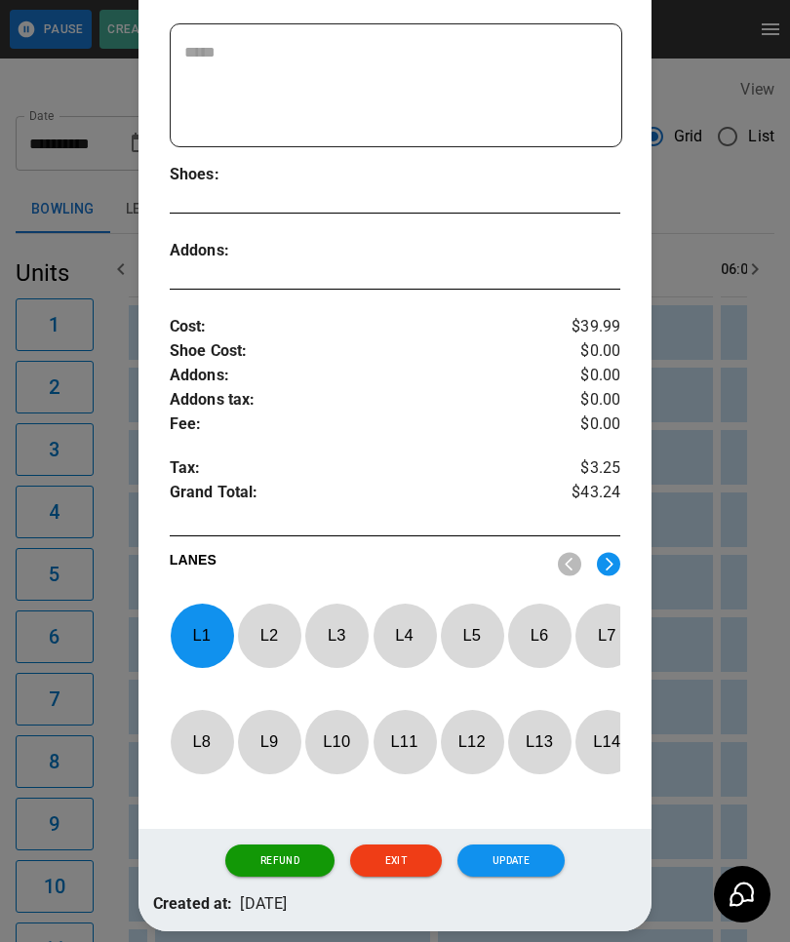
click at [717, 698] on div at bounding box center [395, 471] width 790 height 942
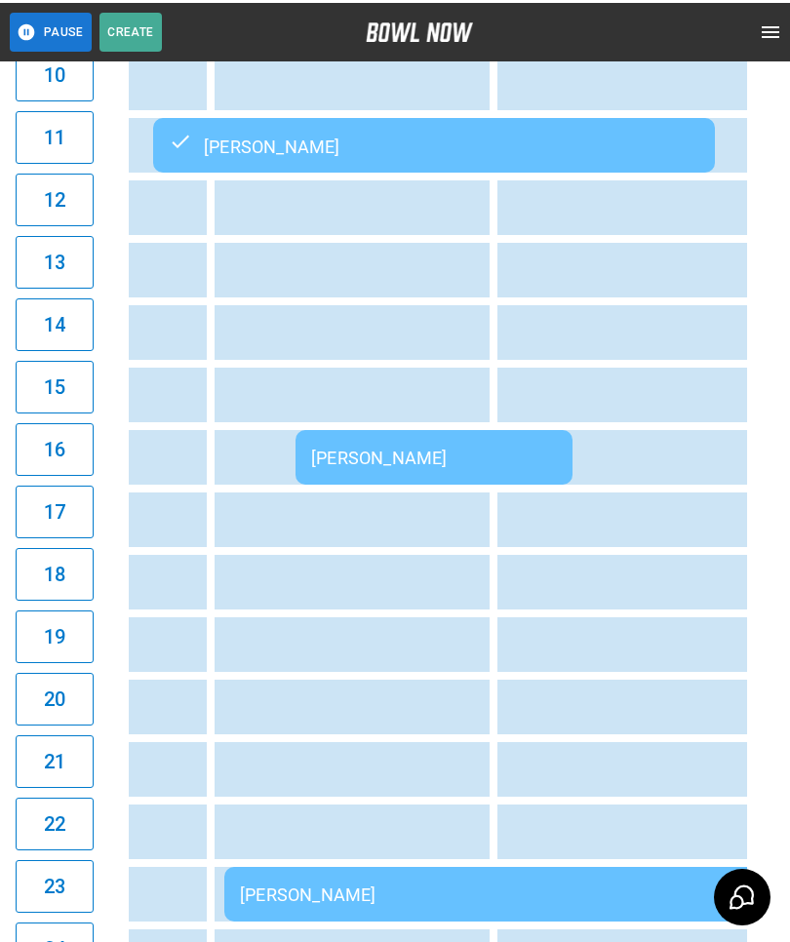
scroll to position [811, 0]
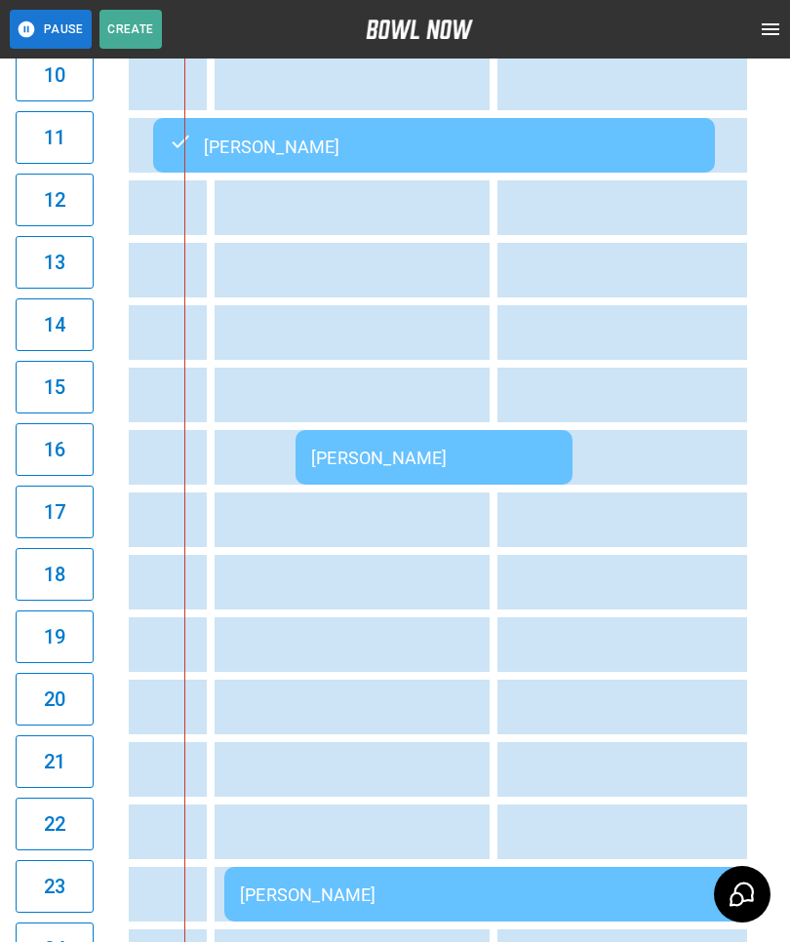
click at [465, 889] on div "[PERSON_NAME]" at bounding box center [505, 894] width 530 height 20
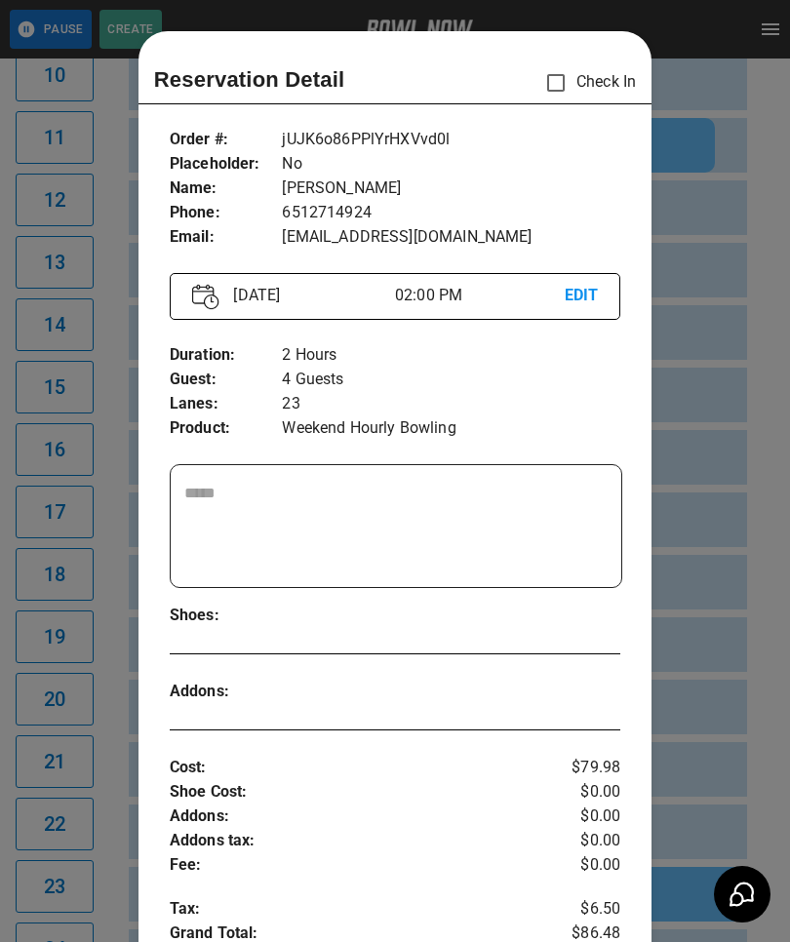
scroll to position [0, 0]
click at [719, 703] on div at bounding box center [395, 471] width 790 height 942
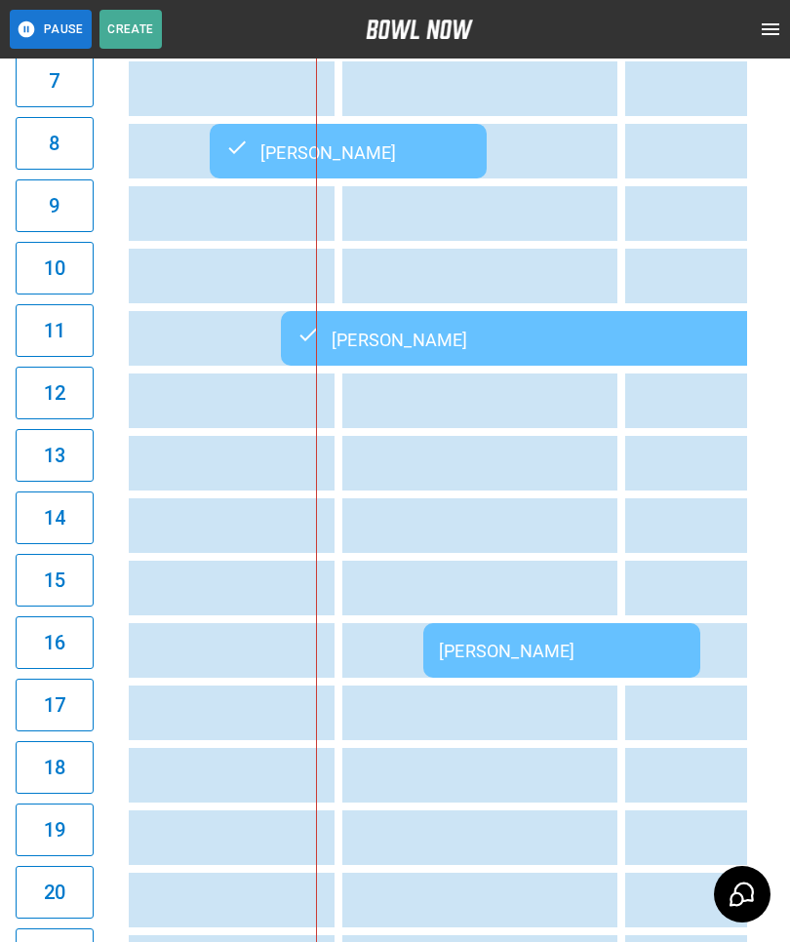
scroll to position [616, 0]
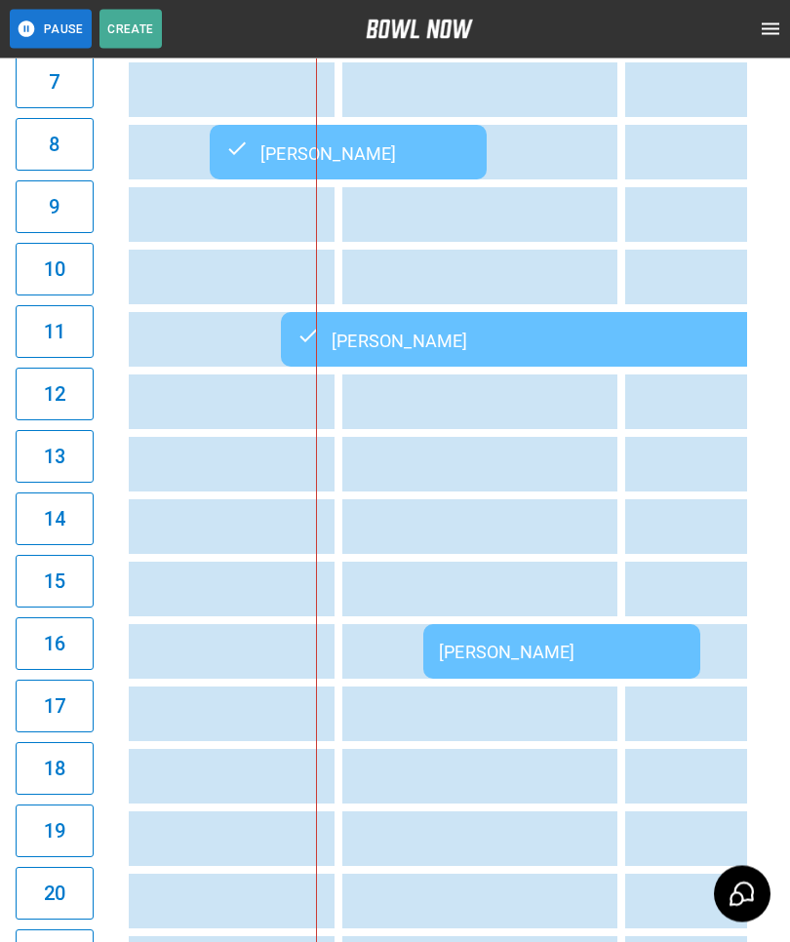
click at [569, 636] on td "[PERSON_NAME]" at bounding box center [561, 652] width 277 height 55
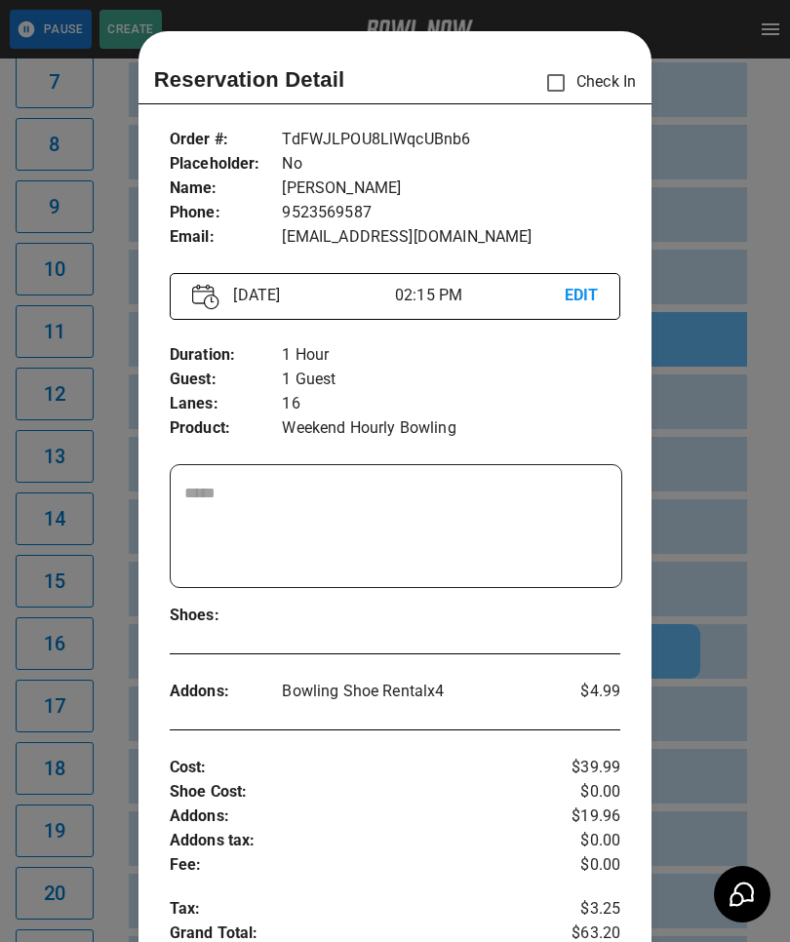
scroll to position [0, 0]
click at [725, 633] on div at bounding box center [395, 471] width 790 height 942
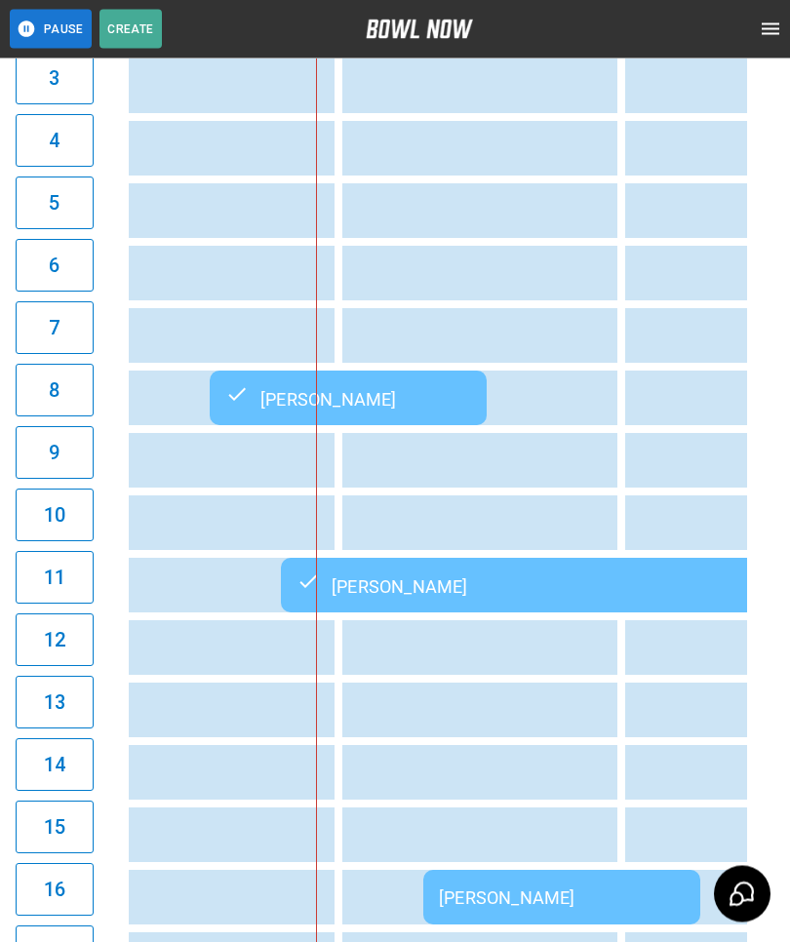
scroll to position [371, 0]
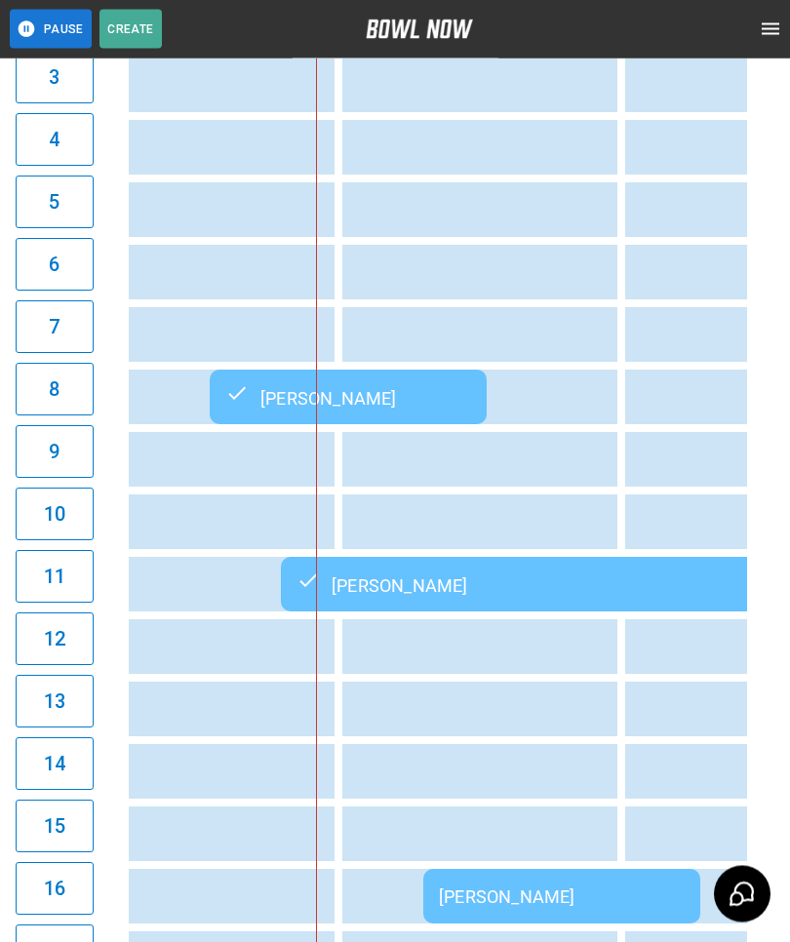
click at [556, 898] on div "[PERSON_NAME]" at bounding box center [562, 897] width 246 height 20
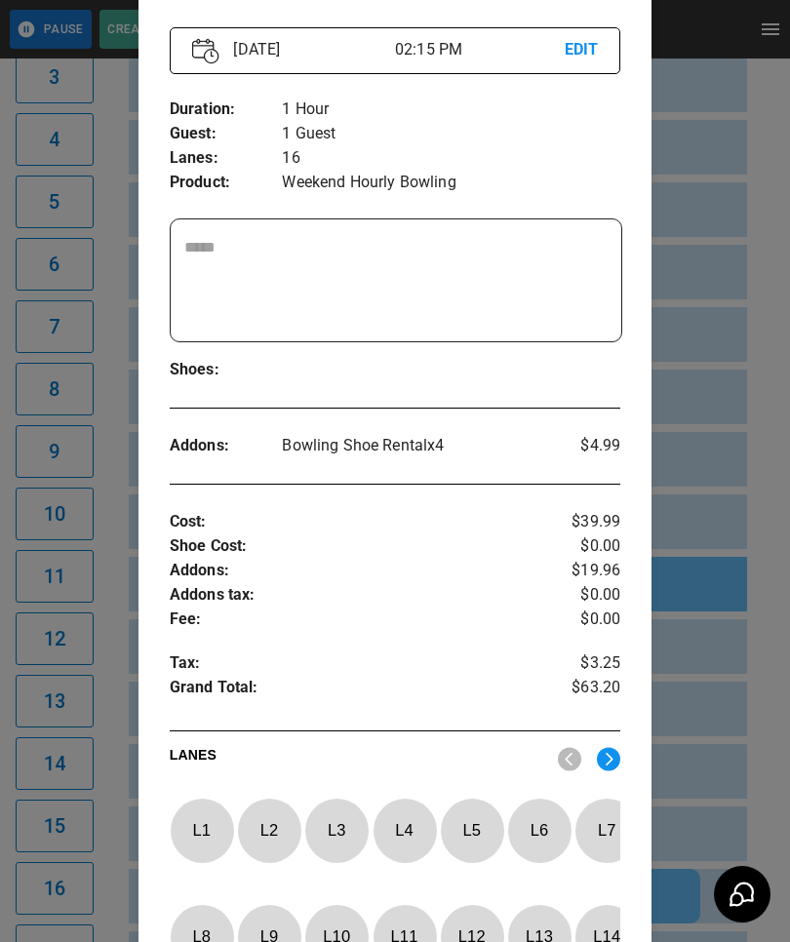
scroll to position [376, 0]
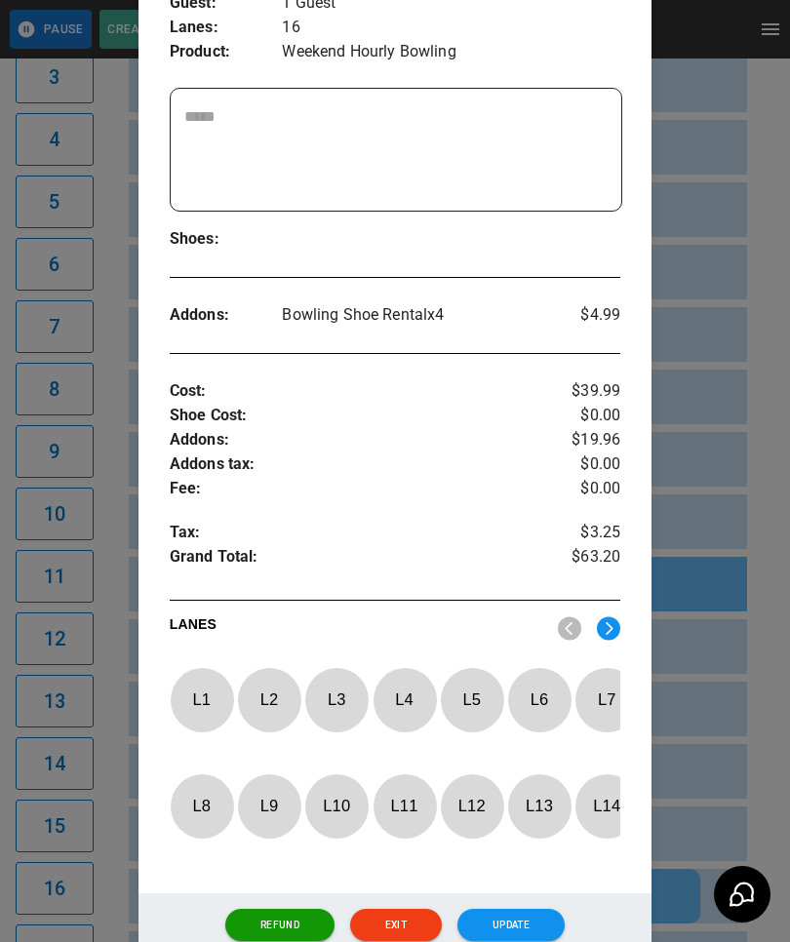
click at [613, 620] on img at bounding box center [608, 628] width 23 height 24
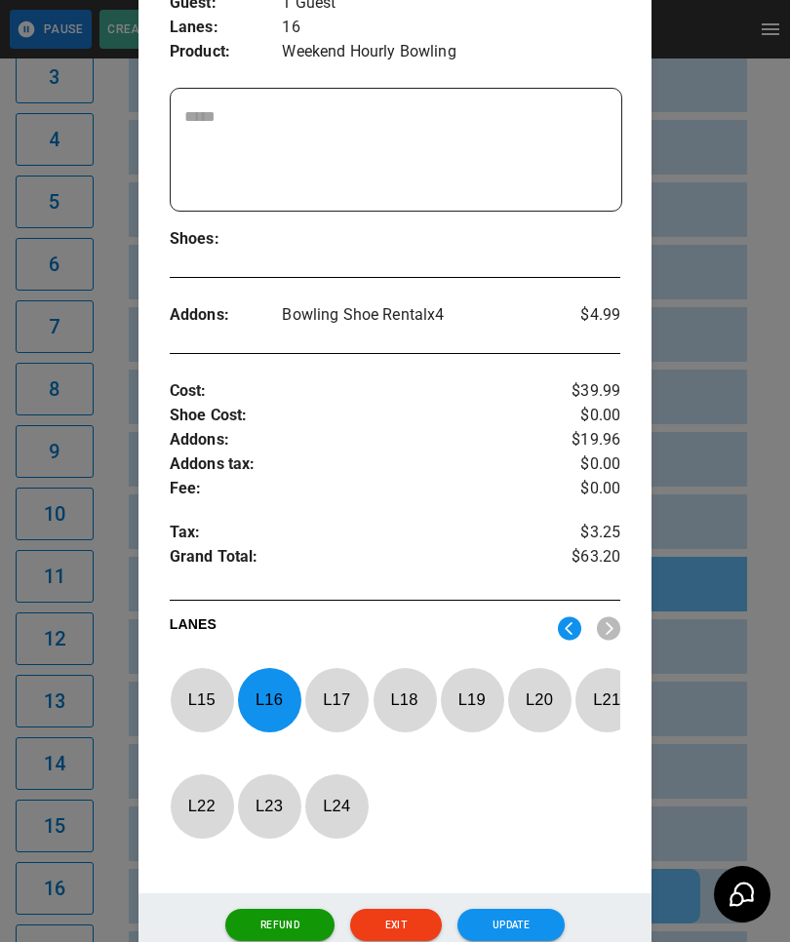
click at [268, 699] on p "L 16" at bounding box center [269, 699] width 64 height 46
click at [569, 623] on img at bounding box center [569, 628] width 23 height 24
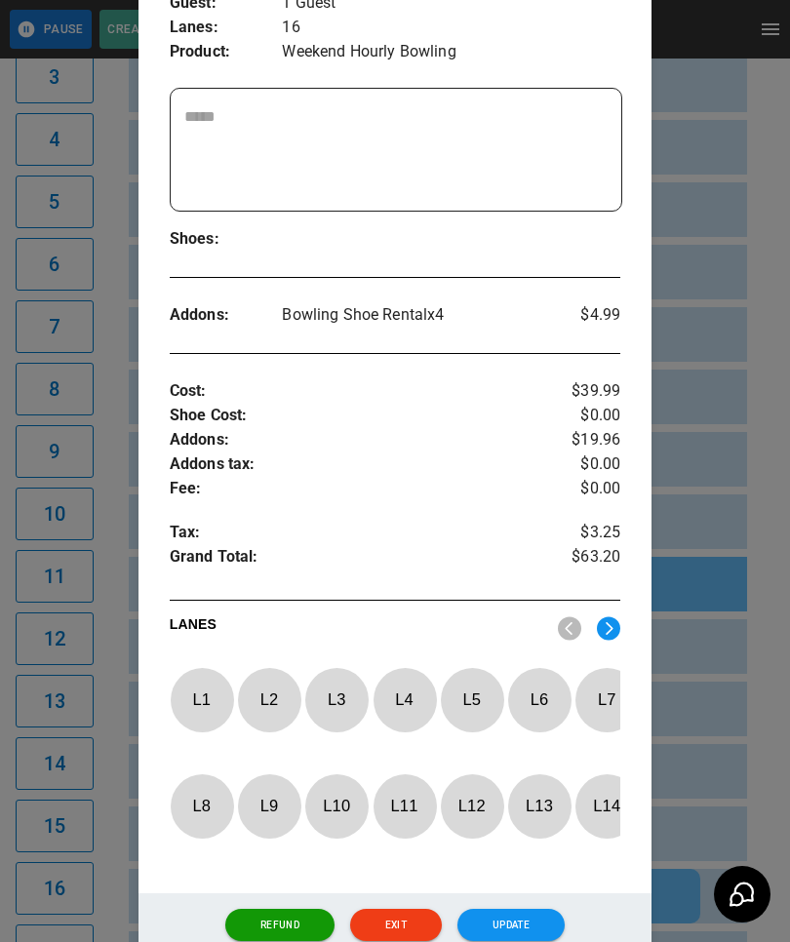
click at [539, 698] on p "L 6" at bounding box center [539, 699] width 64 height 46
click at [534, 941] on button "Update" at bounding box center [510, 924] width 107 height 33
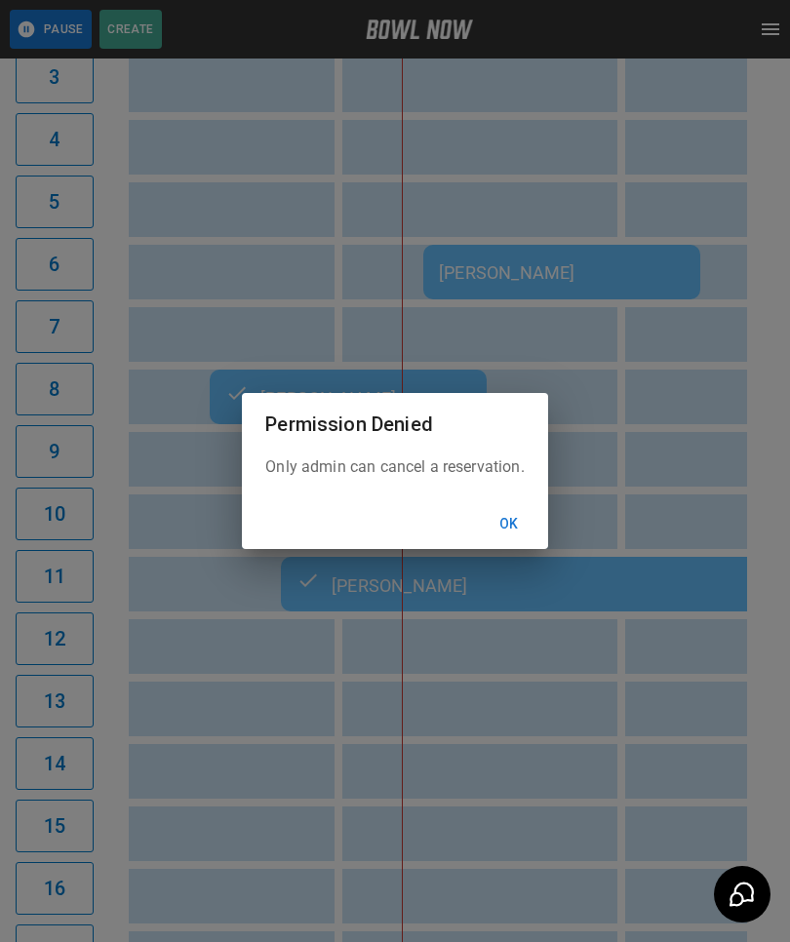
scroll to position [0, 1413]
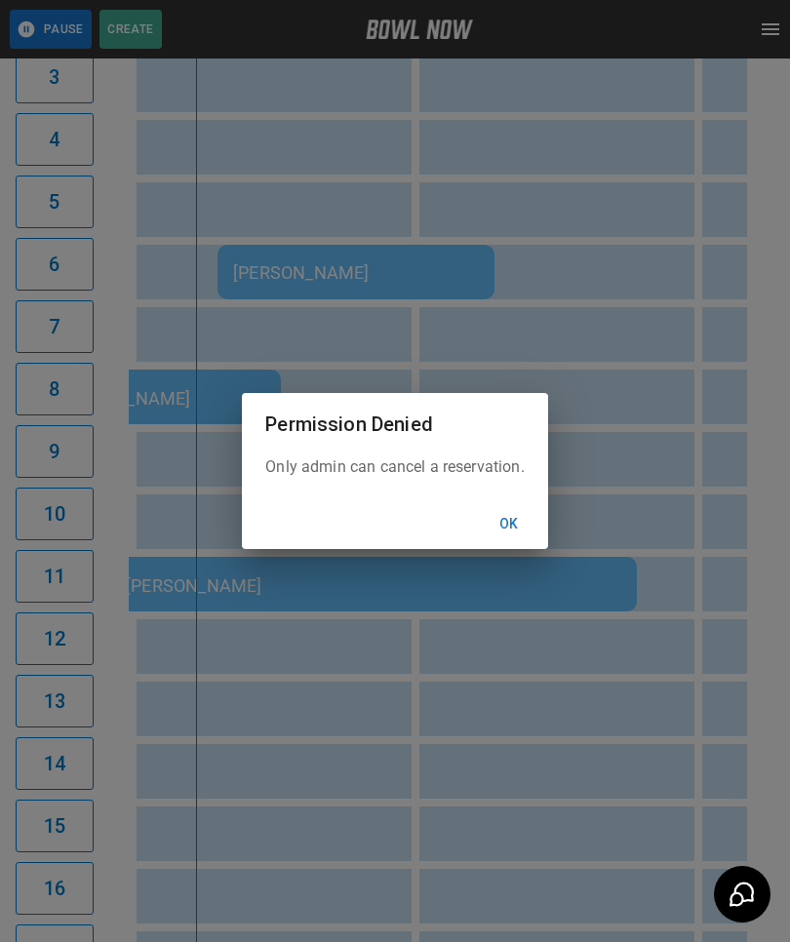
click at [529, 542] on button "Ok" at bounding box center [509, 524] width 62 height 36
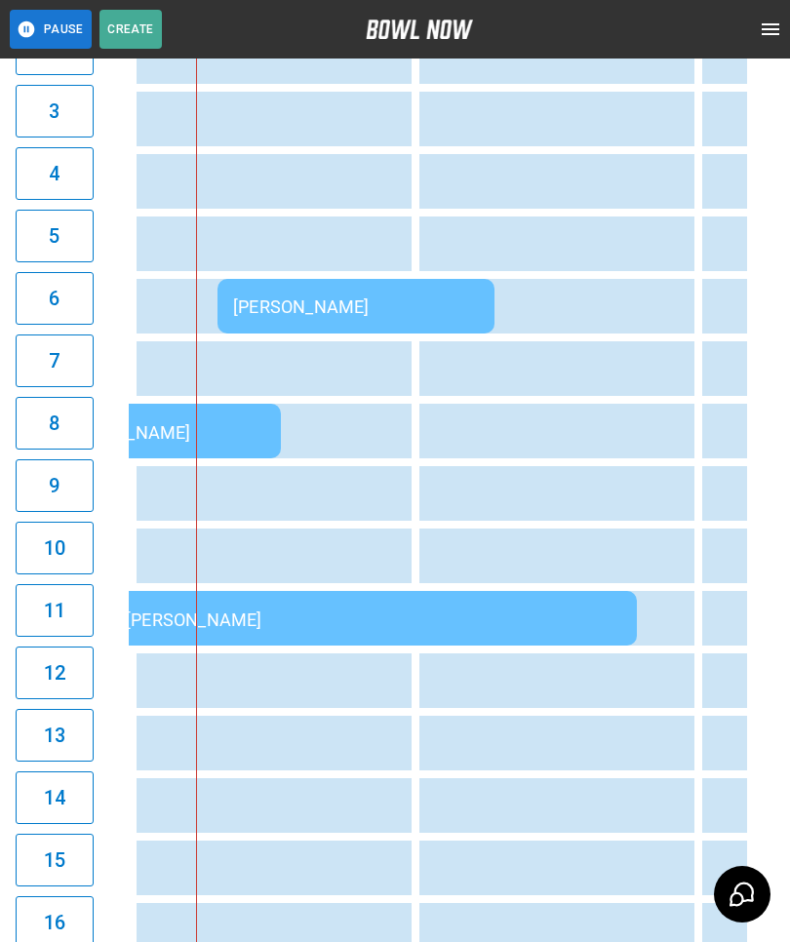
scroll to position [214, 0]
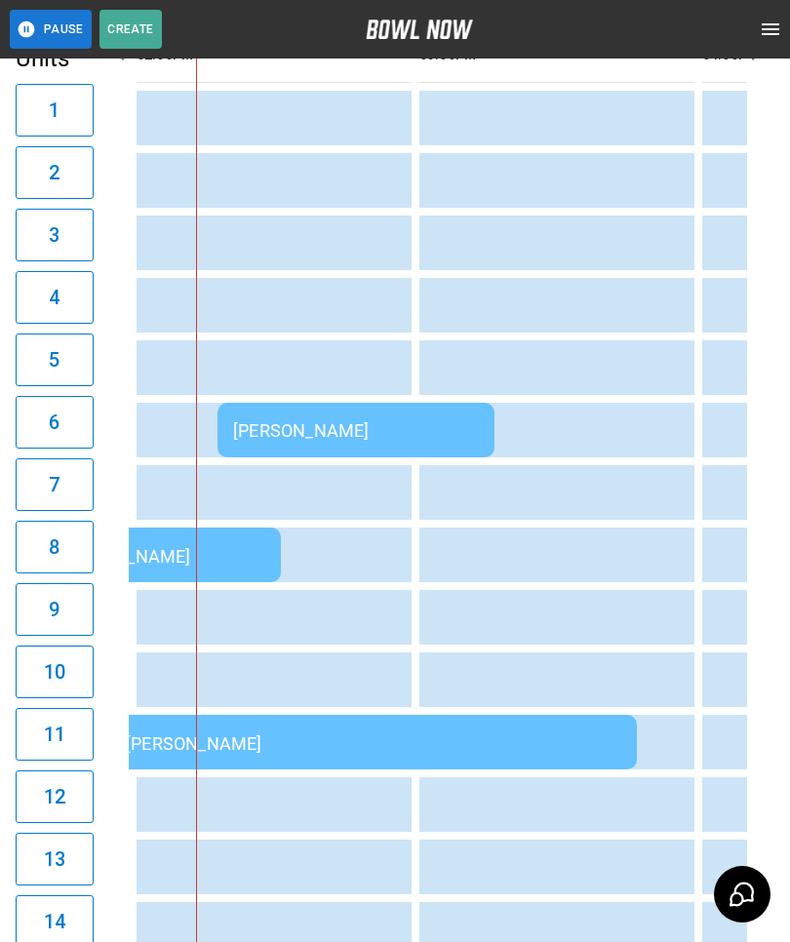
click at [436, 420] on div "[PERSON_NAME]" at bounding box center [356, 430] width 246 height 20
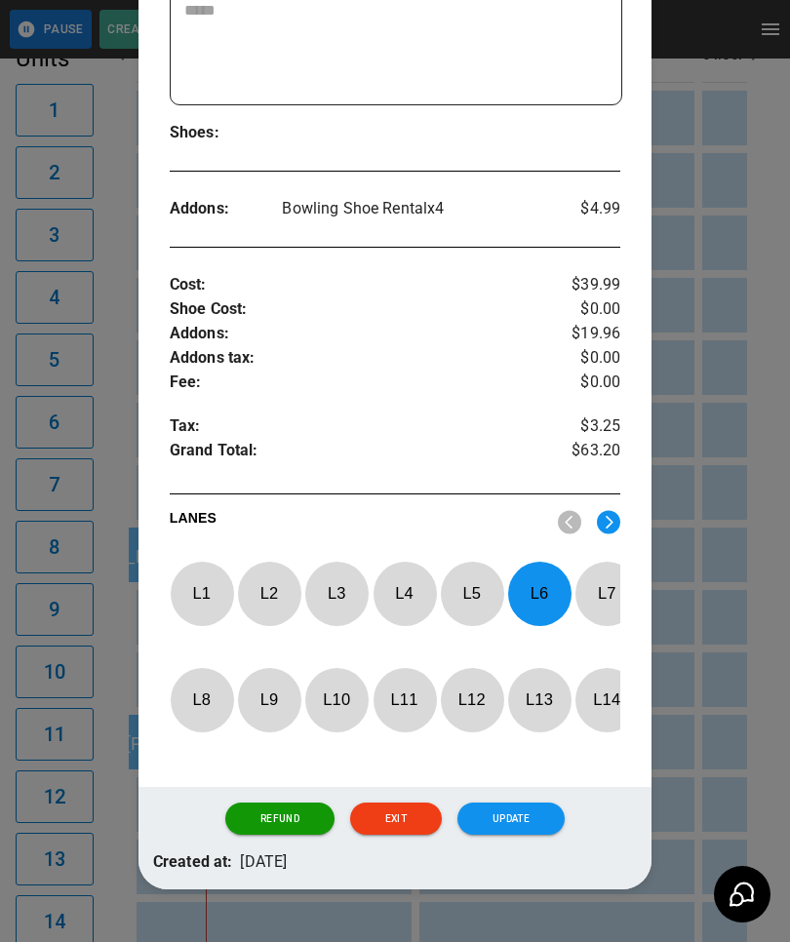
scroll to position [482, 0]
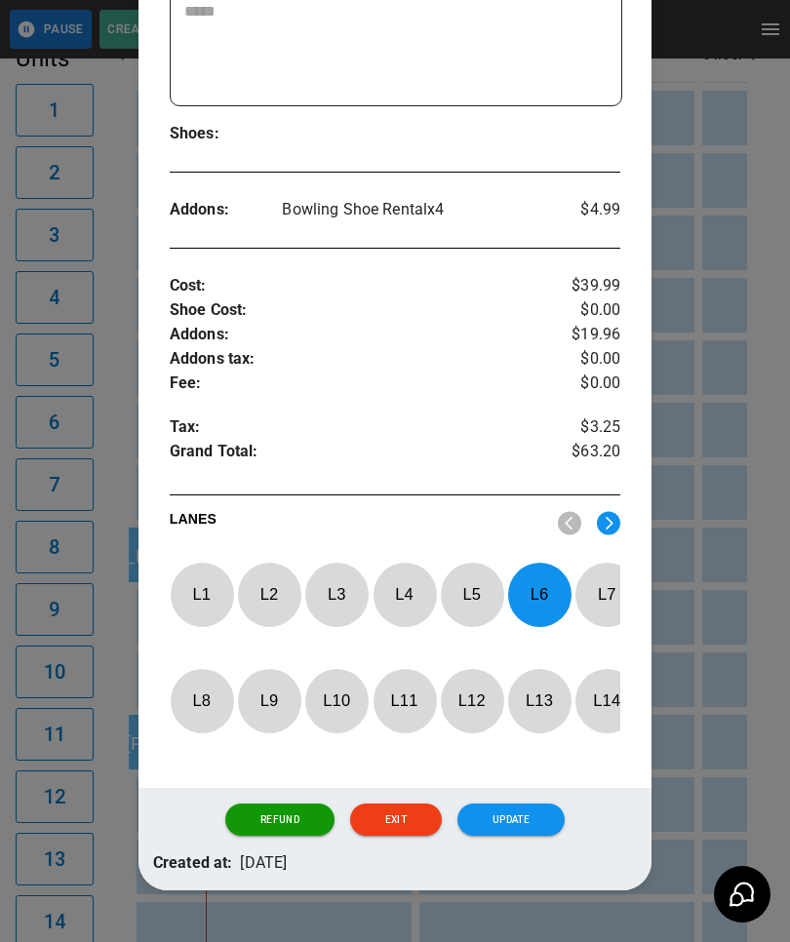
click at [511, 826] on button "Update" at bounding box center [510, 819] width 107 height 33
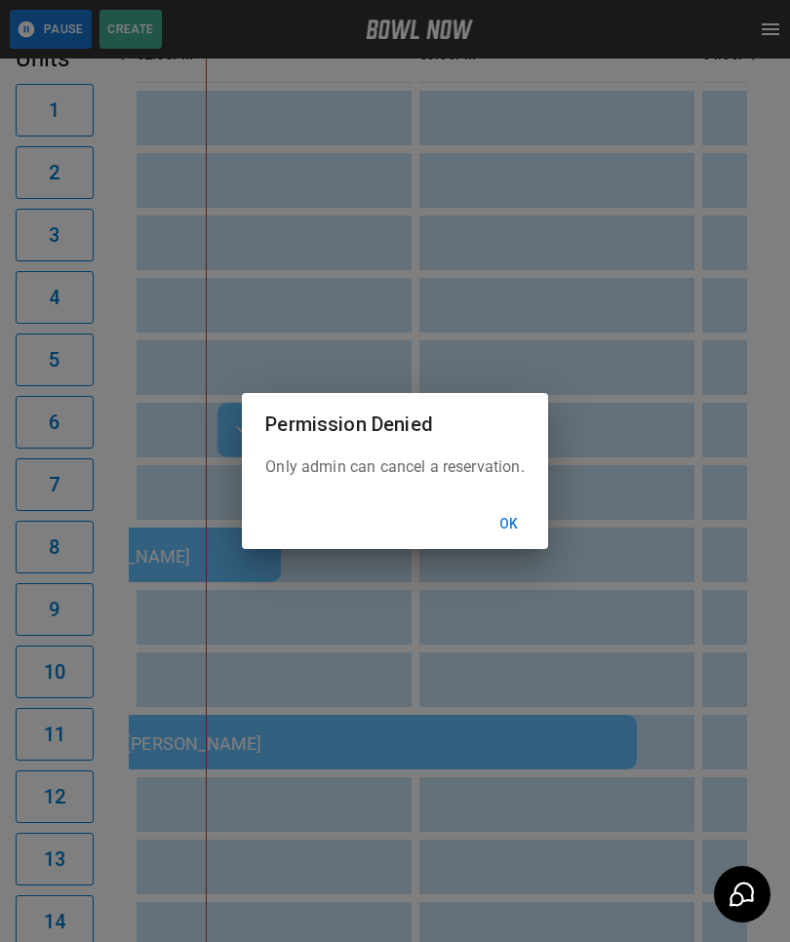
click at [496, 542] on button "Ok" at bounding box center [509, 524] width 62 height 36
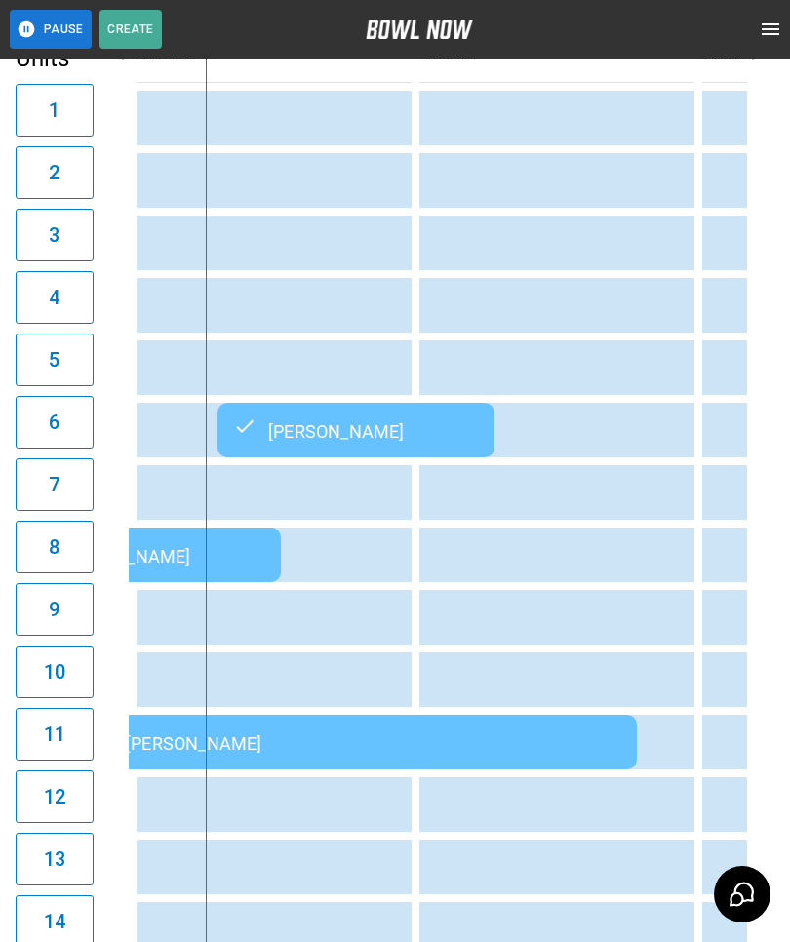
click at [364, 424] on div "[PERSON_NAME]" at bounding box center [356, 429] width 246 height 23
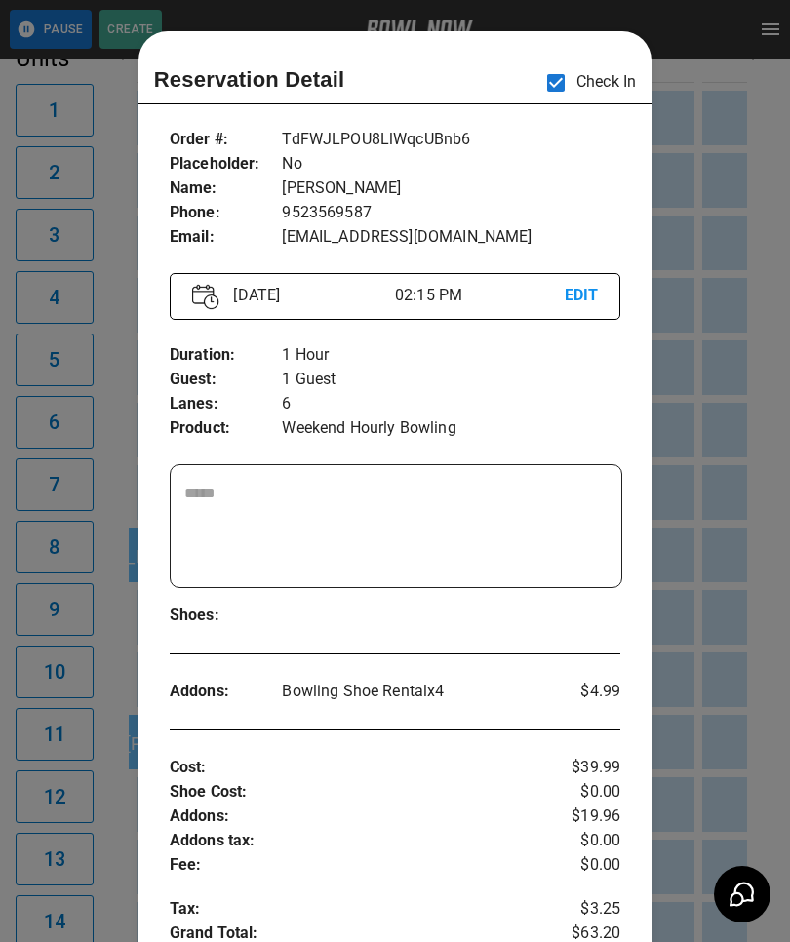
scroll to position [31, 0]
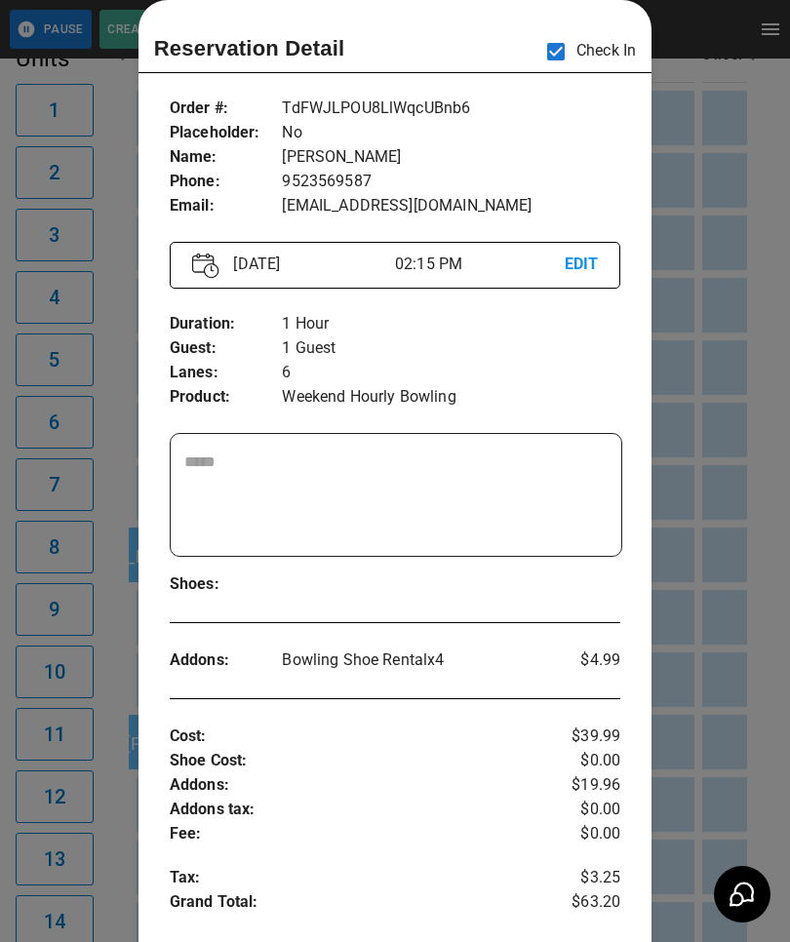
click at [724, 720] on div at bounding box center [395, 471] width 790 height 942
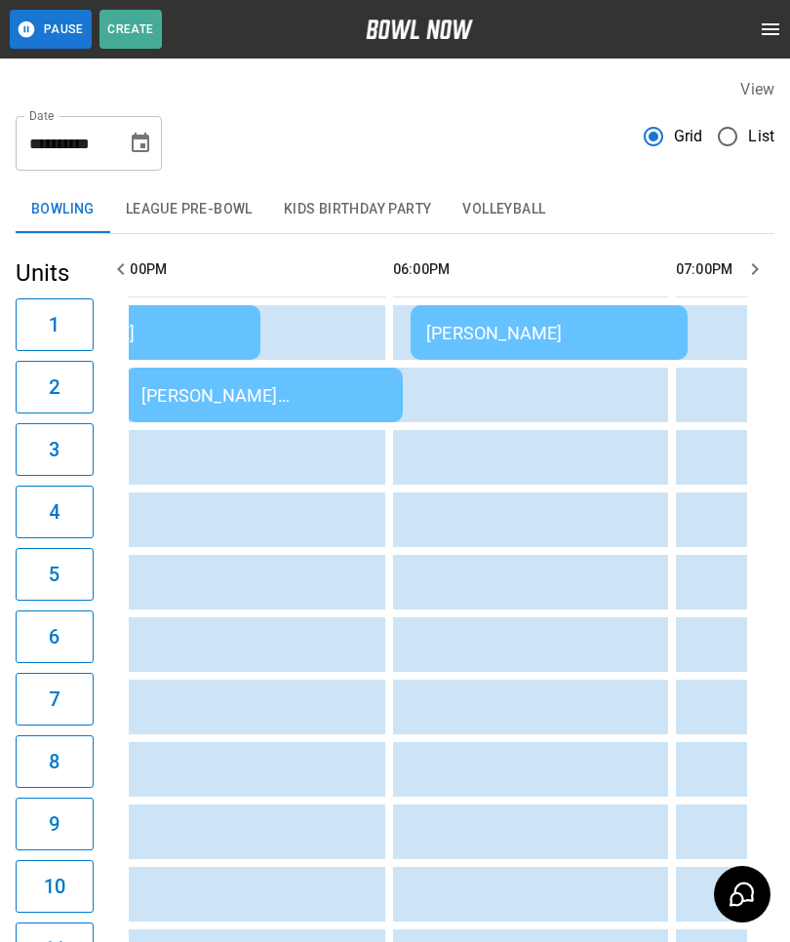
scroll to position [0, 2294]
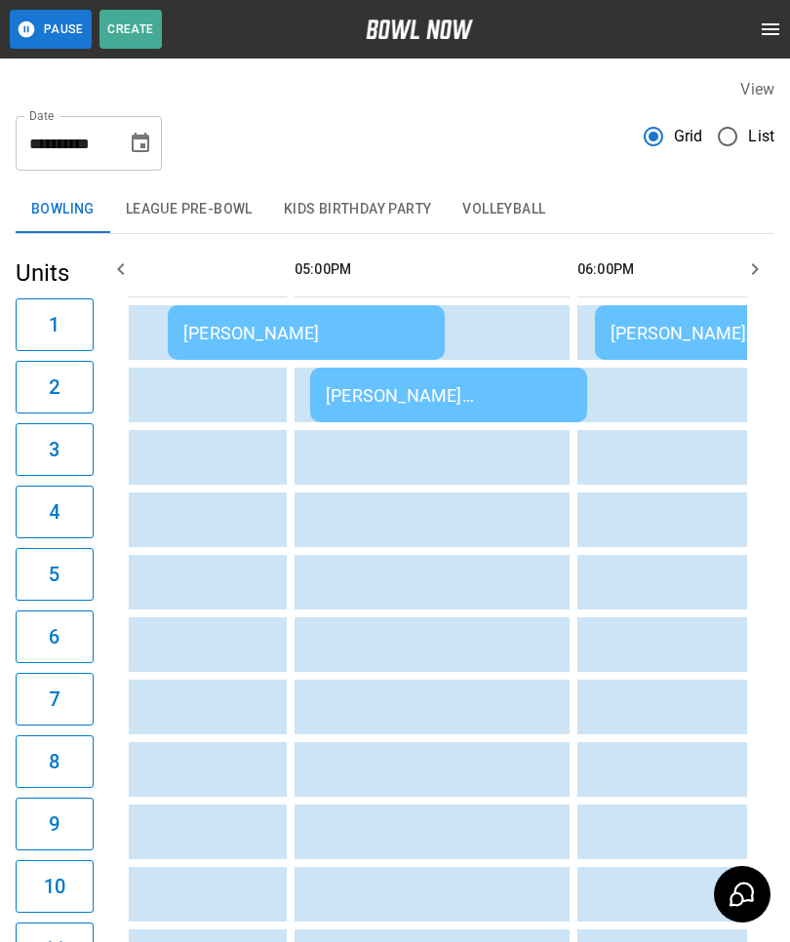
click at [698, 326] on div "[PERSON_NAME]" at bounding box center [733, 333] width 246 height 20
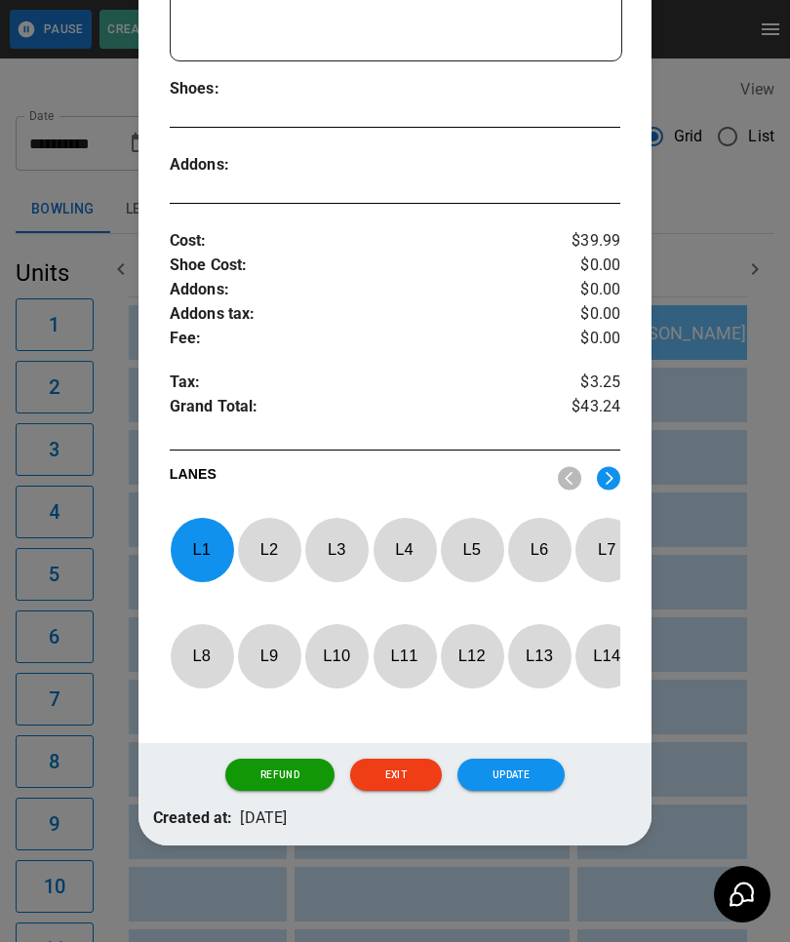
click at [210, 527] on p "L 1" at bounding box center [202, 549] width 64 height 46
click at [339, 526] on p "L 3" at bounding box center [336, 549] width 64 height 46
click at [506, 767] on button "Update" at bounding box center [510, 774] width 107 height 33
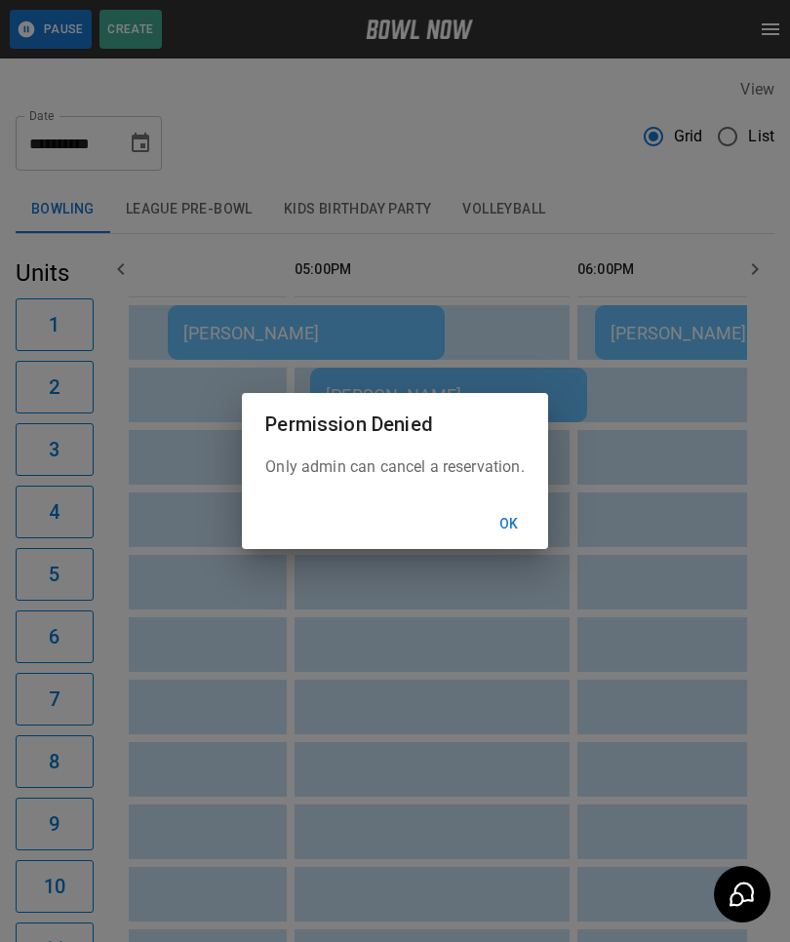
click at [521, 523] on button "Ok" at bounding box center [509, 524] width 62 height 36
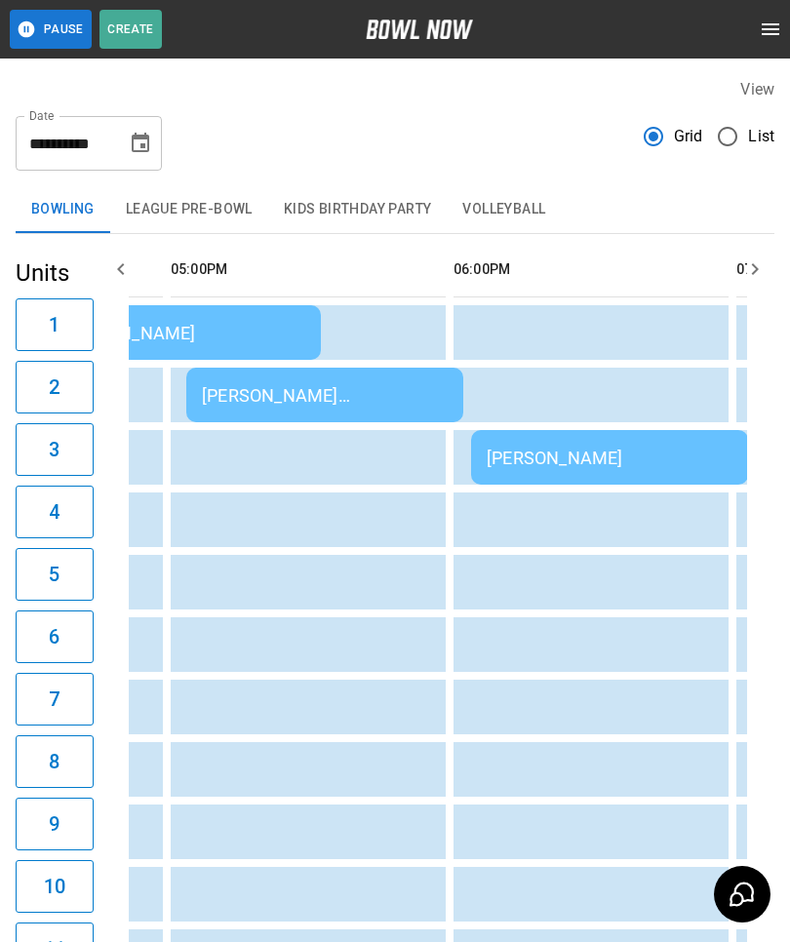
scroll to position [0, 2257]
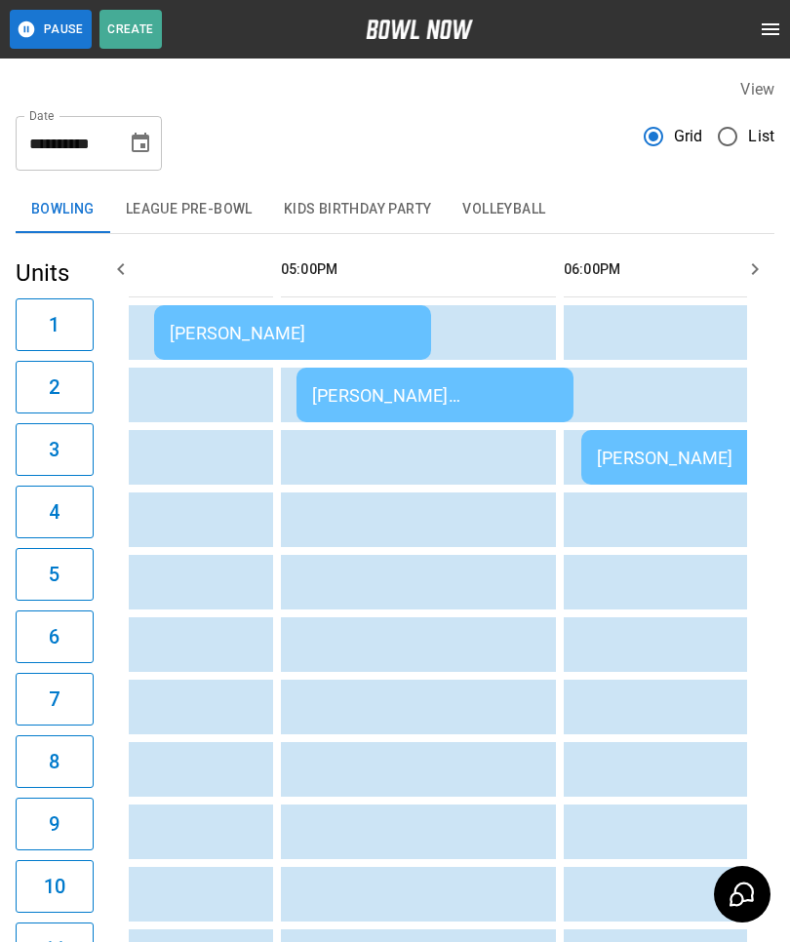
click at [153, 131] on button "Choose date, selected date is Aug 23, 2025" at bounding box center [140, 143] width 39 height 39
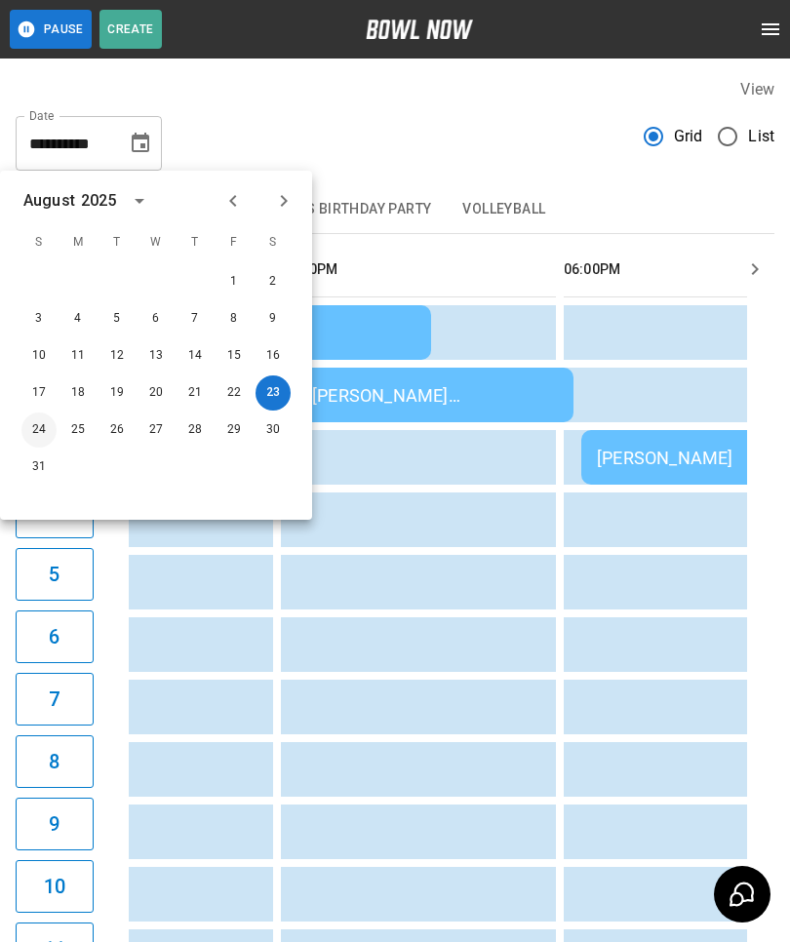
click at [35, 431] on button "24" at bounding box center [38, 429] width 35 height 35
type input "**********"
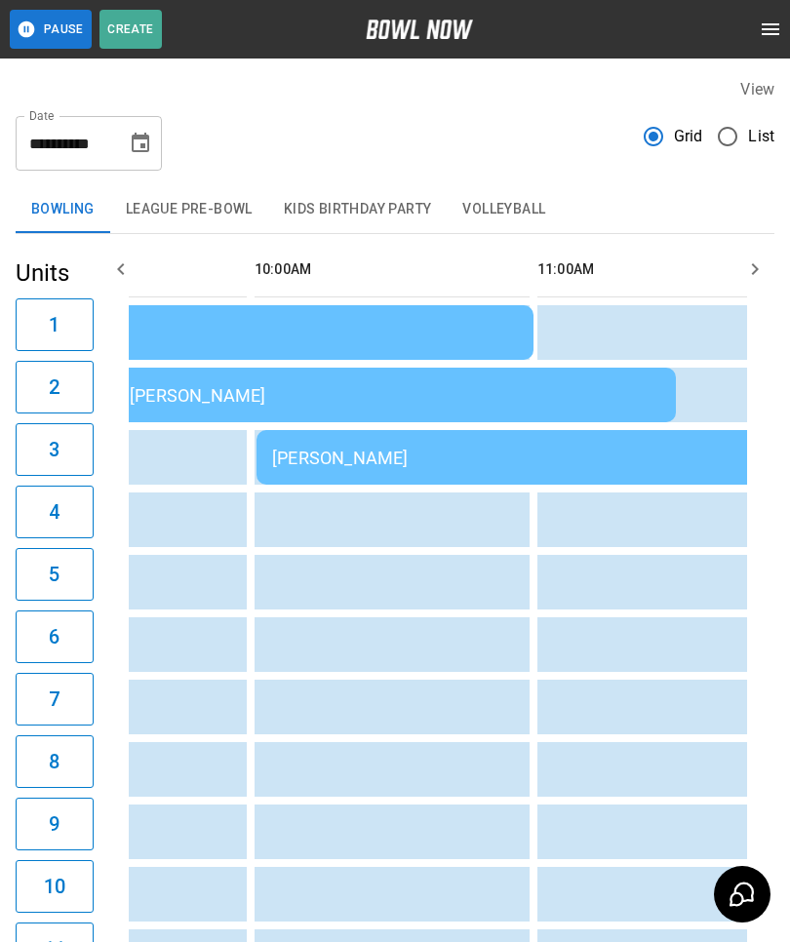
click at [374, 208] on button "Kids Birthday Party" at bounding box center [357, 209] width 179 height 47
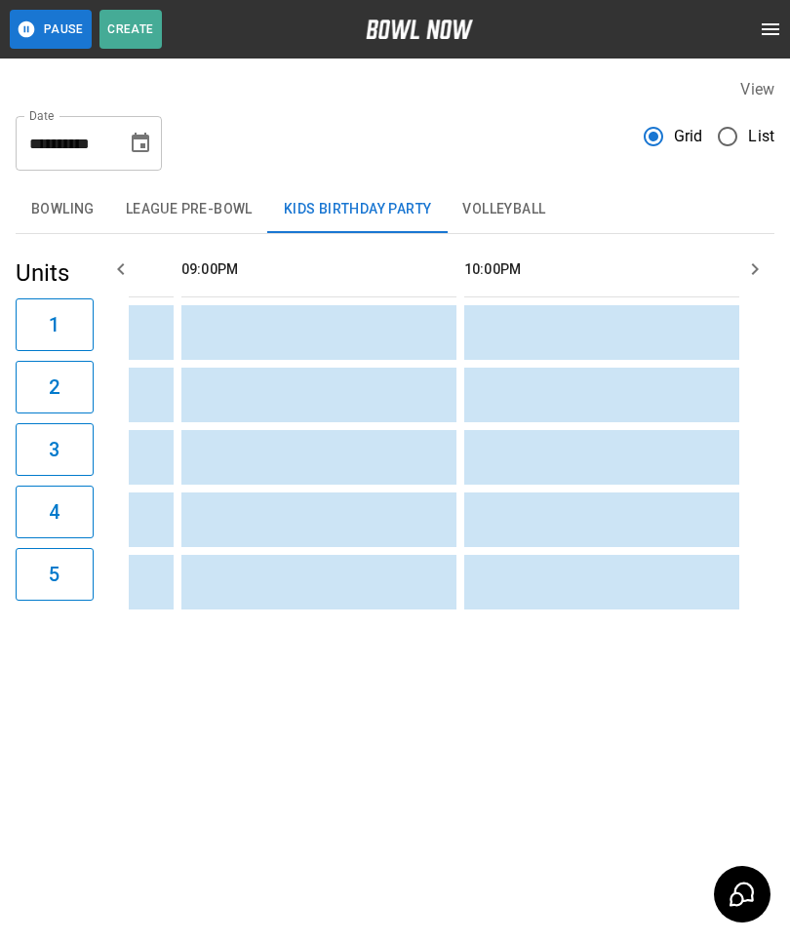
click at [214, 201] on button "League Pre-Bowl" at bounding box center [189, 209] width 158 height 47
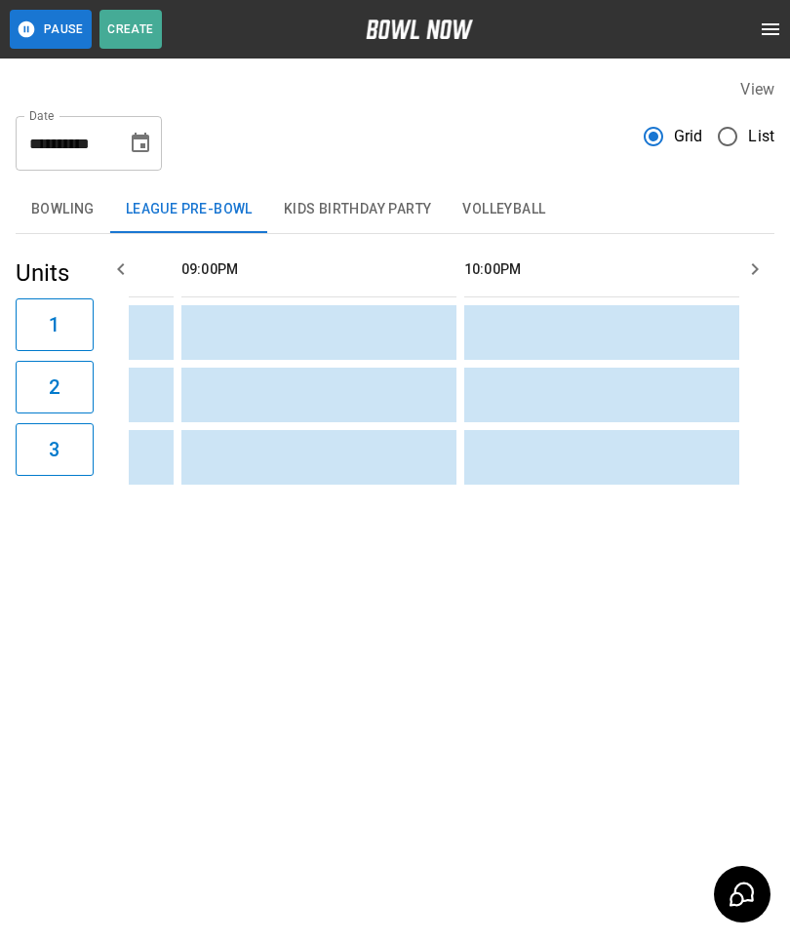
click at [71, 202] on button "Bowling" at bounding box center [63, 209] width 95 height 47
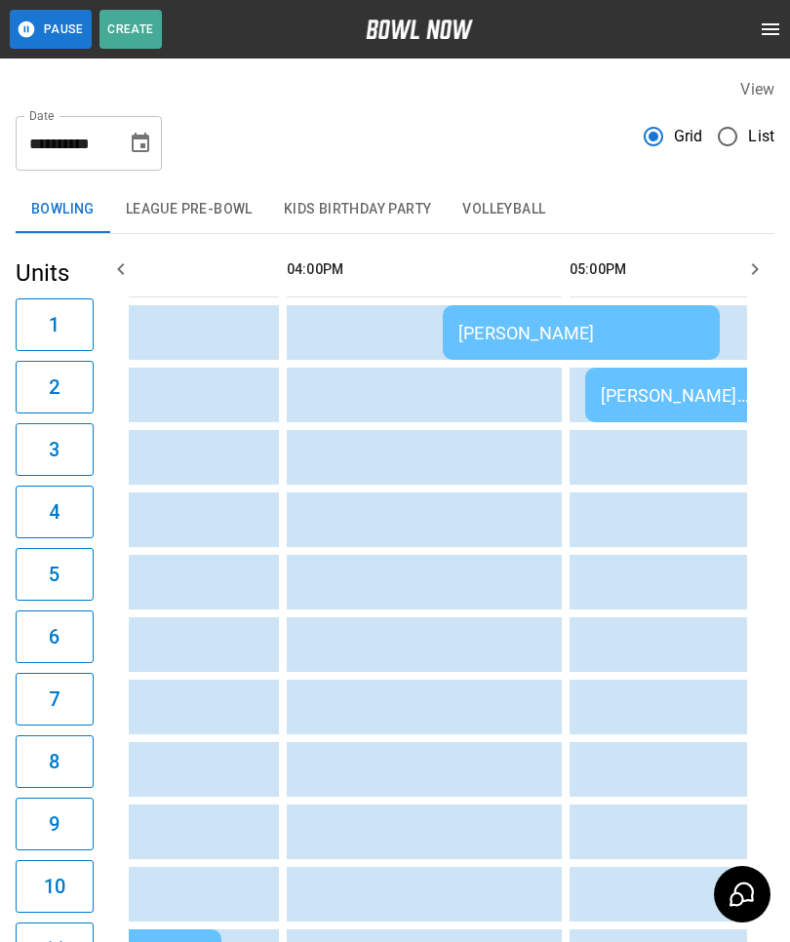
scroll to position [0, 1888]
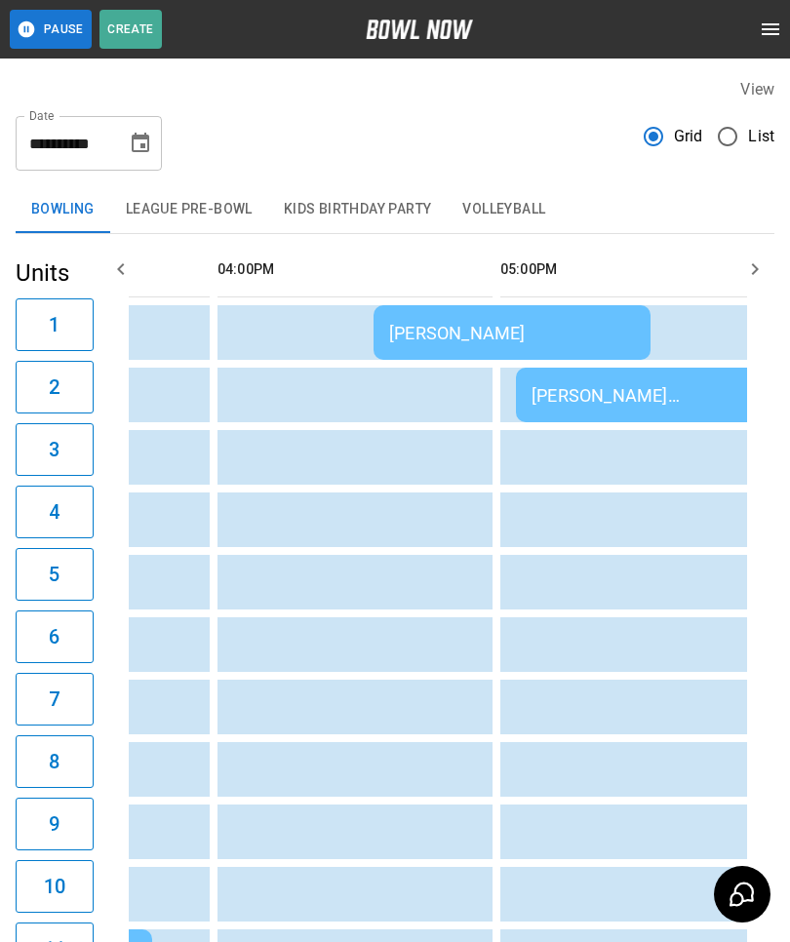
click at [452, 312] on td "[PERSON_NAME]" at bounding box center [511, 332] width 277 height 55
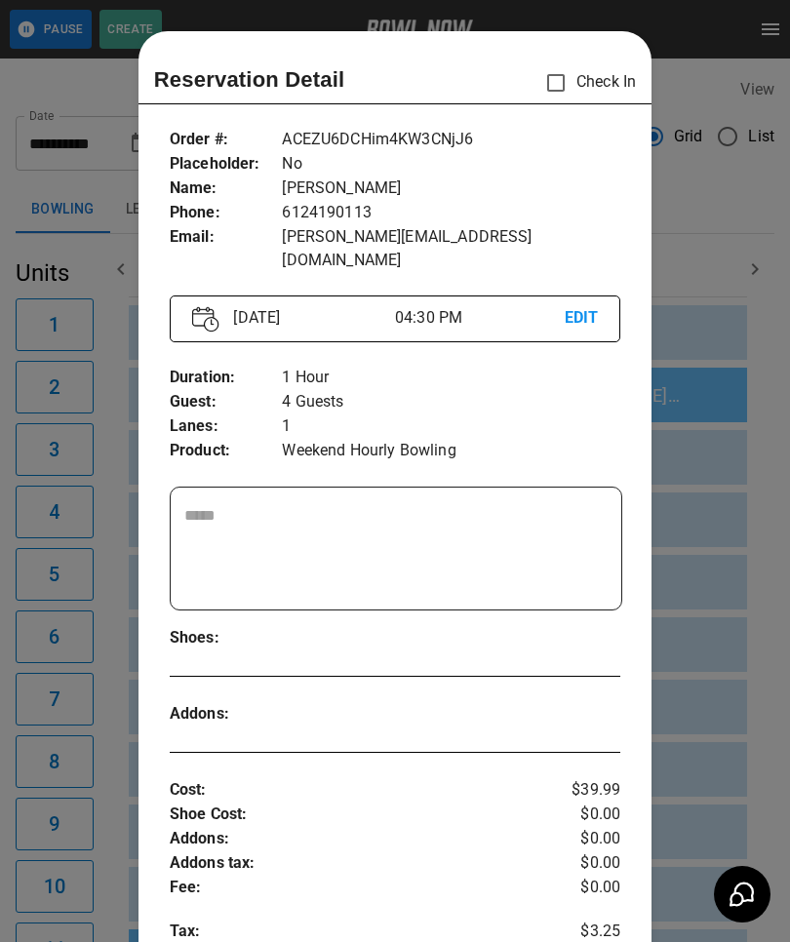
scroll to position [31, 0]
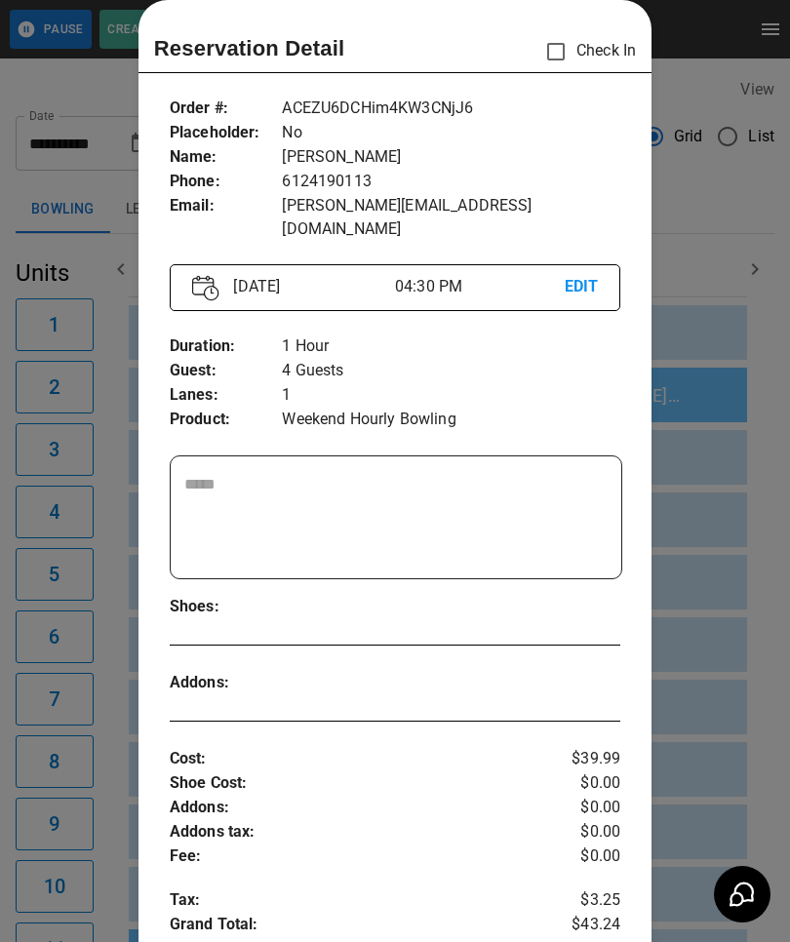
click at [729, 587] on div at bounding box center [395, 471] width 790 height 942
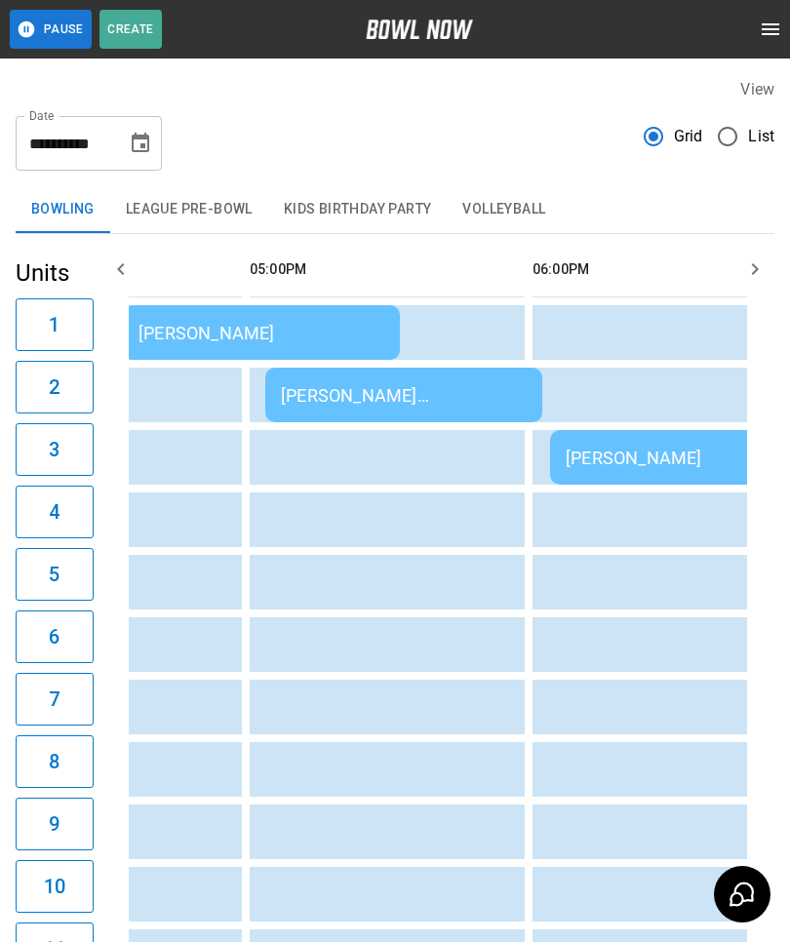
scroll to position [0, 2159]
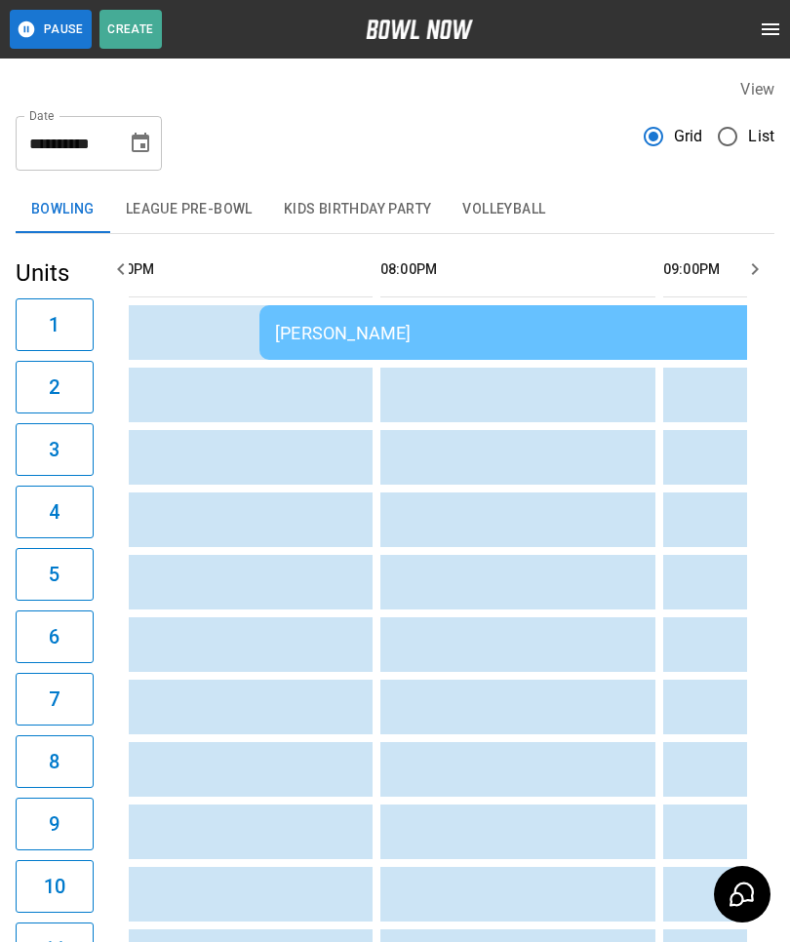
click at [473, 325] on div "[PERSON_NAME]" at bounding box center [611, 333] width 673 height 20
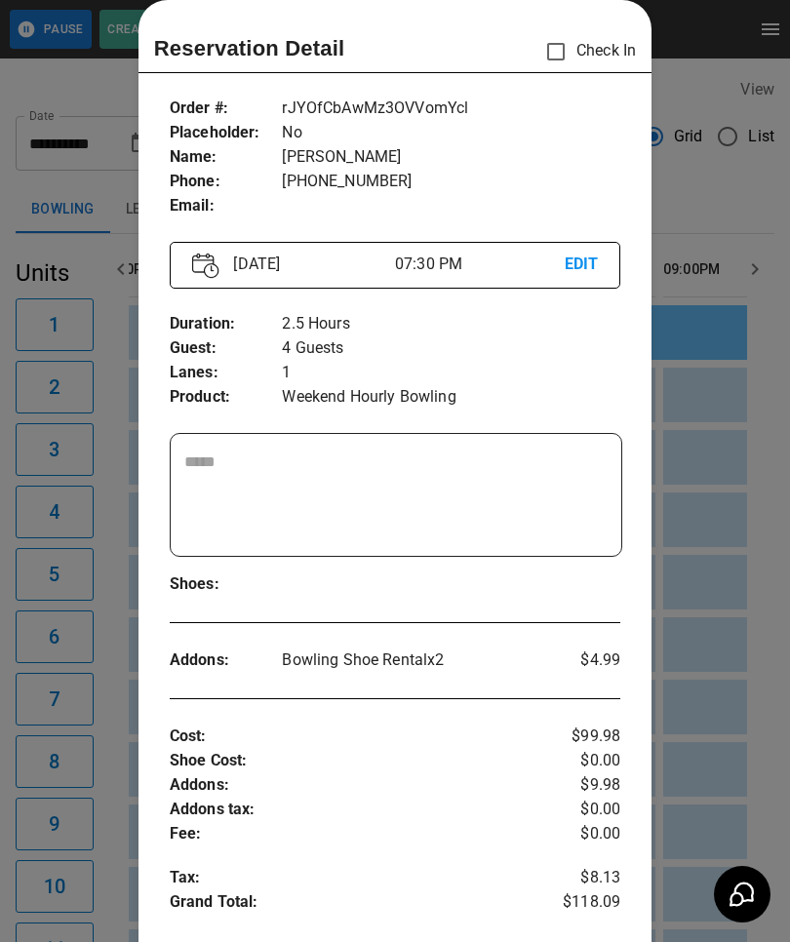
click at [717, 673] on div at bounding box center [395, 471] width 790 height 942
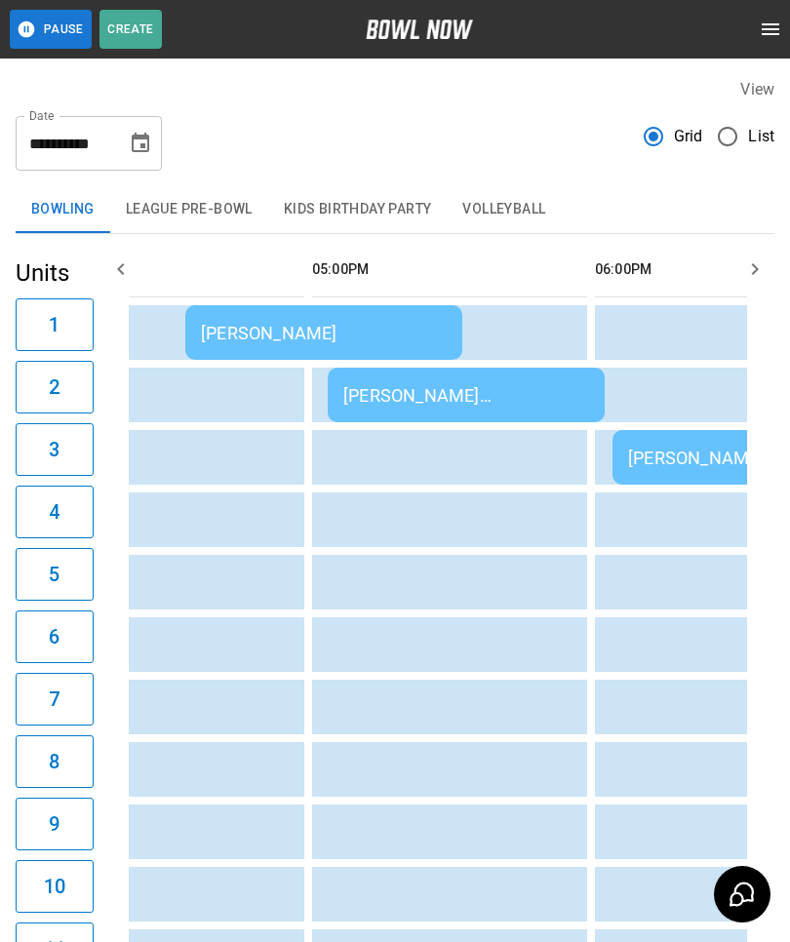
scroll to position [0, 2110]
